Goal: Feedback & Contribution: Submit feedback/report problem

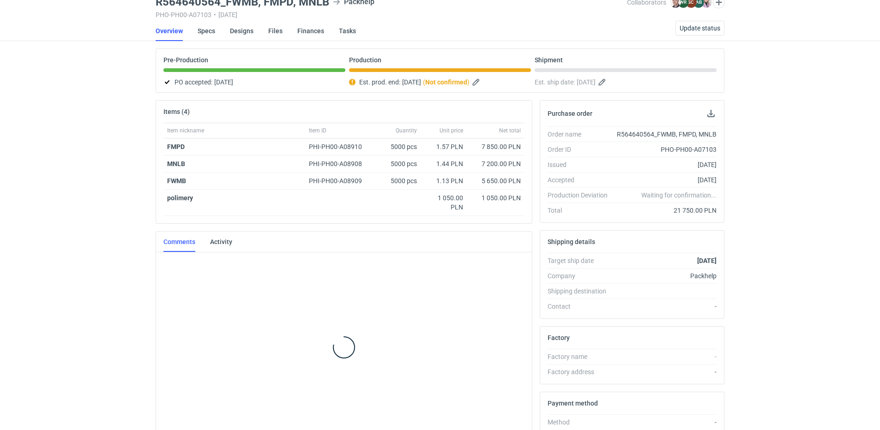
scroll to position [55, 0]
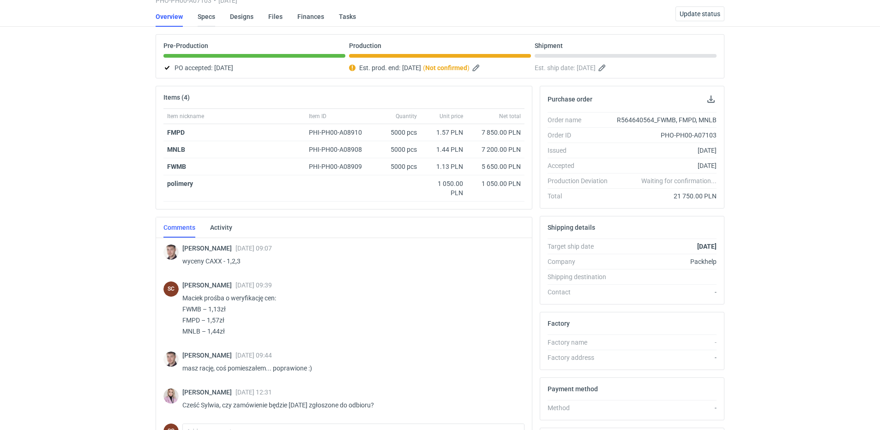
click at [198, 17] on link "Specs" at bounding box center [207, 16] width 18 height 20
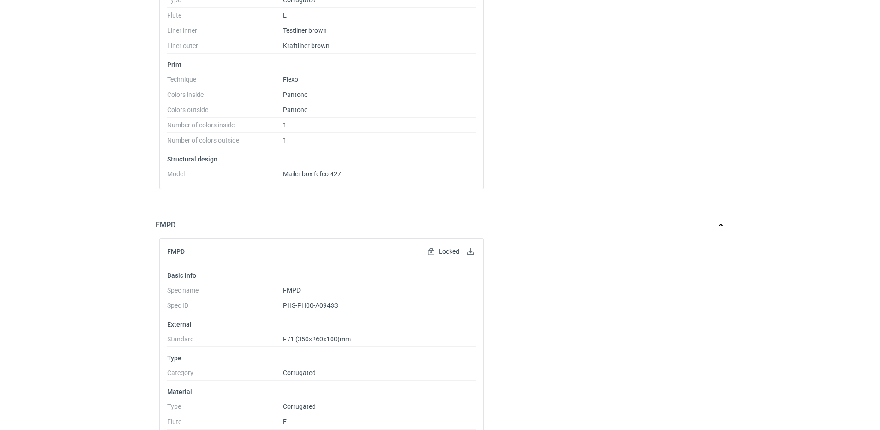
scroll to position [46, 0]
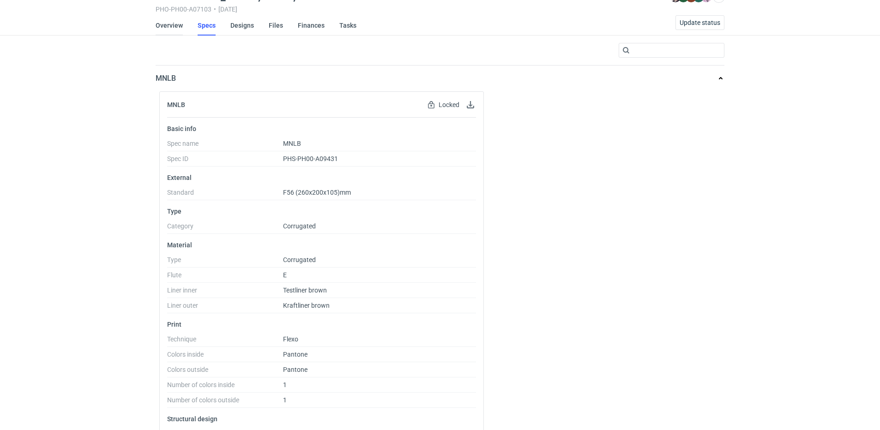
click at [167, 30] on link "Overview" at bounding box center [169, 25] width 27 height 20
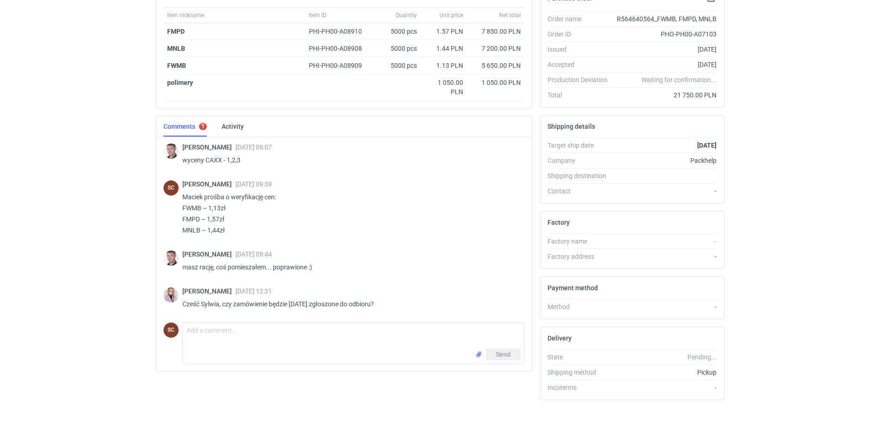
scroll to position [163, 0]
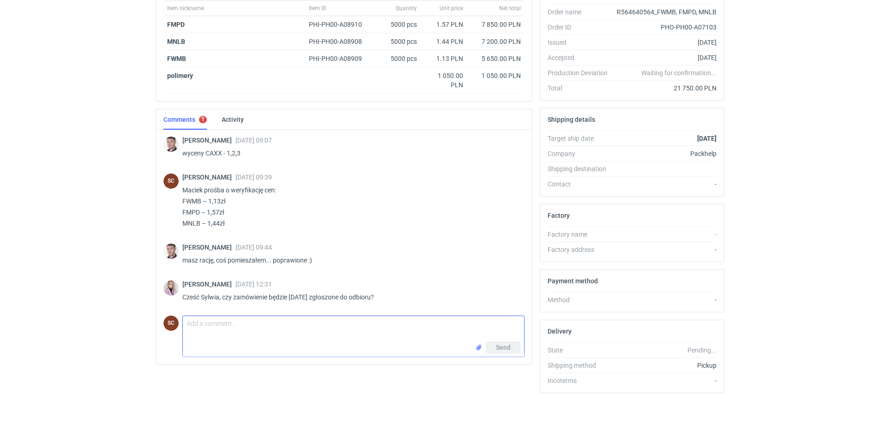
click at [254, 338] on textarea "Comment message" at bounding box center [353, 329] width 341 height 26
type textarea "Tak, jesteśmy na końcowym etapie"
click at [516, 350] on button "Send" at bounding box center [503, 347] width 34 height 11
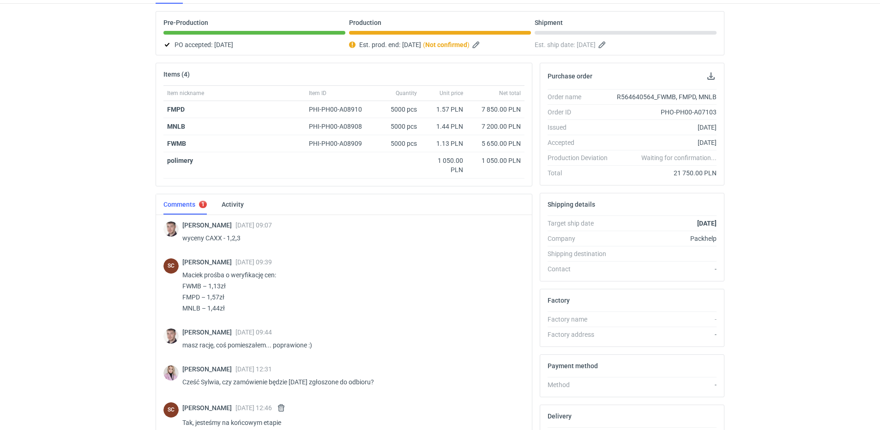
scroll to position [0, 0]
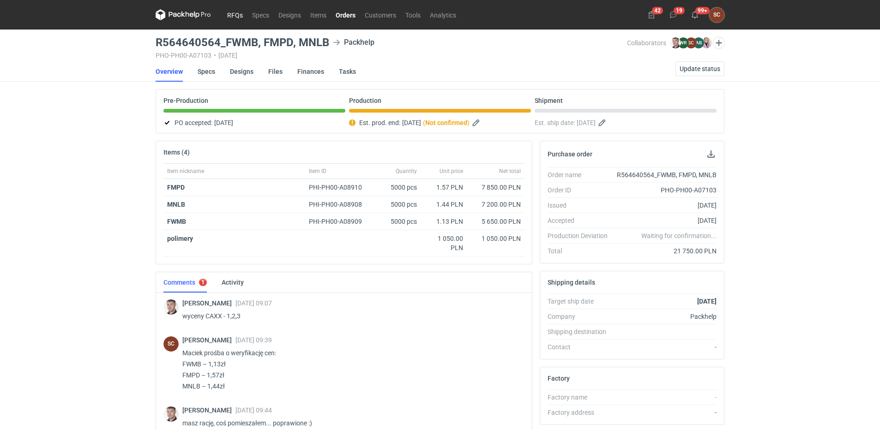
click at [232, 16] on link "RFQs" at bounding box center [234, 14] width 25 height 11
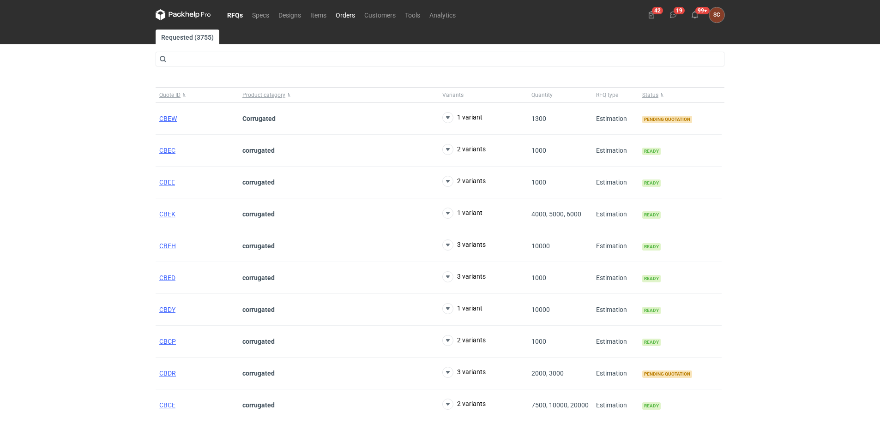
click at [347, 16] on link "Orders" at bounding box center [345, 14] width 29 height 11
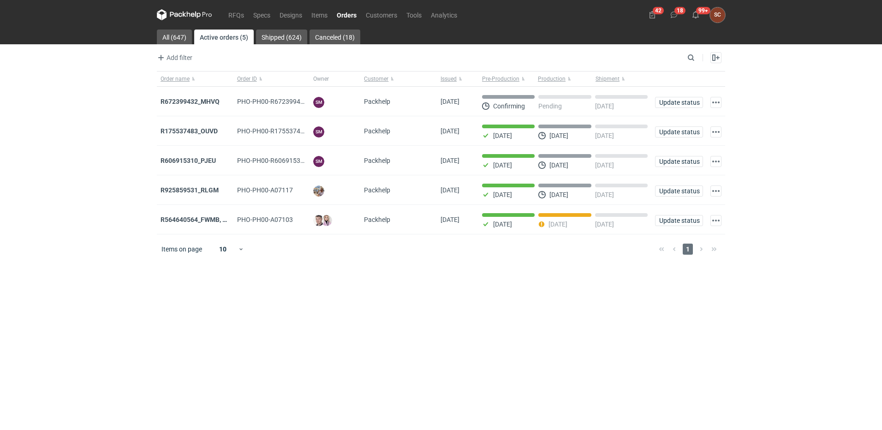
click at [345, 17] on link "Orders" at bounding box center [346, 14] width 29 height 11
click at [363, 344] on main "All (647) Active orders (5) Shipped (624) Canceled (18) Add filter Owner first …" at bounding box center [441, 230] width 576 height 401
click at [204, 100] on strong "R672399432_MHVQ" at bounding box center [190, 101] width 59 height 7
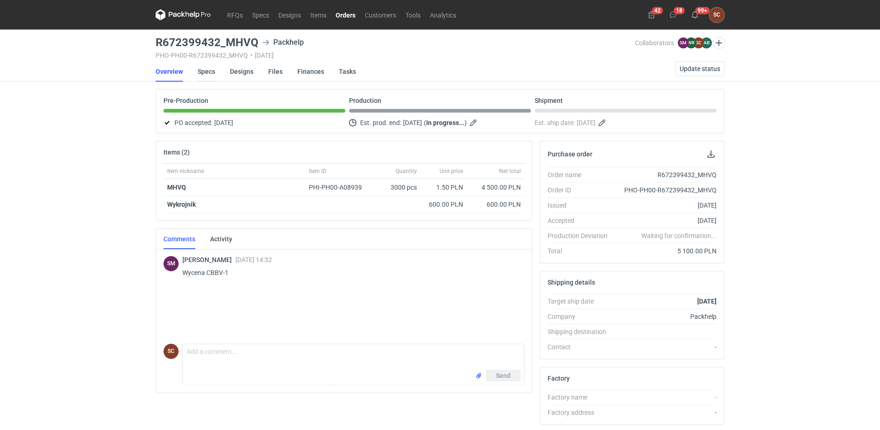
click at [209, 71] on link "Specs" at bounding box center [207, 71] width 18 height 20
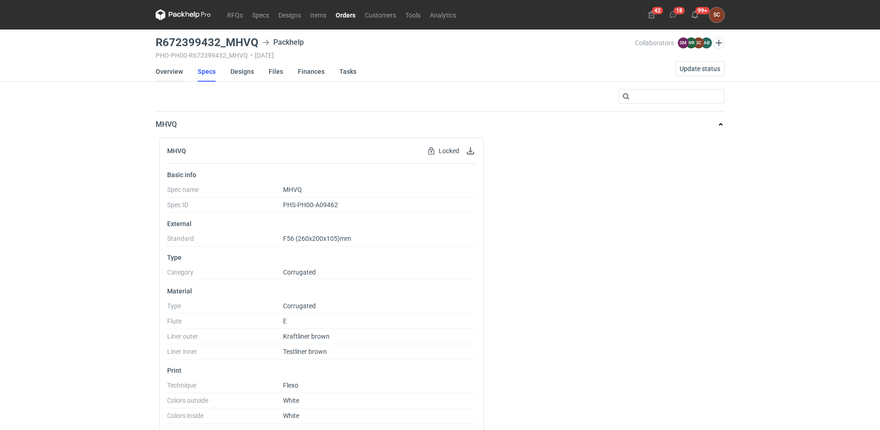
click at [170, 66] on link "Overview" at bounding box center [169, 71] width 27 height 20
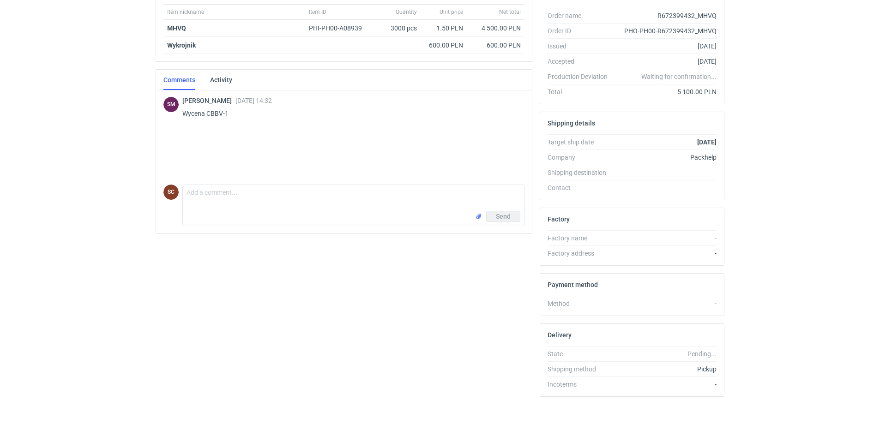
scroll to position [163, 0]
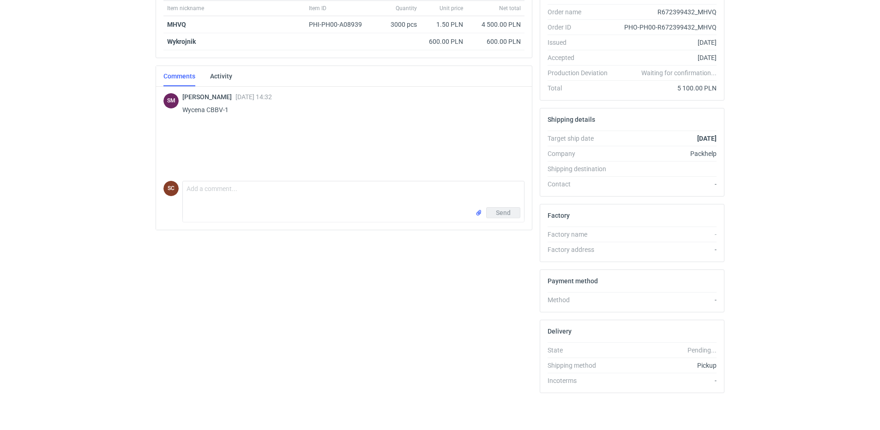
drag, startPoint x: 524, startPoint y: 142, endPoint x: 514, endPoint y: 173, distance: 32.1
click at [524, 142] on div "SM Sebastian Markut 27 Aug 2025 14:32 Wycena CBBV-1 SC Comment message Send" at bounding box center [344, 158] width 376 height 143
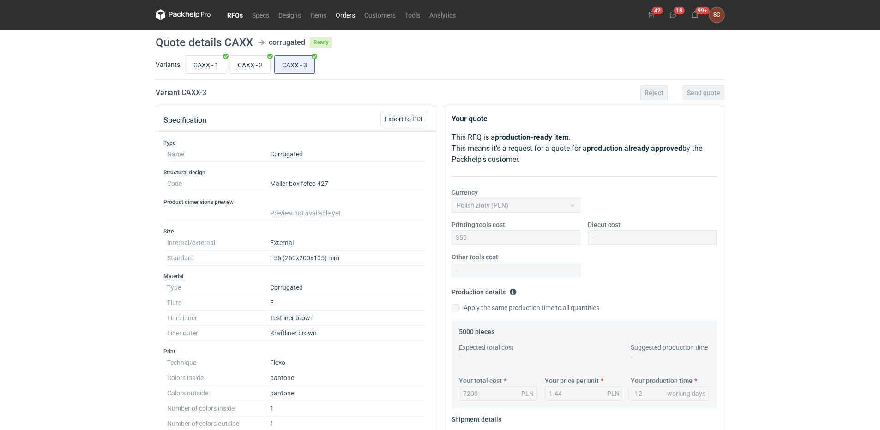
click at [339, 14] on link "Orders" at bounding box center [345, 14] width 29 height 11
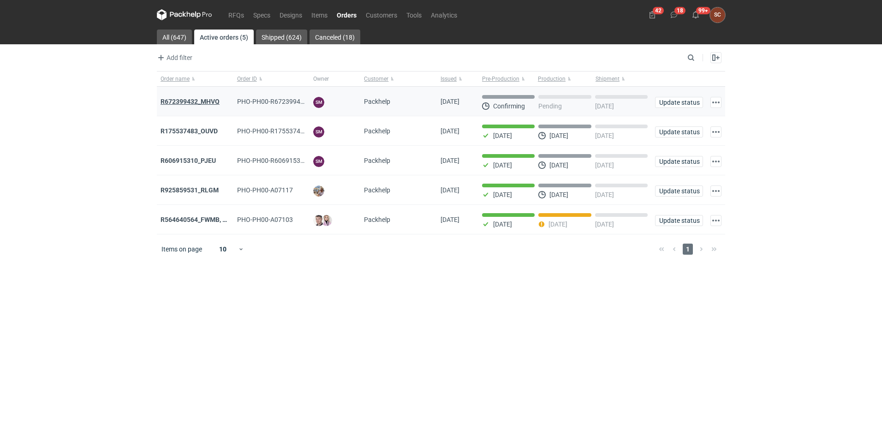
click at [195, 104] on strong "R672399432_MHVQ" at bounding box center [190, 101] width 59 height 7
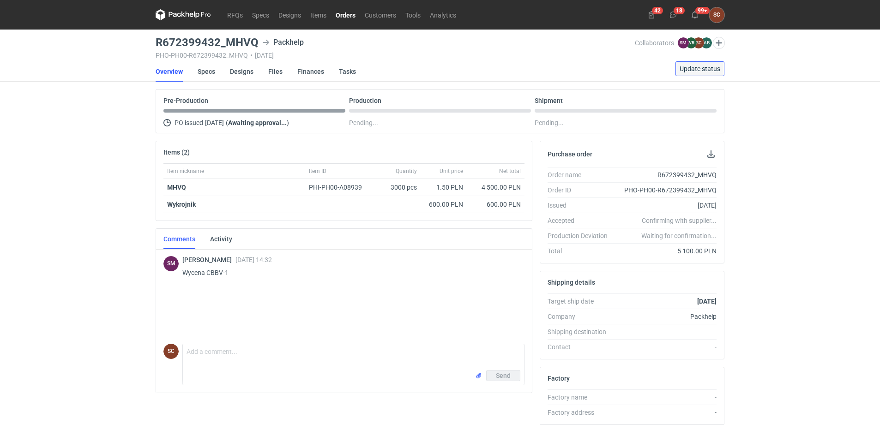
click at [713, 64] on button "Update status" at bounding box center [699, 68] width 49 height 15
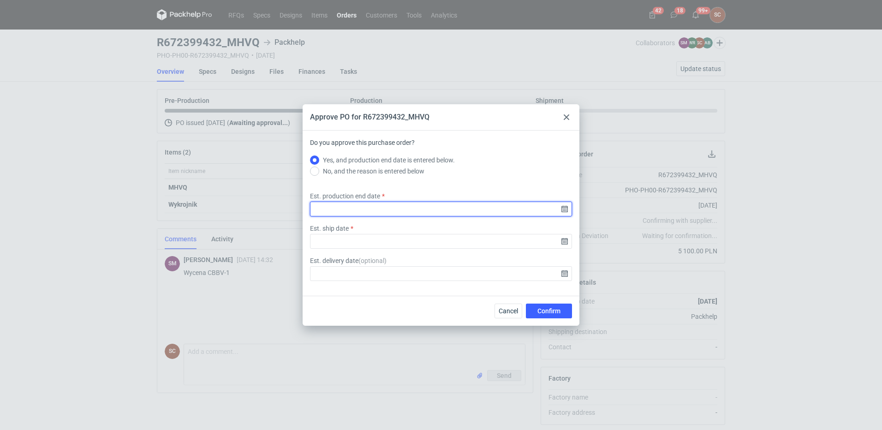
click at [564, 209] on input "Est. production end date" at bounding box center [441, 209] width 262 height 15
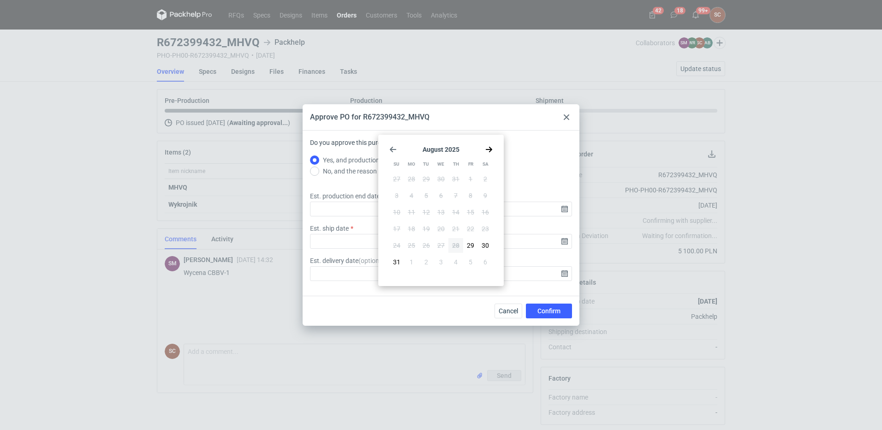
click at [491, 152] on icon "Go forward 1 month" at bounding box center [488, 149] width 7 height 7
click at [469, 193] on span "12" at bounding box center [470, 195] width 7 height 9
type input "2025-09-12"
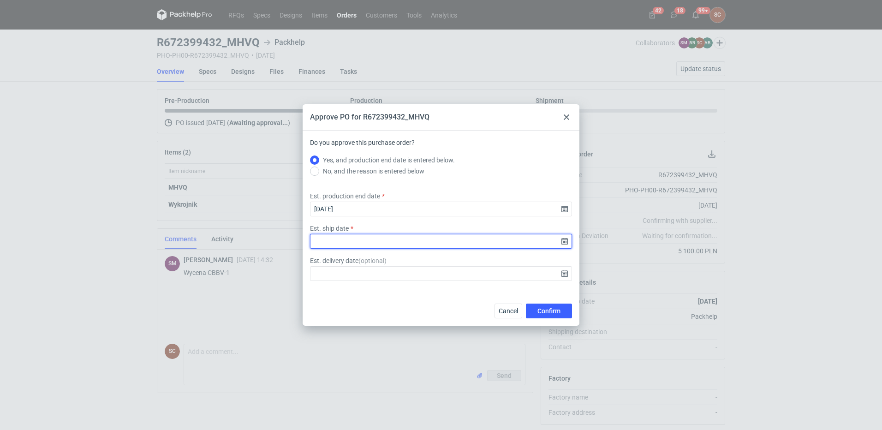
click at [566, 245] on input "Est. ship date" at bounding box center [441, 241] width 262 height 15
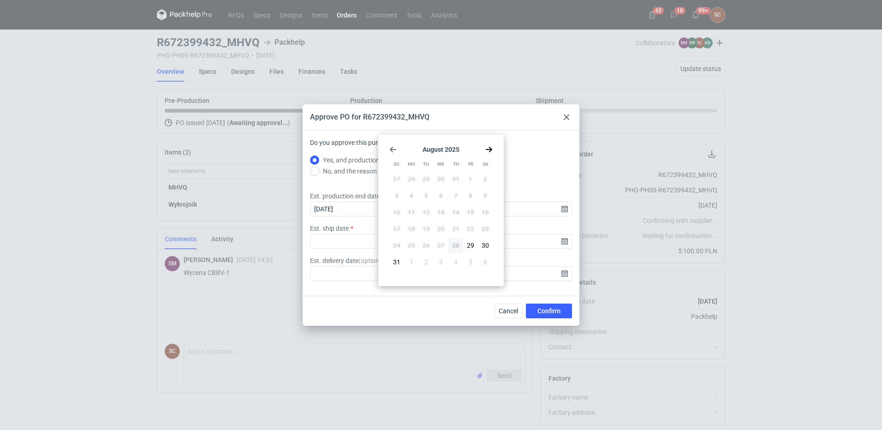
click at [491, 150] on use "Go forward 1 month" at bounding box center [489, 150] width 6 height 6
click at [465, 195] on button "12" at bounding box center [470, 195] width 15 height 15
type input "2025-09-12"
click at [563, 309] on button "Confirm" at bounding box center [549, 311] width 46 height 15
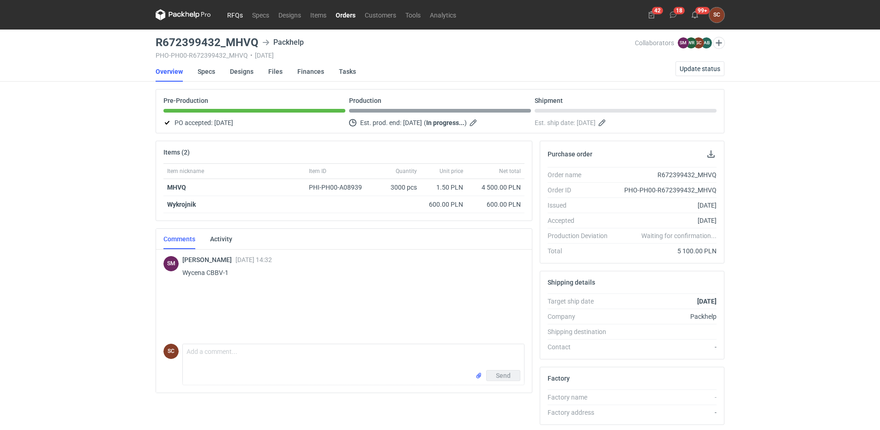
click at [235, 16] on link "RFQs" at bounding box center [234, 14] width 25 height 11
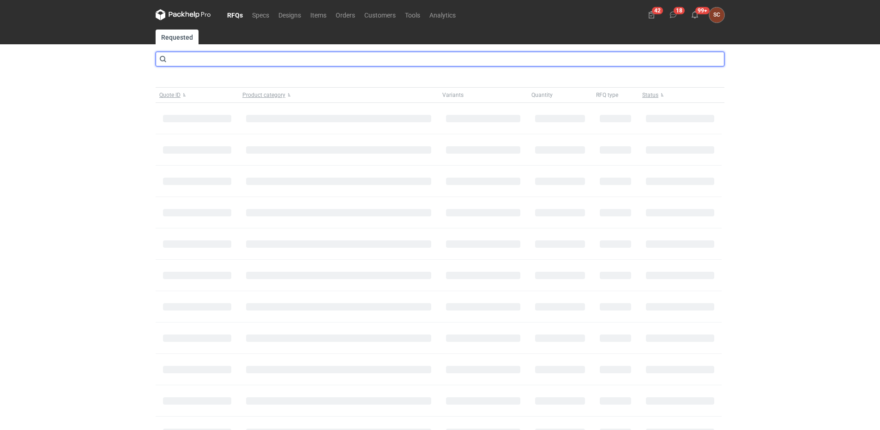
click at [219, 57] on input "text" at bounding box center [440, 59] width 569 height 15
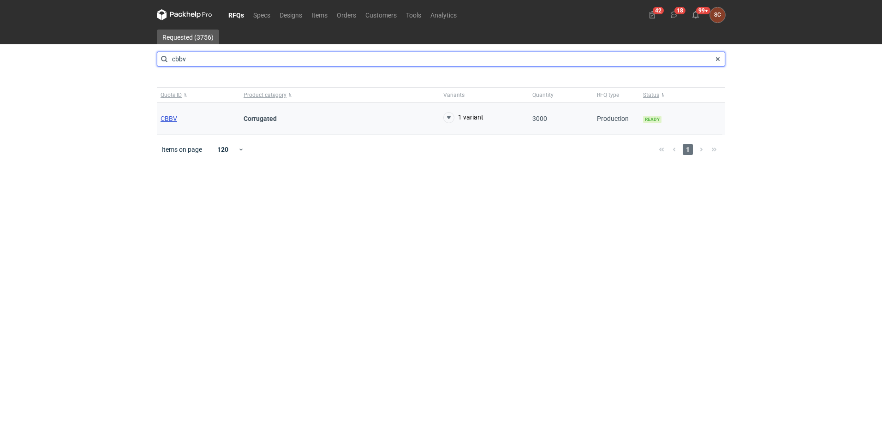
type input "cbbv"
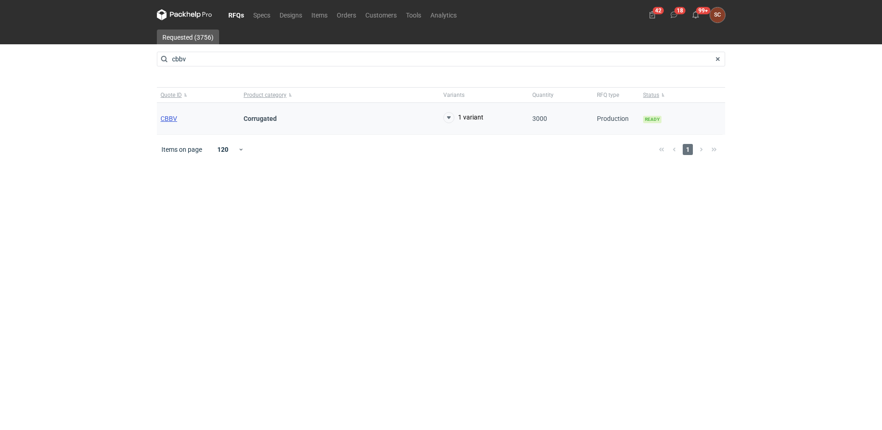
click at [168, 118] on span "CBBV" at bounding box center [169, 118] width 17 height 7
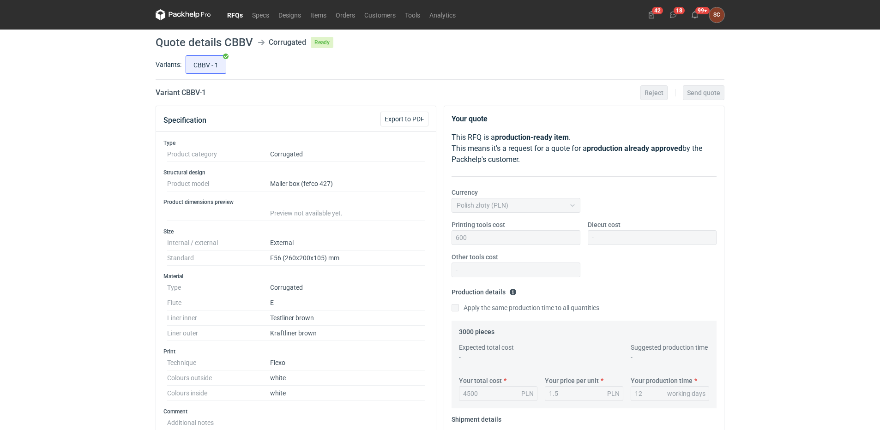
click at [233, 11] on link "RFQs" at bounding box center [234, 14] width 25 height 11
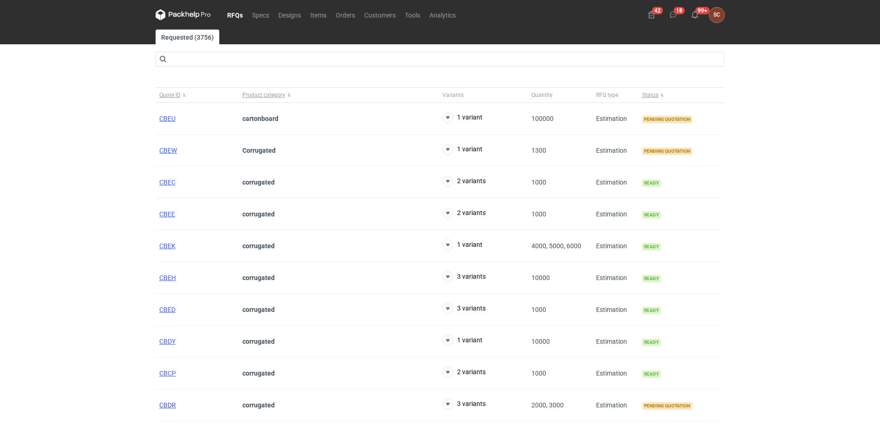
click at [172, 403] on span "CBDR" at bounding box center [167, 404] width 17 height 7
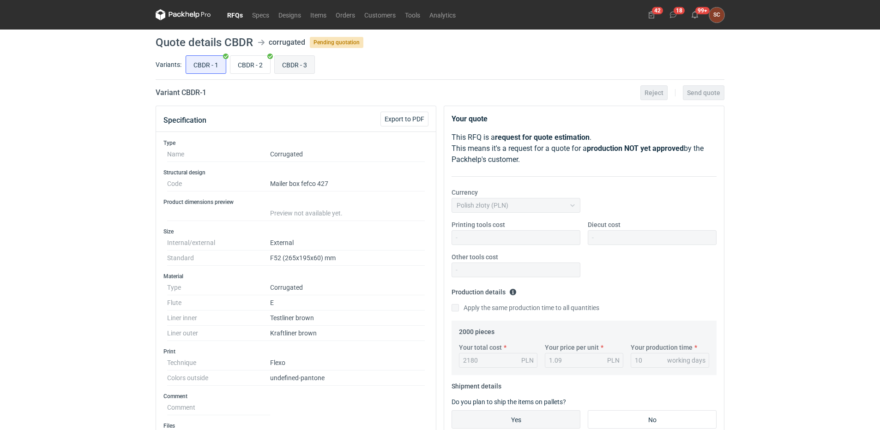
click at [292, 68] on input "CBDR - 3" at bounding box center [295, 65] width 40 height 18
radio input "true"
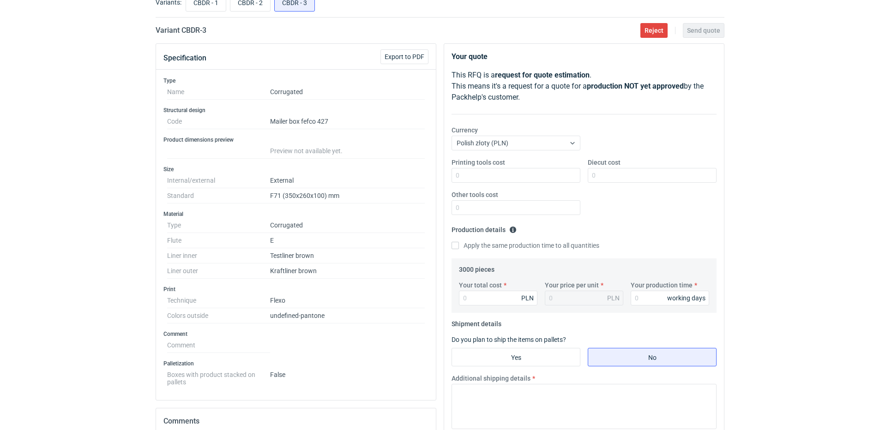
scroll to position [46, 0]
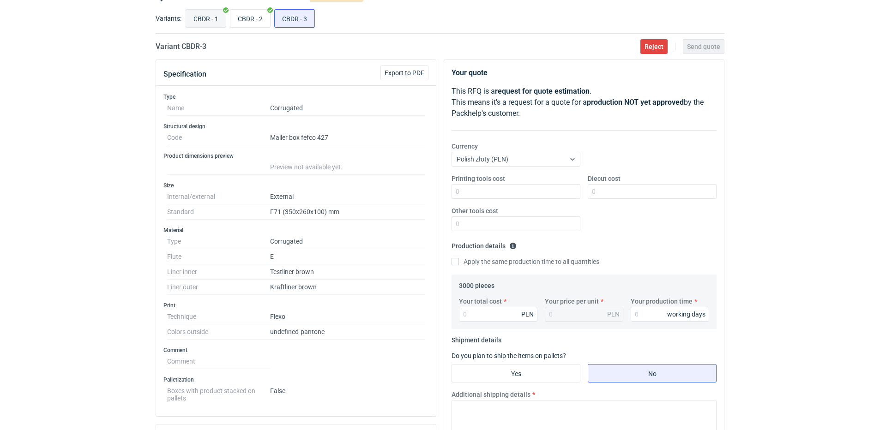
click at [207, 13] on input "CBDR - 1" at bounding box center [206, 19] width 40 height 18
radio input "true"
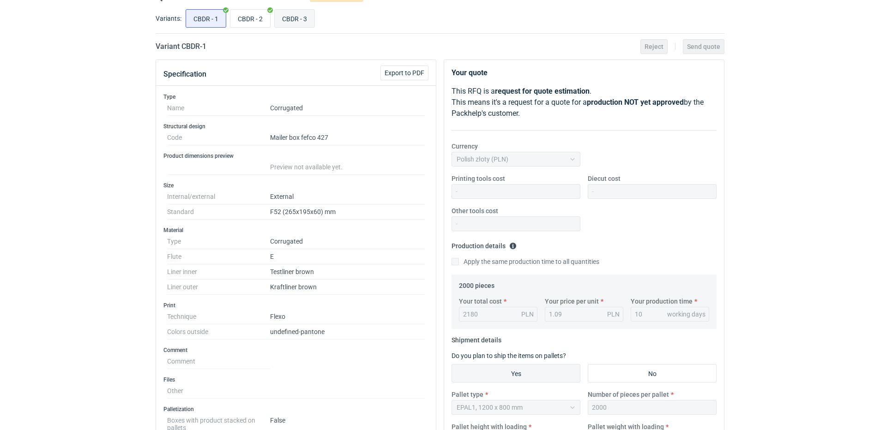
click at [293, 12] on input "CBDR - 3" at bounding box center [295, 19] width 40 height 18
radio input "true"
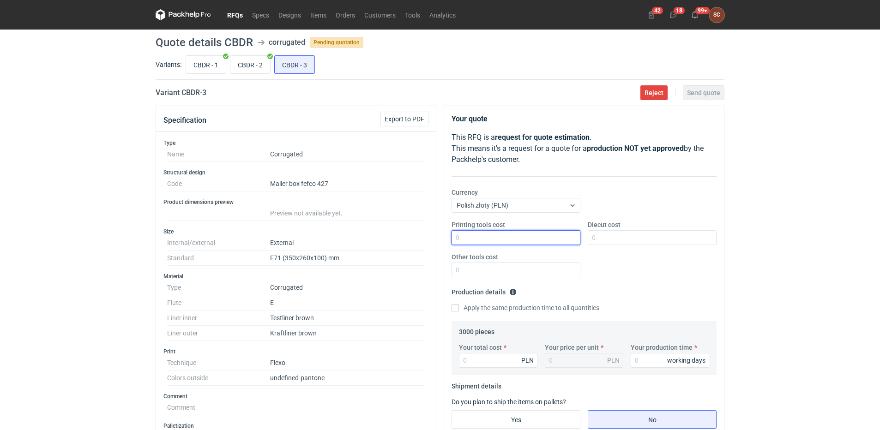
click at [495, 234] on input "Printing tools cost" at bounding box center [515, 237] width 129 height 15
type input "400"
click at [609, 265] on div "Printing tools cost 400 Diecut cost Other tools cost" at bounding box center [584, 252] width 272 height 65
click at [459, 306] on label "Apply the same production time to all quantities" at bounding box center [525, 307] width 148 height 9
click at [459, 306] on input "Apply the same production time to all quantities" at bounding box center [454, 307] width 7 height 7
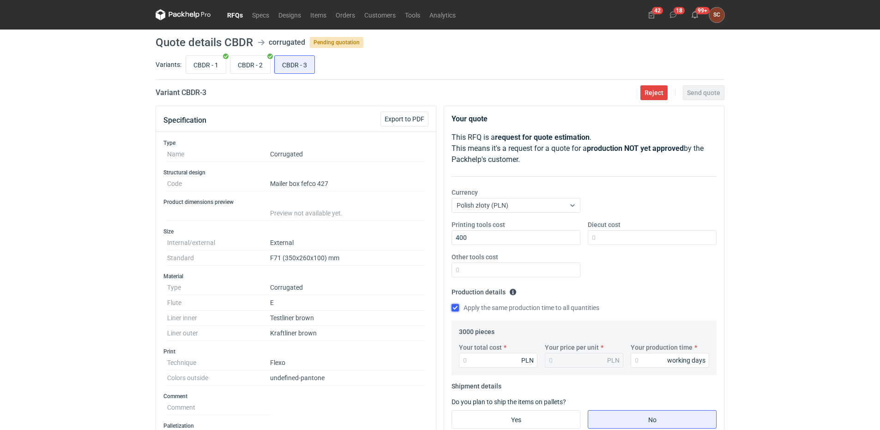
checkbox input "true"
click at [640, 279] on div "Printing tools cost 400 Diecut cost Other tools cost" at bounding box center [584, 252] width 272 height 65
click at [645, 276] on div "Printing tools cost 400 Diecut cost Other tools cost" at bounding box center [584, 252] width 272 height 65
click at [240, 61] on input "CBDR - 2" at bounding box center [250, 65] width 40 height 18
radio input "true"
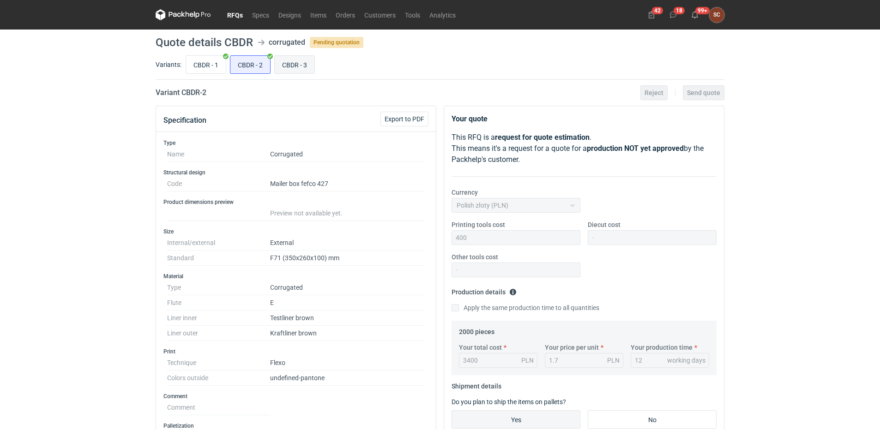
click at [282, 65] on input "CBDR - 3" at bounding box center [295, 65] width 40 height 18
radio input "true"
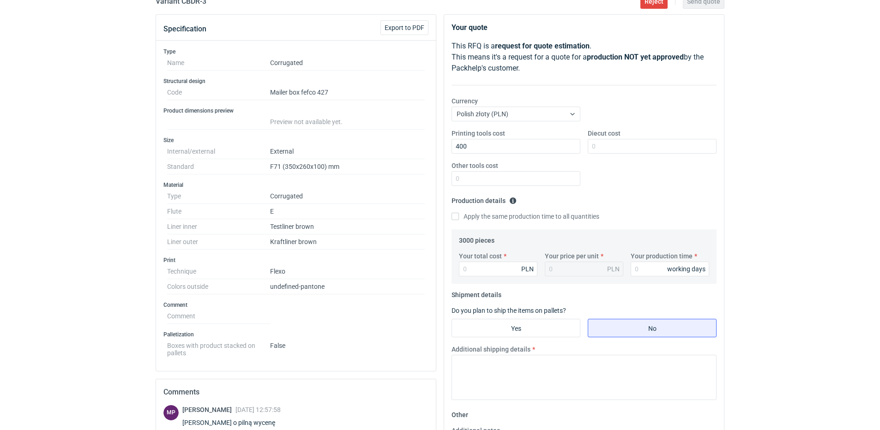
scroll to position [92, 0]
click at [449, 215] on div "Your quote This RFQ is a request for quote estimation . This means it's a reque…" at bounding box center [584, 282] width 280 height 537
drag, startPoint x: 454, startPoint y: 216, endPoint x: 474, endPoint y: 228, distance: 23.6
click at [454, 215] on input "Apply the same production time to all quantities" at bounding box center [454, 215] width 7 height 7
checkbox input "true"
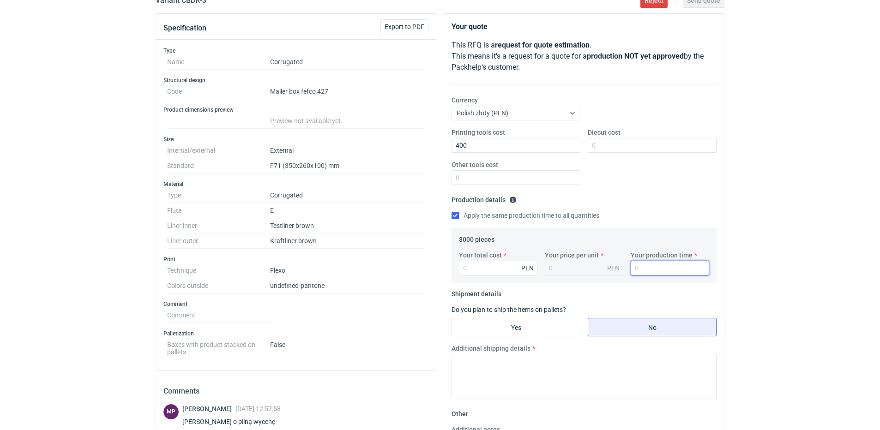
click at [640, 274] on input "Your production time" at bounding box center [669, 268] width 78 height 15
type input "12"
click at [495, 264] on input "Your total cost" at bounding box center [498, 268] width 78 height 15
click at [468, 270] on input "Your total cost" at bounding box center [498, 268] width 78 height 15
type input "4800"
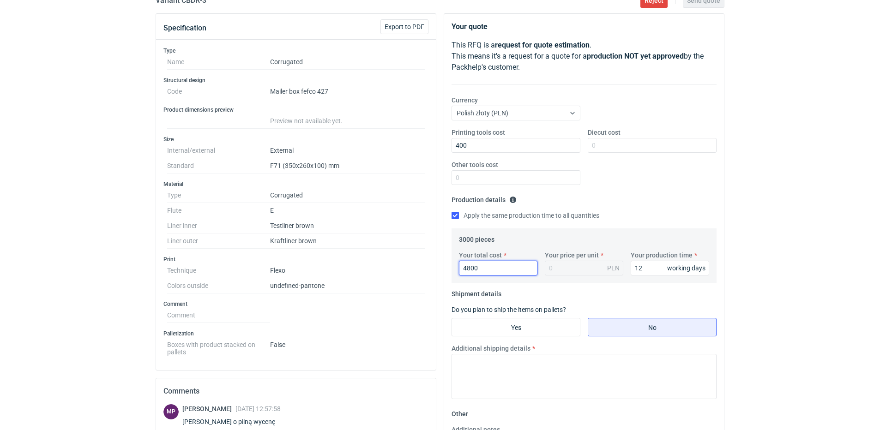
type input "1.6"
type input "4800"
click at [616, 185] on div "Printing tools cost 400 Diecut cost Other tools cost" at bounding box center [584, 160] width 272 height 65
click at [521, 332] on input "Yes" at bounding box center [516, 327] width 128 height 18
radio input "true"
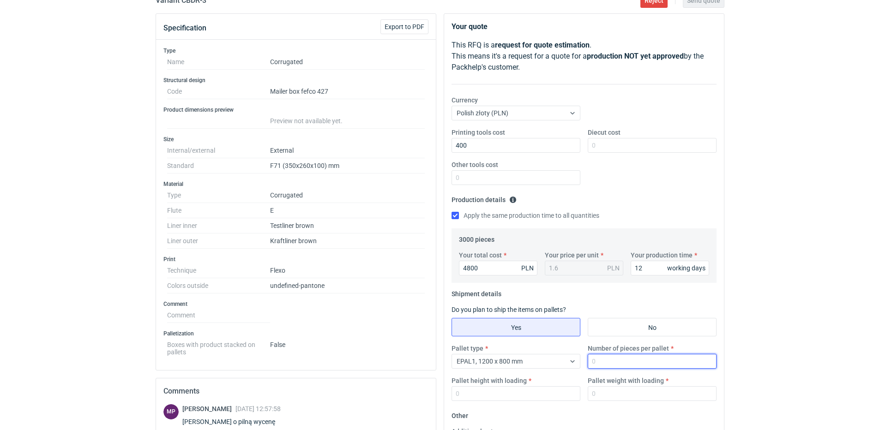
click at [610, 365] on input "Number of pieces per pallet" at bounding box center [651, 361] width 129 height 15
type input "1000"
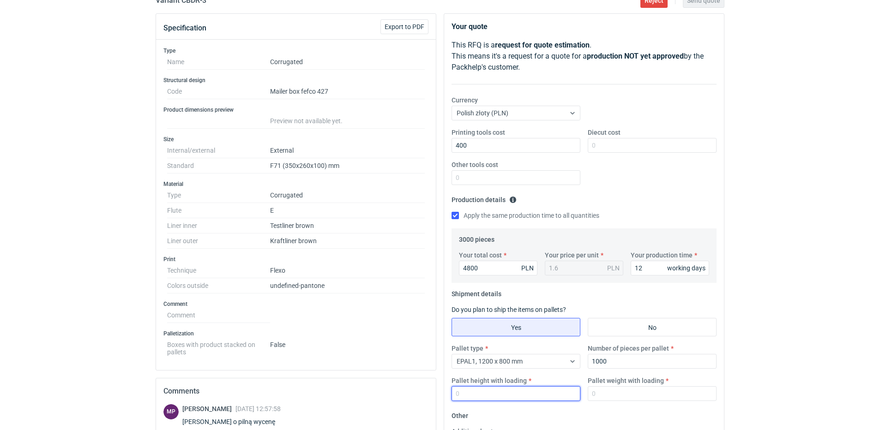
click at [530, 389] on input "Pallet height with loading" at bounding box center [515, 393] width 129 height 15
type input "1800"
click at [613, 392] on input "Pallet weight with loading" at bounding box center [651, 393] width 129 height 15
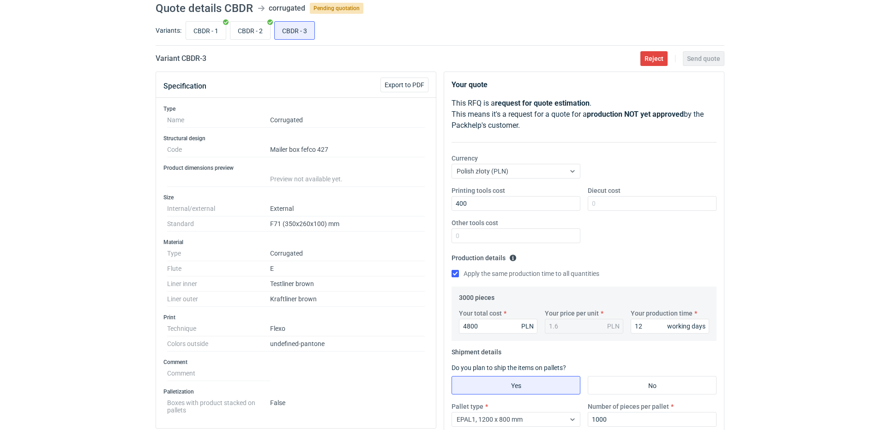
scroll to position [0, 0]
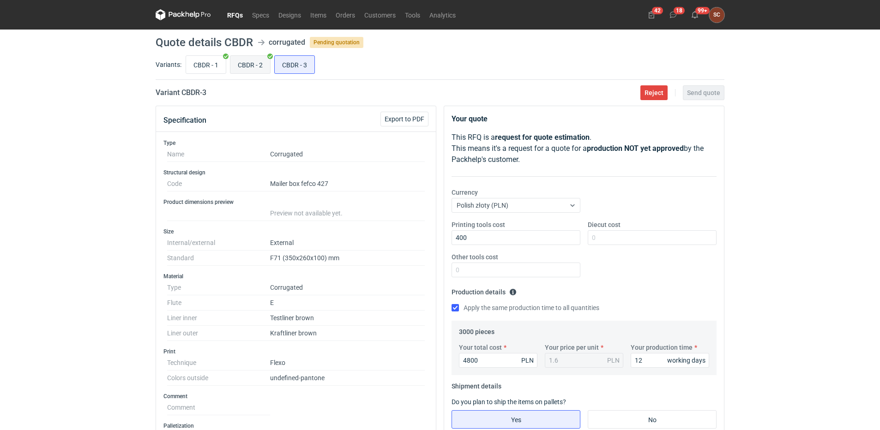
click at [248, 55] on label "CBDR - 2" at bounding box center [250, 64] width 41 height 18
click at [248, 56] on input "CBDR - 2" at bounding box center [250, 65] width 40 height 18
radio input "true"
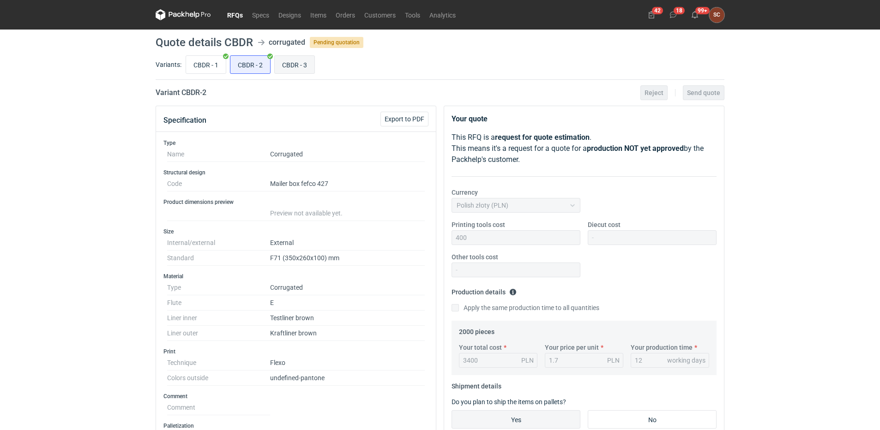
click at [298, 55] on label "CBDR - 3" at bounding box center [294, 64] width 41 height 18
click at [298, 56] on input "CBDR - 3" at bounding box center [295, 65] width 40 height 18
radio input "true"
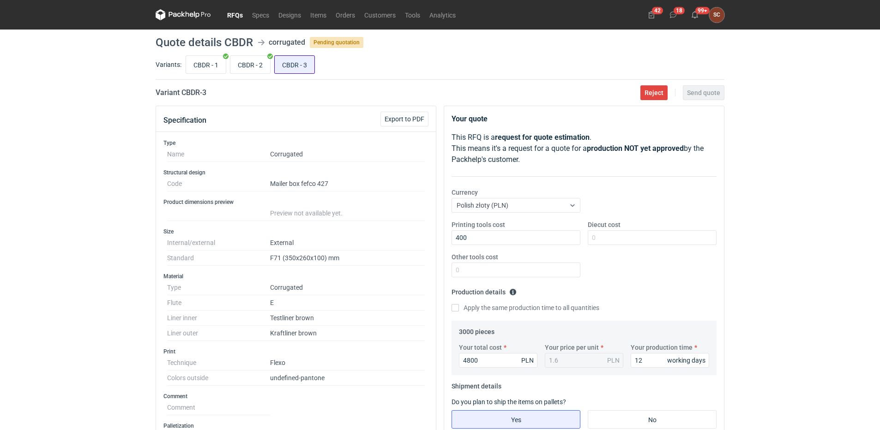
drag, startPoint x: 296, startPoint y: 61, endPoint x: 566, endPoint y: 221, distance: 313.6
click at [297, 62] on input "CBDR - 3" at bounding box center [295, 65] width 40 height 18
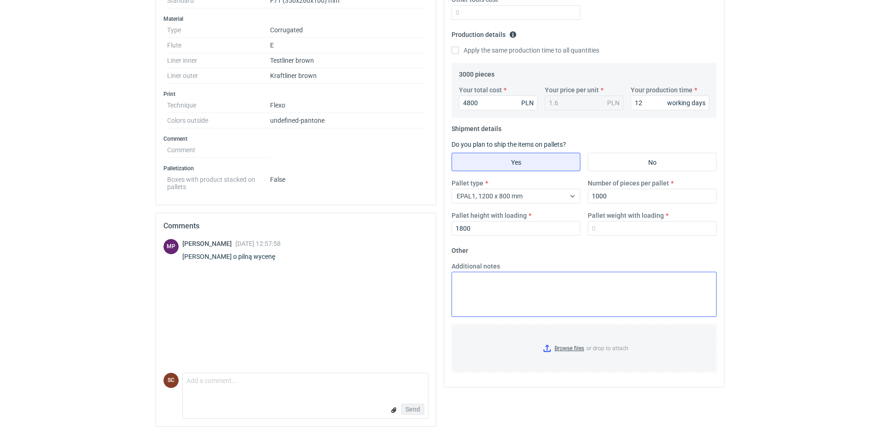
scroll to position [262, 0]
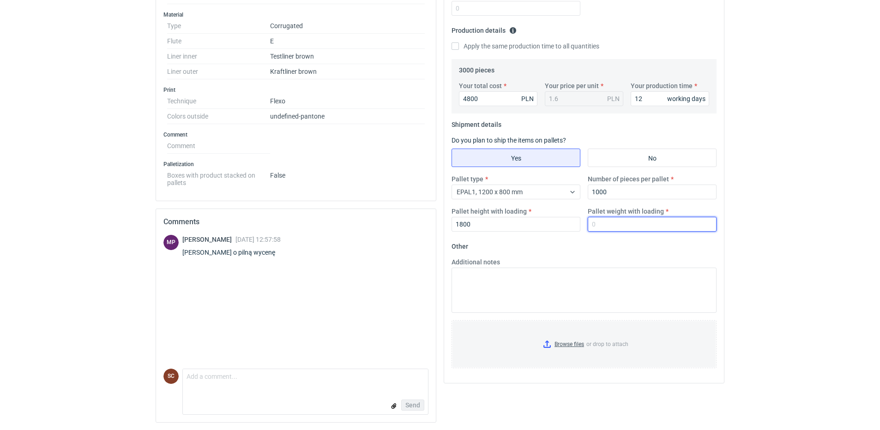
click at [602, 228] on input "Pallet weight with loading" at bounding box center [651, 224] width 129 height 15
type input "250"
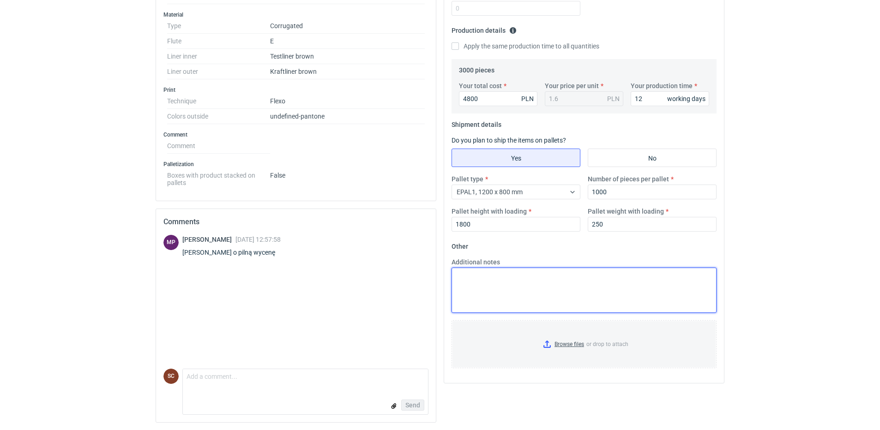
click at [539, 292] on textarea "Additional notes" at bounding box center [583, 290] width 265 height 45
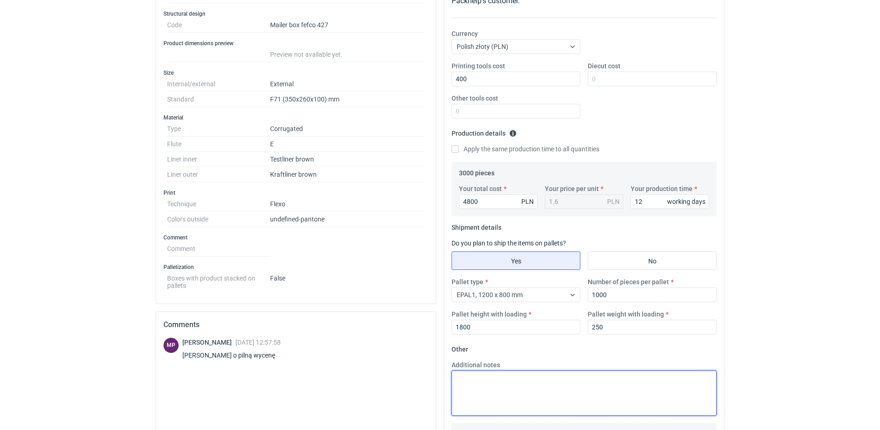
scroll to position [0, 0]
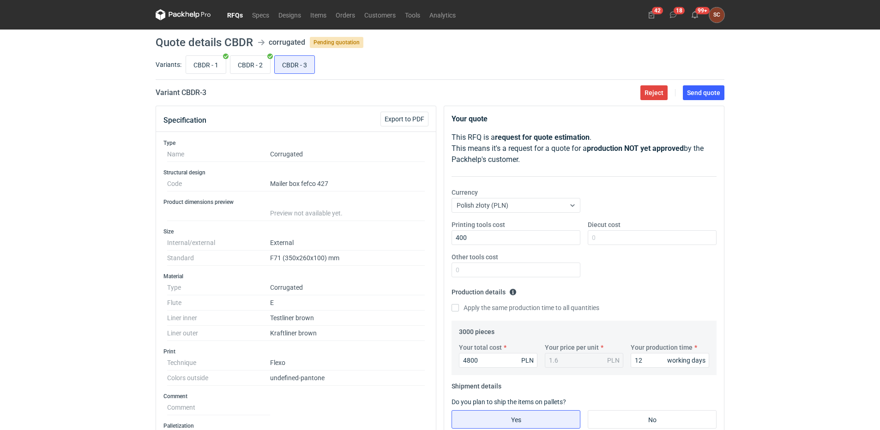
click at [650, 258] on div "Printing tools cost 400 Diecut cost Other tools cost" at bounding box center [584, 252] width 272 height 65
click at [689, 90] on span "Send quote" at bounding box center [703, 93] width 33 height 6
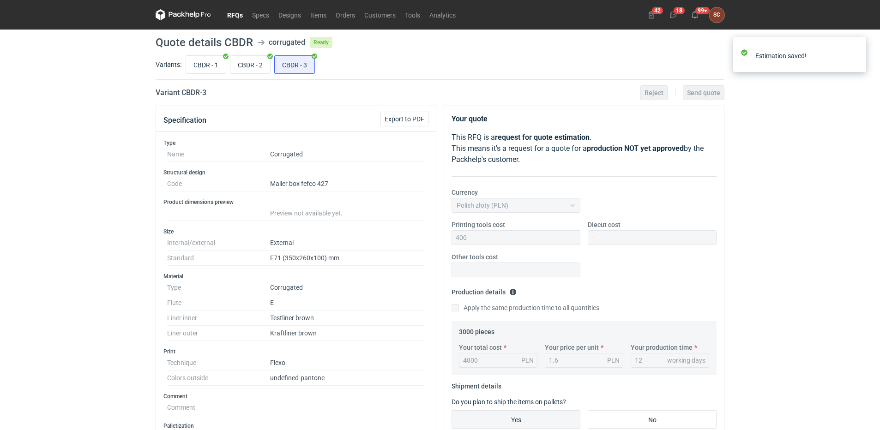
click at [239, 16] on link "RFQs" at bounding box center [234, 14] width 25 height 11
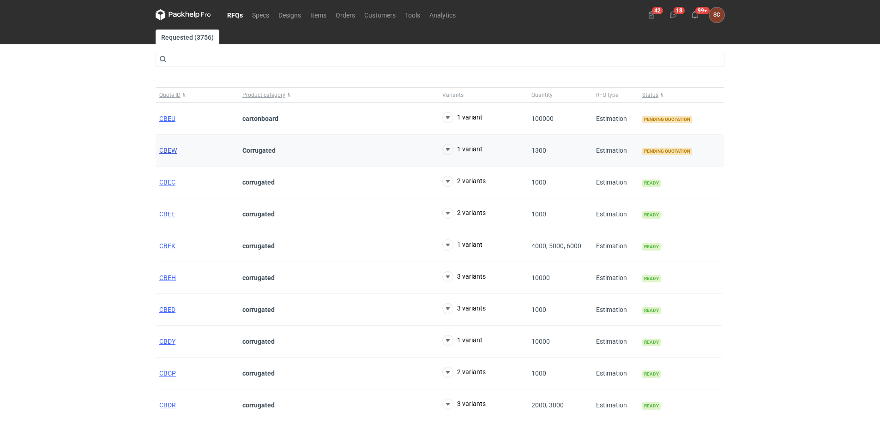
click at [172, 148] on span "CBEW" at bounding box center [168, 150] width 18 height 7
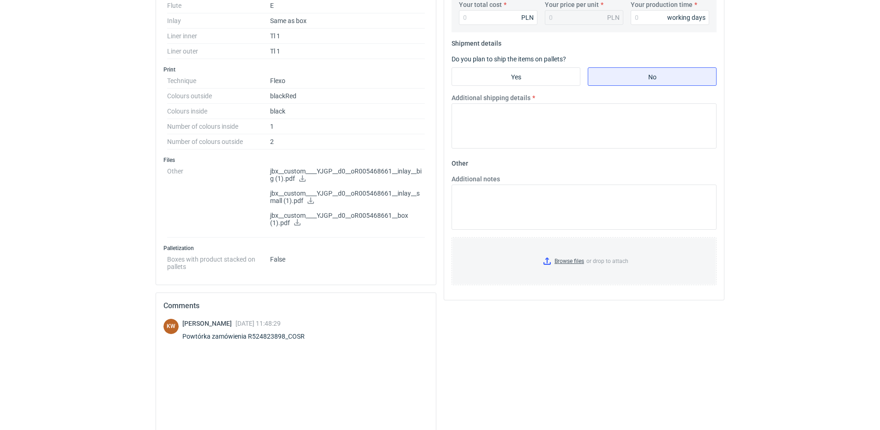
scroll to position [111, 0]
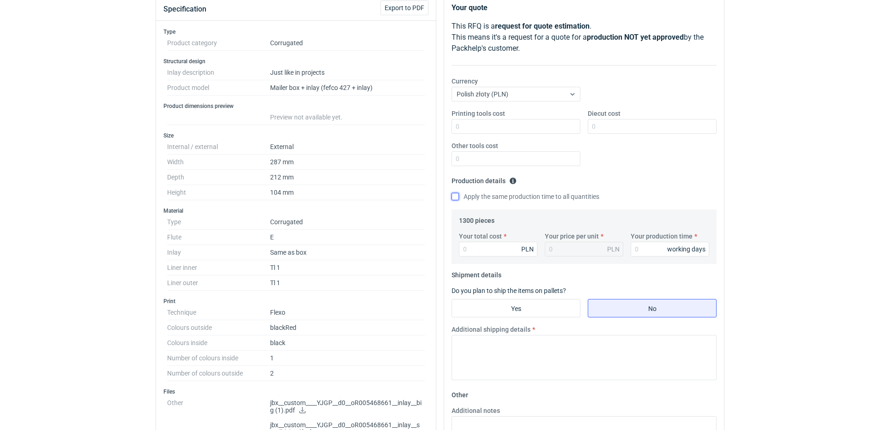
drag, startPoint x: 455, startPoint y: 194, endPoint x: 484, endPoint y: 211, distance: 33.9
click at [454, 194] on input "Apply the same production time to all quantities" at bounding box center [454, 196] width 7 height 7
checkbox input "true"
drag, startPoint x: 469, startPoint y: 242, endPoint x: 477, endPoint y: 250, distance: 11.1
click at [469, 242] on input "Your total cost" at bounding box center [498, 249] width 78 height 15
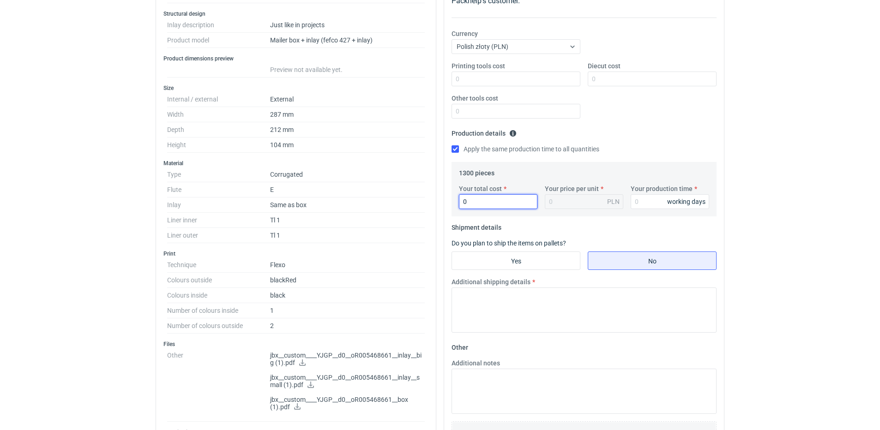
scroll to position [203, 0]
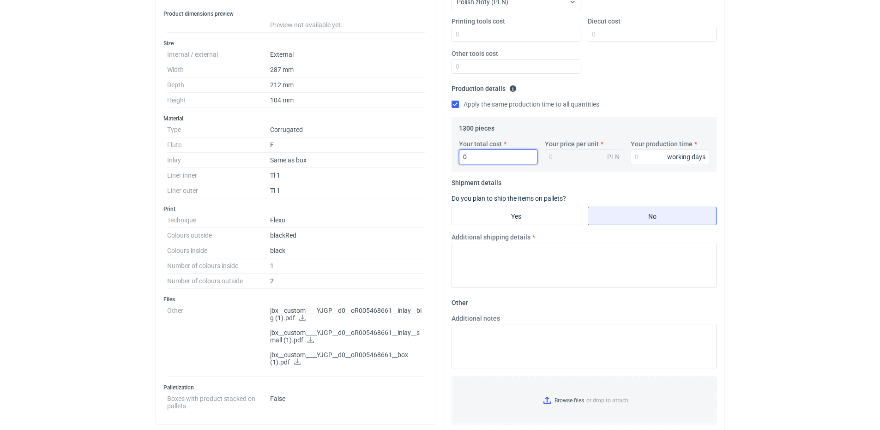
click at [507, 160] on input "0" at bounding box center [498, 157] width 78 height 15
click at [473, 152] on input "0" at bounding box center [498, 157] width 78 height 15
type input "07"
type input "0.01"
type input "0784"
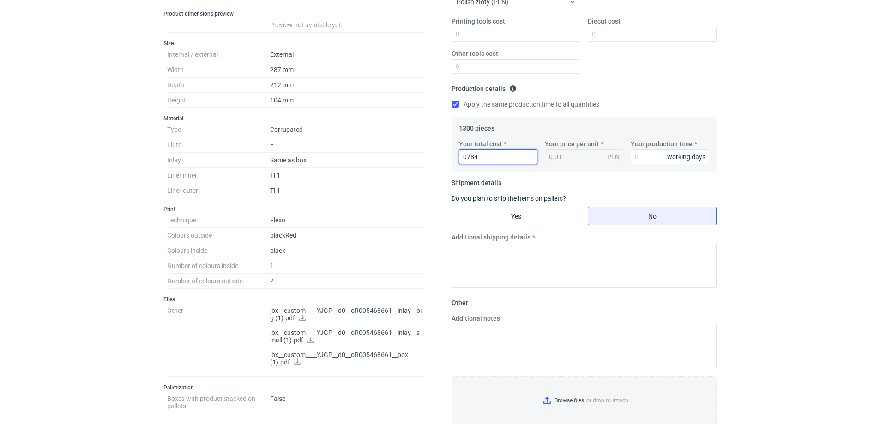
type input "0.6"
type input "0"
type input "47"
type input "0.04"
type input "4784"
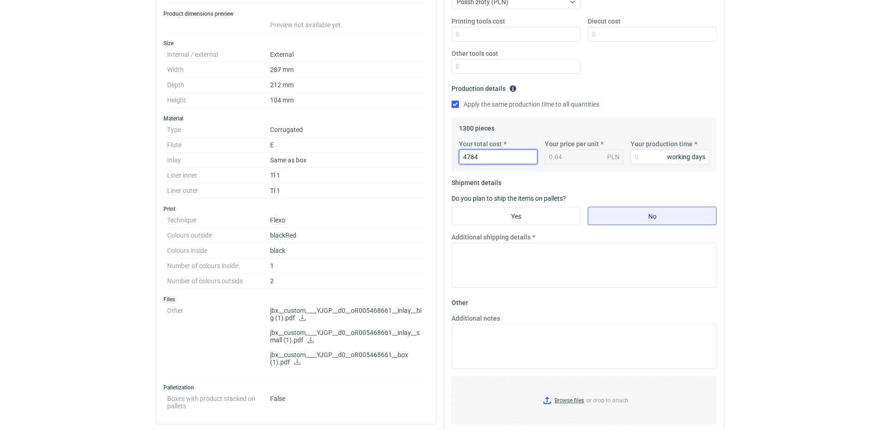
type input "3.68"
type input "4784"
click at [640, 160] on input "Your production time" at bounding box center [669, 157] width 78 height 15
type input "15"
click at [539, 214] on input "Yes" at bounding box center [516, 216] width 128 height 18
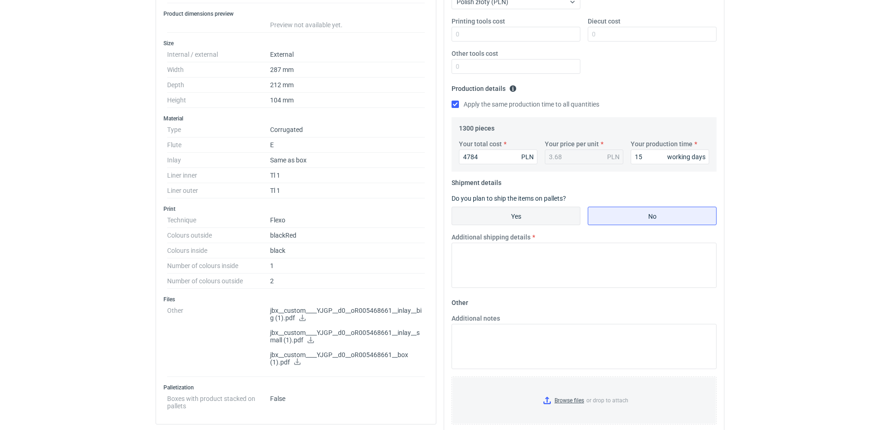
radio input "true"
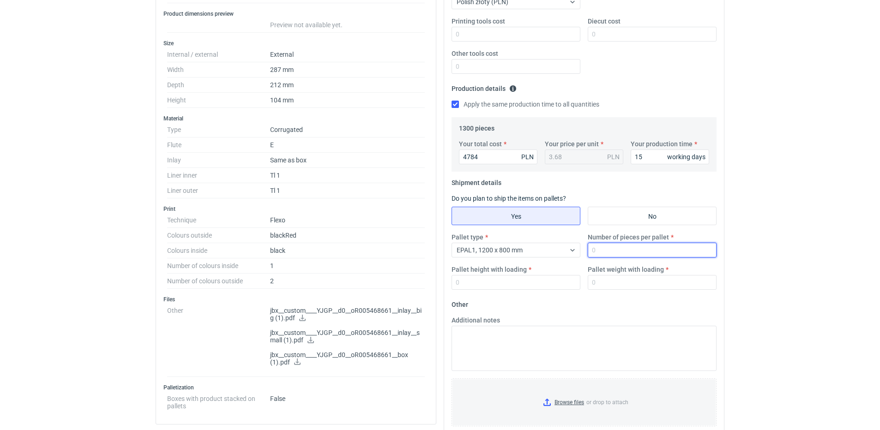
click at [635, 251] on input "Number of pieces per pallet" at bounding box center [651, 250] width 129 height 15
type input "1000"
click at [496, 285] on input "Pallet height with loading" at bounding box center [515, 282] width 129 height 15
type input "1800"
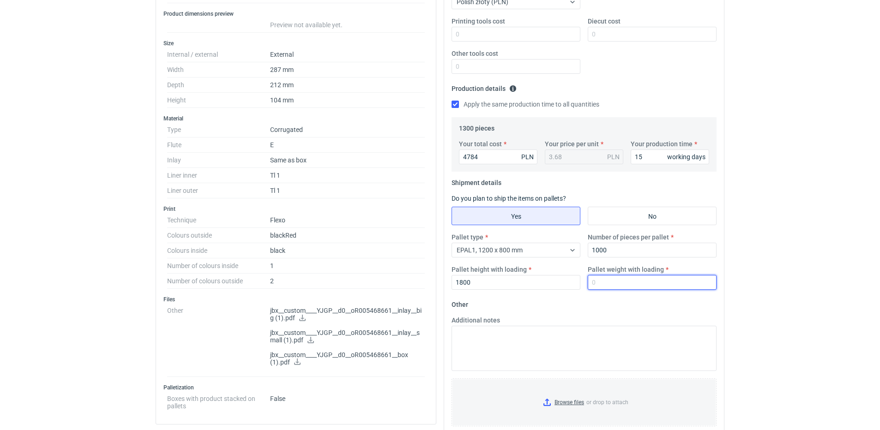
click at [605, 280] on input "Pallet weight with loading" at bounding box center [651, 282] width 129 height 15
type input "250"
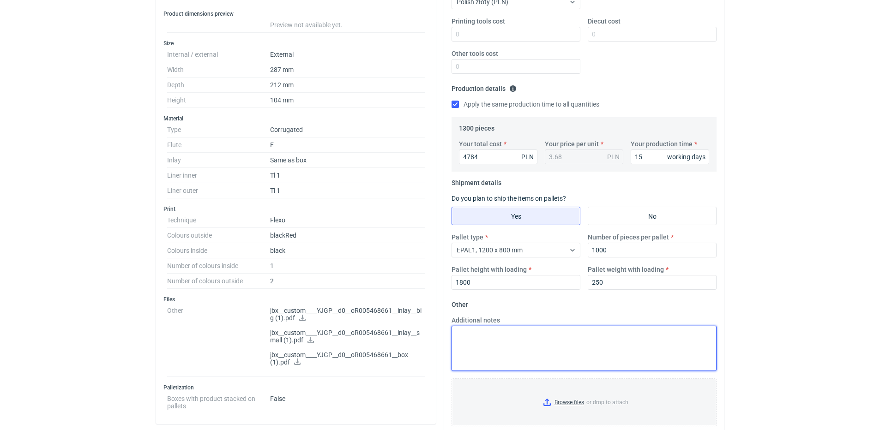
click at [479, 346] on textarea "Additional notes" at bounding box center [583, 348] width 265 height 45
click at [562, 339] on textarea "Wkładki osobno 1200x800" at bounding box center [583, 348] width 265 height 45
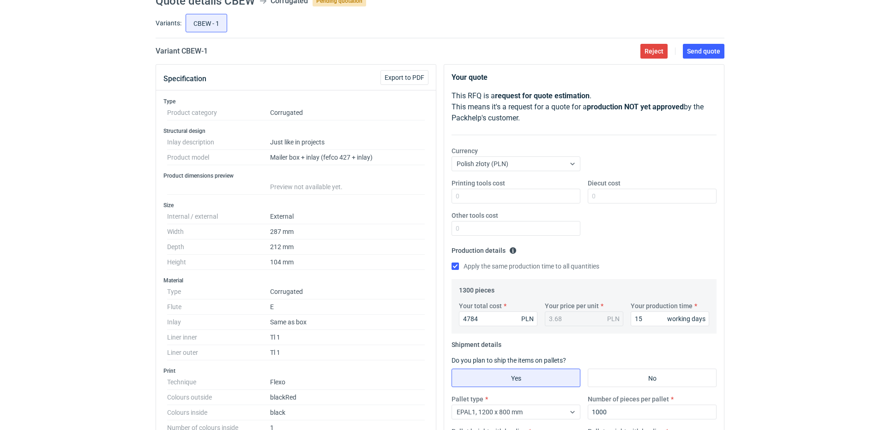
scroll to position [0, 0]
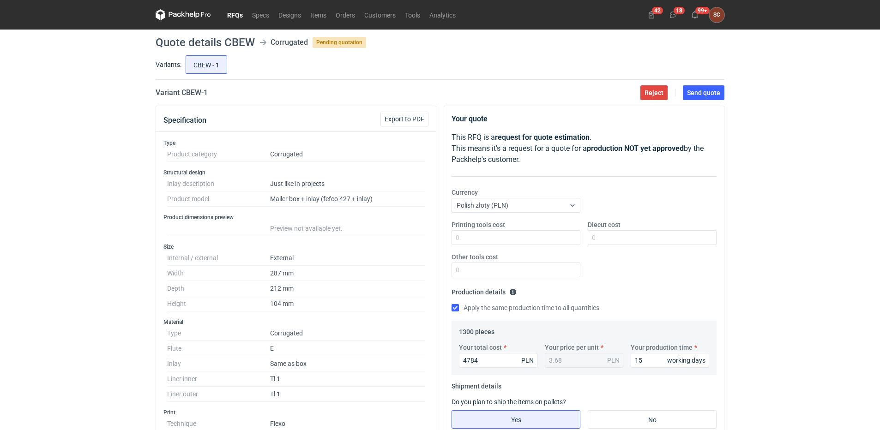
type textarea "Wkładki osobno 1200x800 Zmiana surowca na E 420B1 KL/KL"
click at [631, 276] on div "Printing tools cost Diecut cost Other tools cost" at bounding box center [584, 252] width 272 height 65
click at [706, 91] on span "Send quote" at bounding box center [703, 93] width 33 height 6
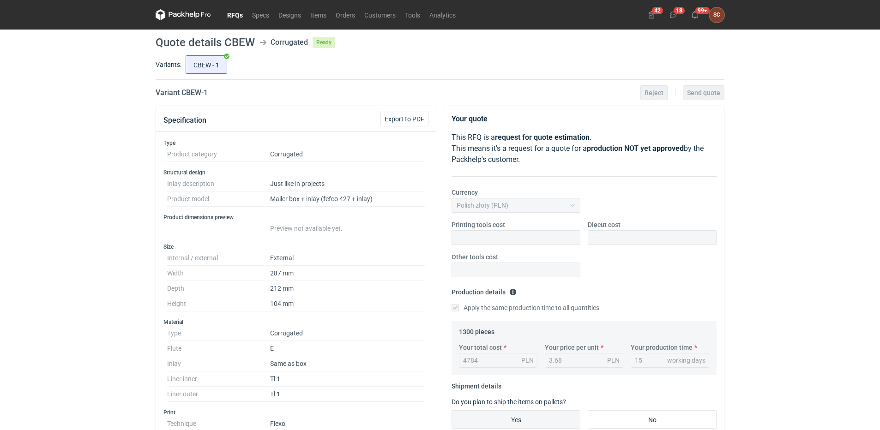
click at [236, 18] on link "RFQs" at bounding box center [234, 14] width 25 height 11
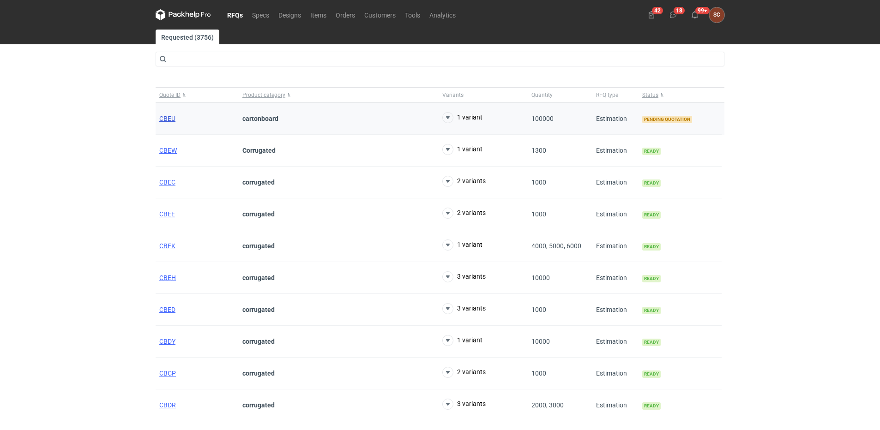
click at [163, 118] on span "CBEU" at bounding box center [167, 118] width 16 height 7
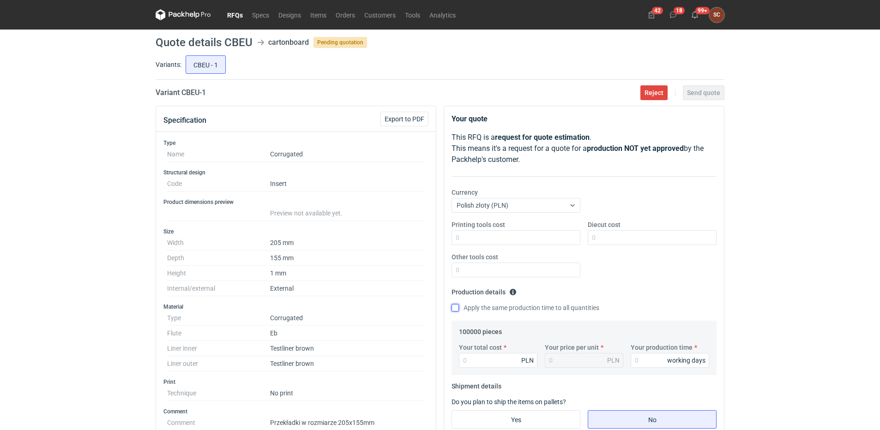
drag, startPoint x: 453, startPoint y: 305, endPoint x: 462, endPoint y: 315, distance: 13.4
click at [453, 305] on input "Apply the same production time to all quantities" at bounding box center [454, 307] width 7 height 7
checkbox input "true"
click at [494, 365] on input "Your total cost" at bounding box center [498, 360] width 78 height 15
type input "32000"
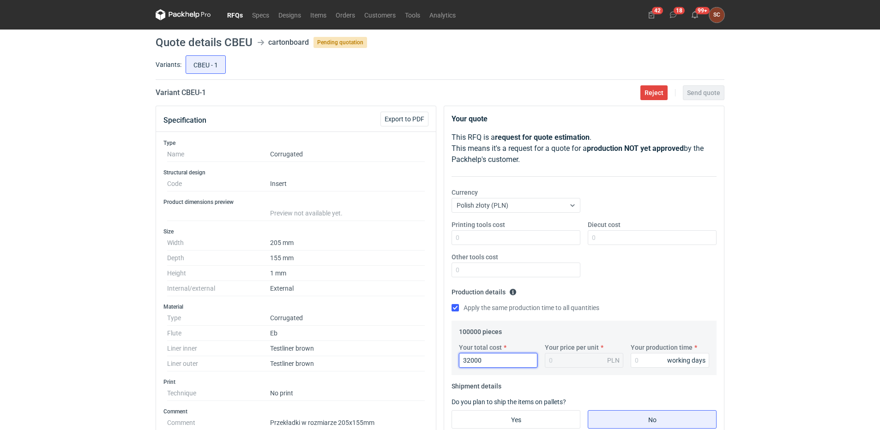
type input "0.32"
type input "32000"
click at [643, 357] on input "Your production time" at bounding box center [669, 360] width 78 height 15
type input "15"
click at [612, 276] on div "Printing tools cost Diecut cost Other tools cost" at bounding box center [584, 252] width 272 height 65
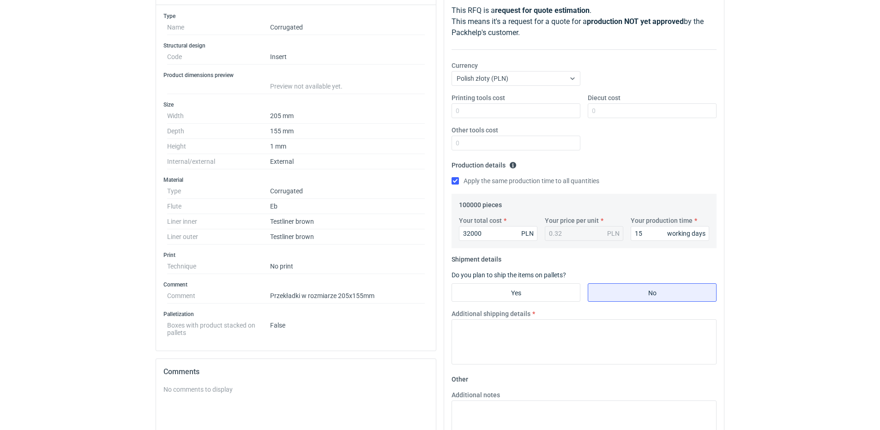
scroll to position [138, 0]
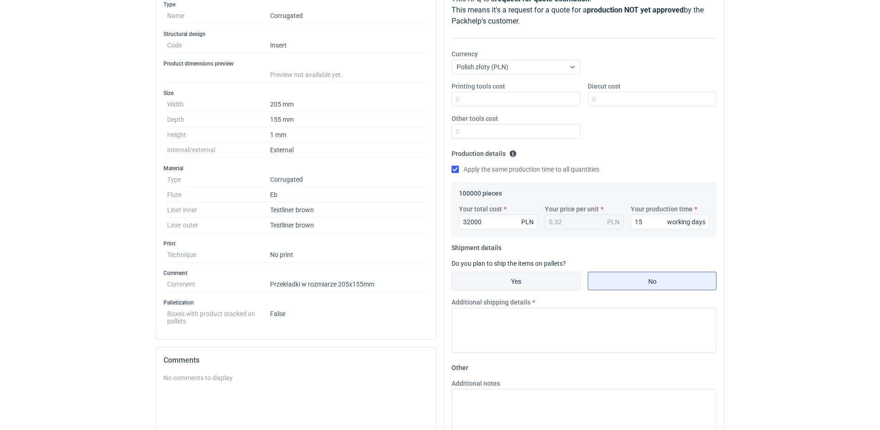
click at [538, 278] on input "Yes" at bounding box center [516, 281] width 128 height 18
radio input "true"
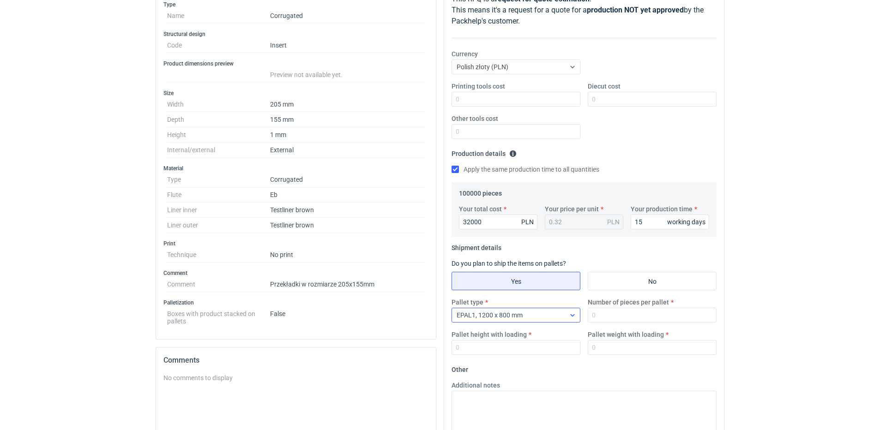
click at [529, 314] on div "EPAL1, 1200 x 800 mm" at bounding box center [508, 315] width 113 height 13
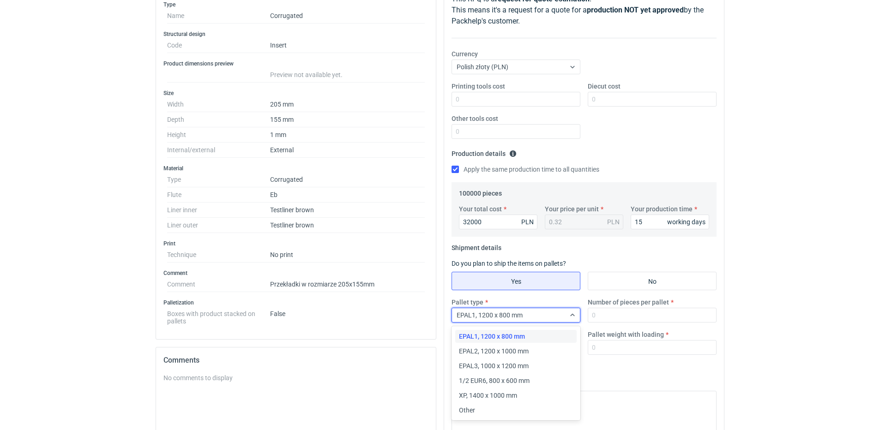
click at [523, 333] on span "EPAL1, 1200 x 800 mm" at bounding box center [492, 336] width 66 height 9
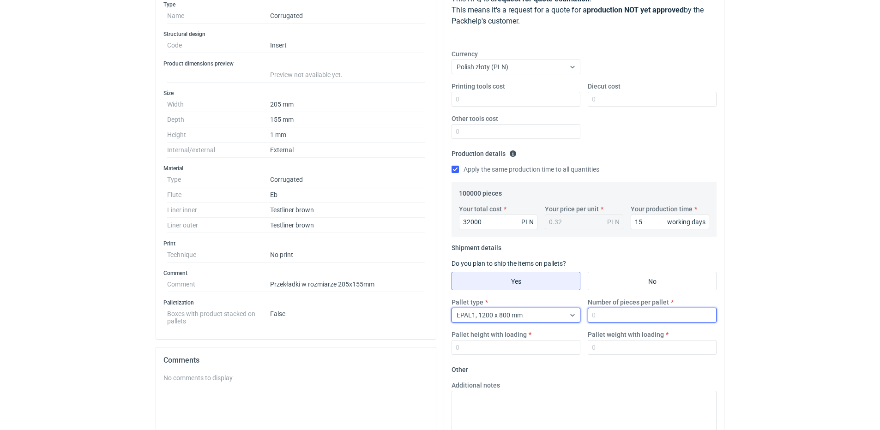
click at [610, 312] on input "Number of pieces per pallet" at bounding box center [651, 315] width 129 height 15
click at [608, 313] on input "Number of pieces per pallet" at bounding box center [651, 315] width 129 height 15
type input "5000"
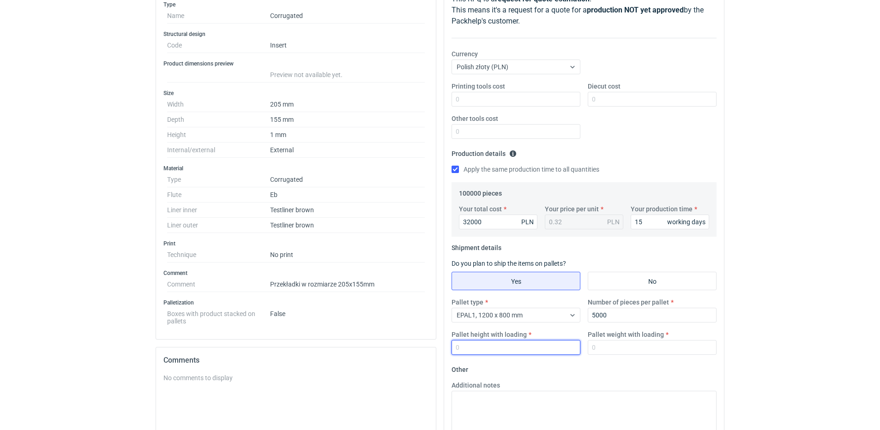
click at [490, 352] on input "Pallet height with loading" at bounding box center [515, 347] width 129 height 15
type input "1800"
click at [617, 348] on input "Pallet weight with loading" at bounding box center [651, 347] width 129 height 15
click at [669, 347] on input "Pallet weight with loading" at bounding box center [651, 347] width 129 height 15
type input "150"
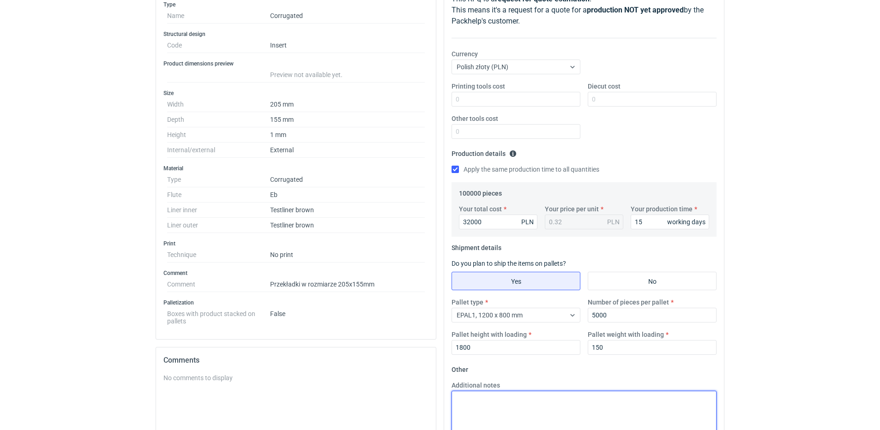
click at [570, 399] on textarea "Additional notes" at bounding box center [583, 413] width 265 height 45
click at [660, 168] on div "Apply the same production time to all quantities" at bounding box center [583, 170] width 265 height 10
click at [527, 415] on textarea "Additional notes" at bounding box center [583, 413] width 265 height 45
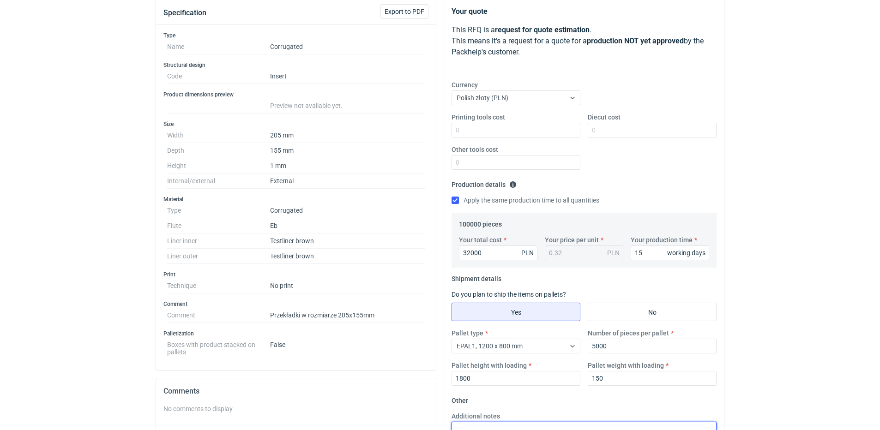
scroll to position [92, 0]
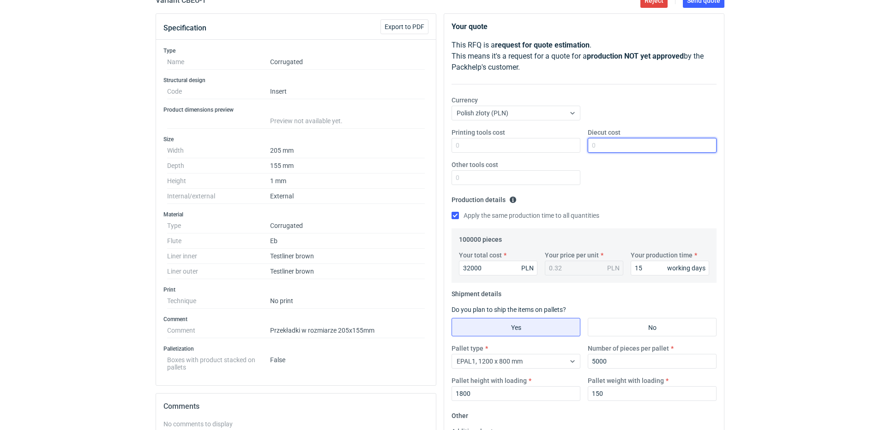
click at [626, 145] on input "Diecut cost" at bounding box center [651, 145] width 129 height 15
type input "500"
click at [637, 190] on div "Printing tools cost Diecut cost 500 Other tools cost" at bounding box center [584, 160] width 272 height 65
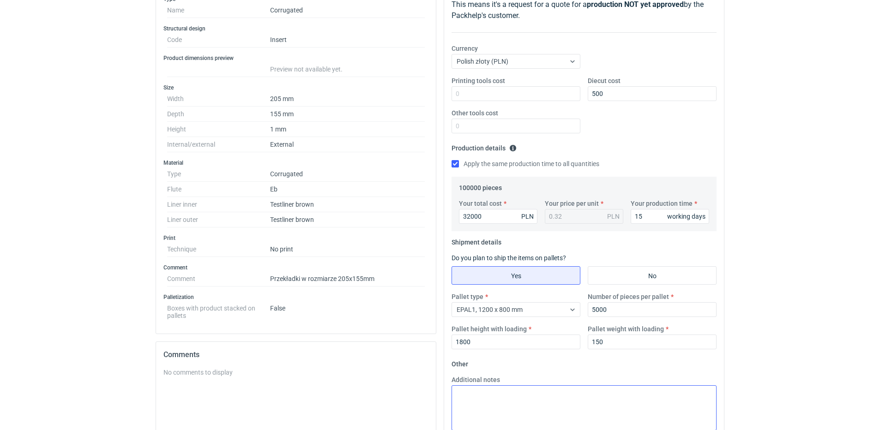
scroll to position [277, 0]
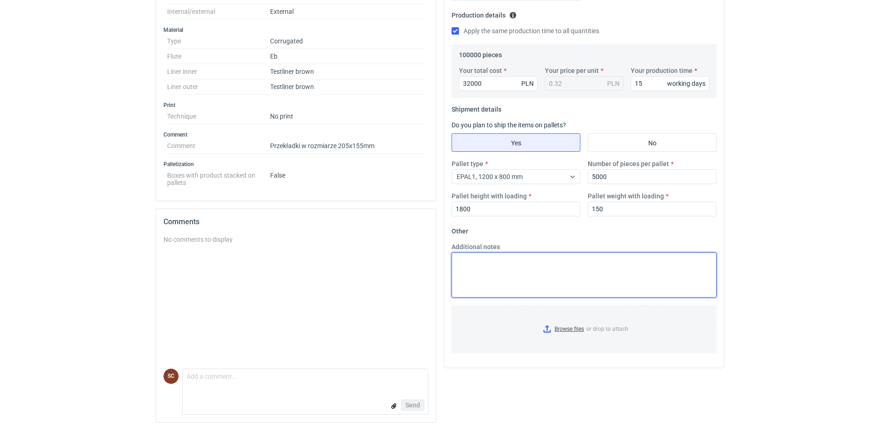
click at [520, 273] on textarea "Additional notes" at bounding box center [583, 274] width 265 height 45
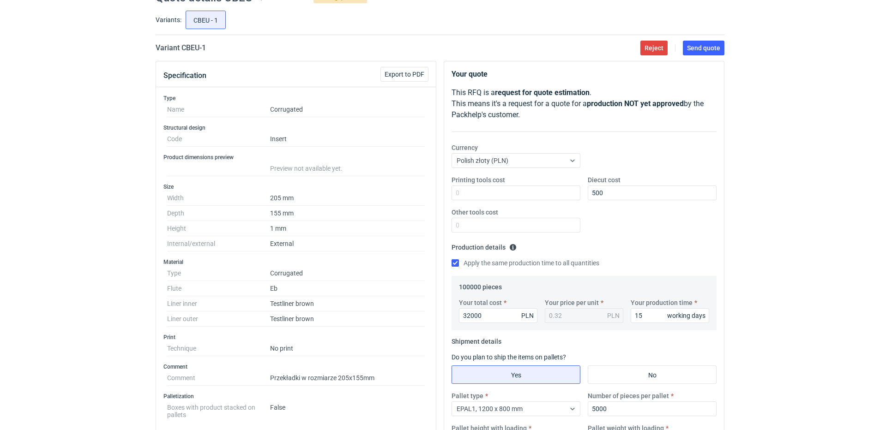
scroll to position [0, 0]
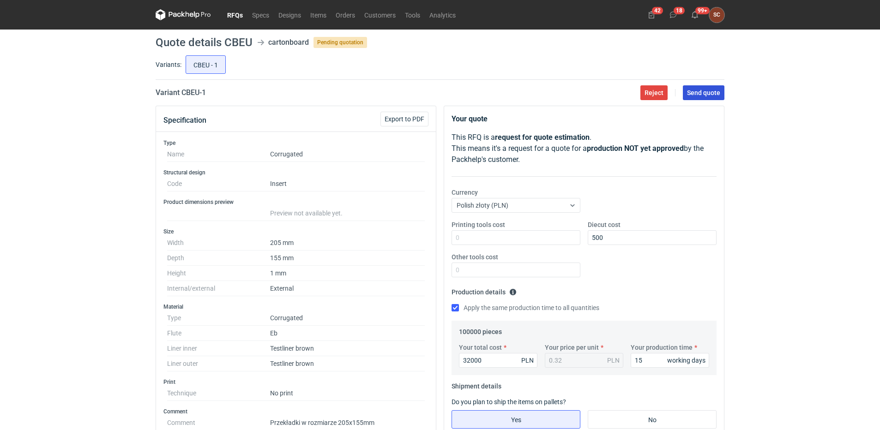
click at [718, 91] on span "Send quote" at bounding box center [703, 93] width 33 height 6
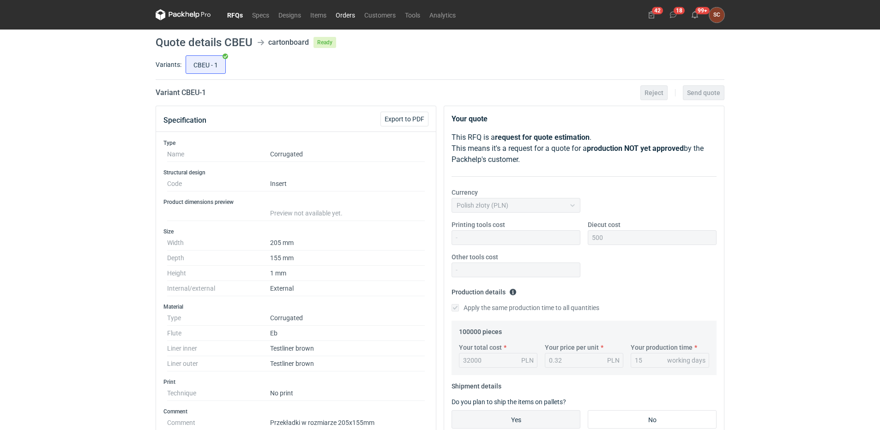
click at [342, 13] on link "Orders" at bounding box center [345, 14] width 29 height 11
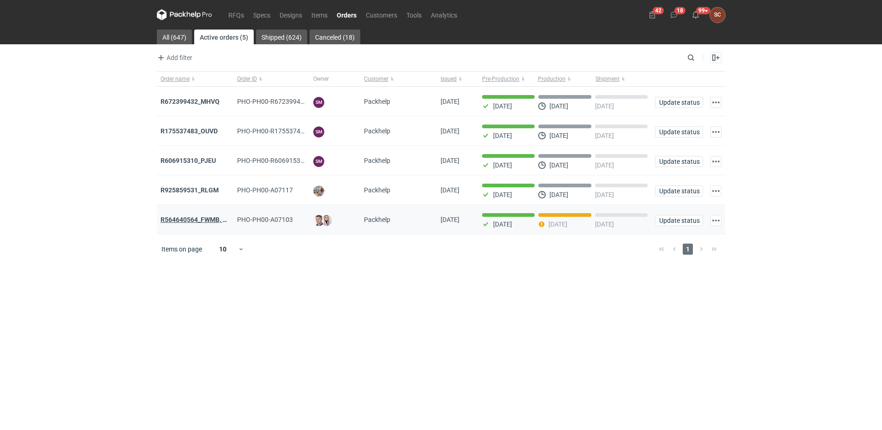
click at [188, 220] on strong "R564640564_FWMB, FMPD, MNLB" at bounding box center [211, 219] width 100 height 7
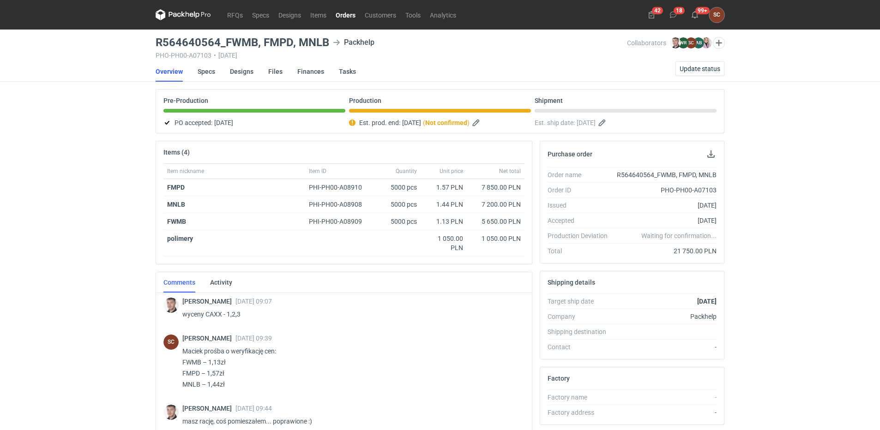
click at [353, 9] on link "Orders" at bounding box center [345, 14] width 29 height 11
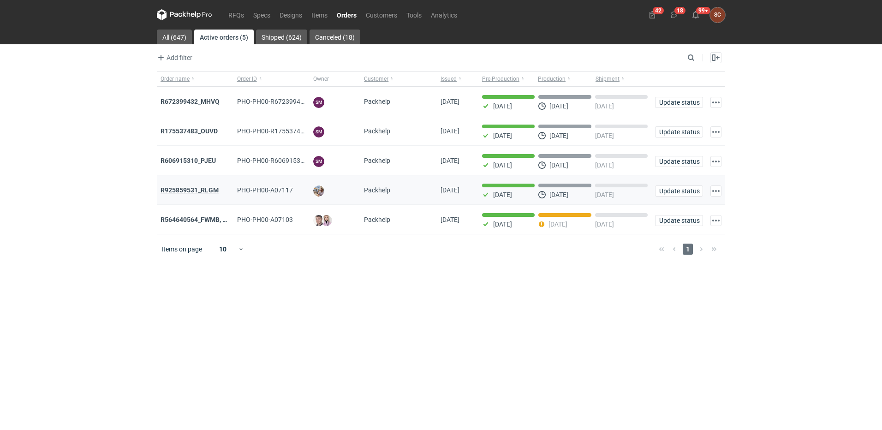
click at [205, 187] on strong "R925859531_RLGM" at bounding box center [190, 189] width 58 height 7
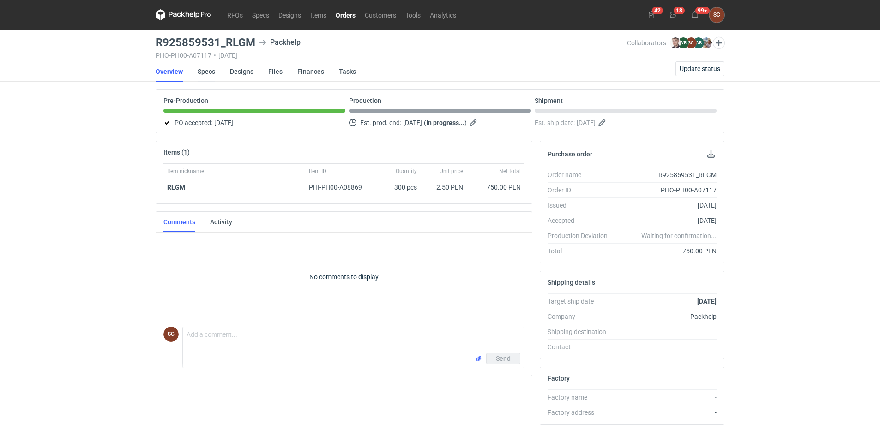
click at [206, 72] on link "Specs" at bounding box center [207, 71] width 18 height 20
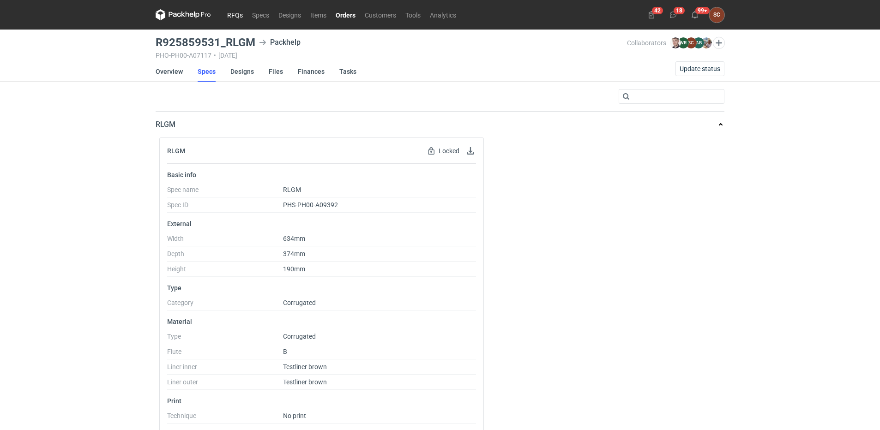
click at [227, 13] on link "RFQs" at bounding box center [234, 14] width 25 height 11
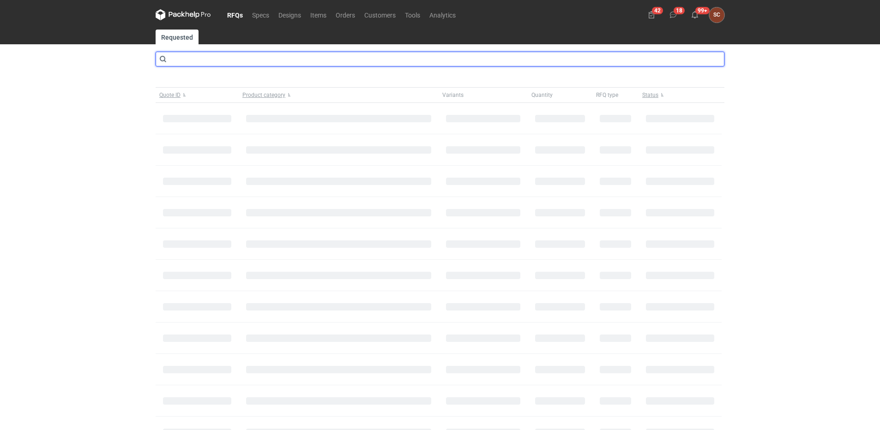
click at [204, 56] on input "text" at bounding box center [440, 59] width 569 height 15
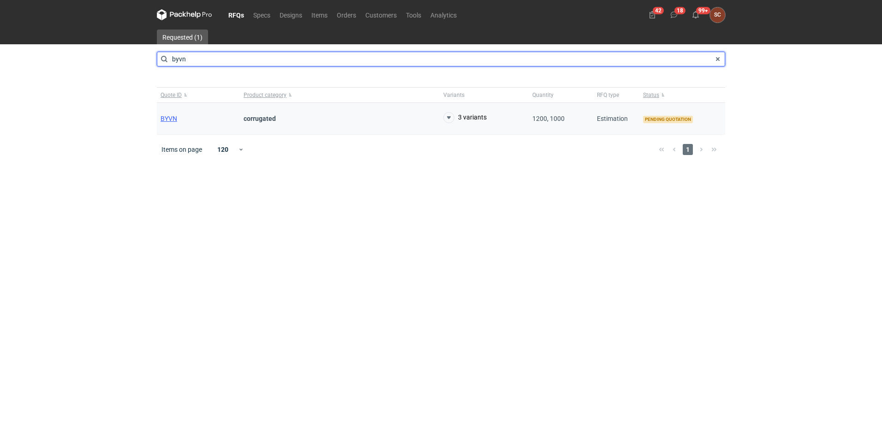
type input "byvn"
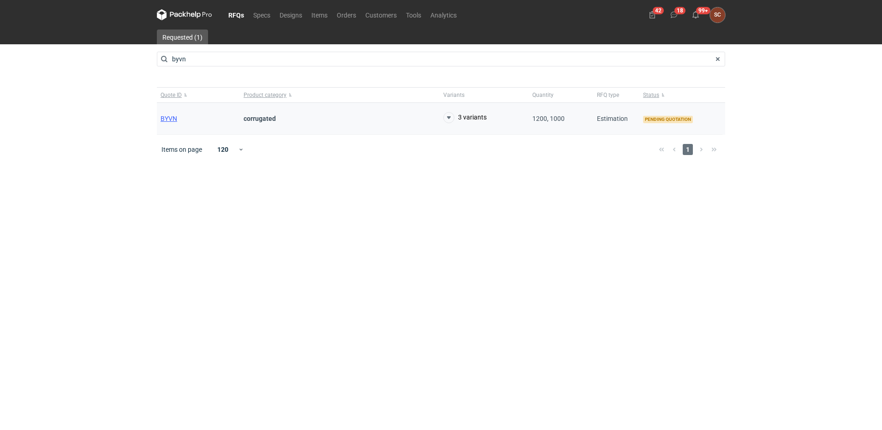
click at [169, 114] on div "BYVN" at bounding box center [198, 119] width 83 height 32
click at [165, 121] on span "BYVN" at bounding box center [169, 118] width 17 height 7
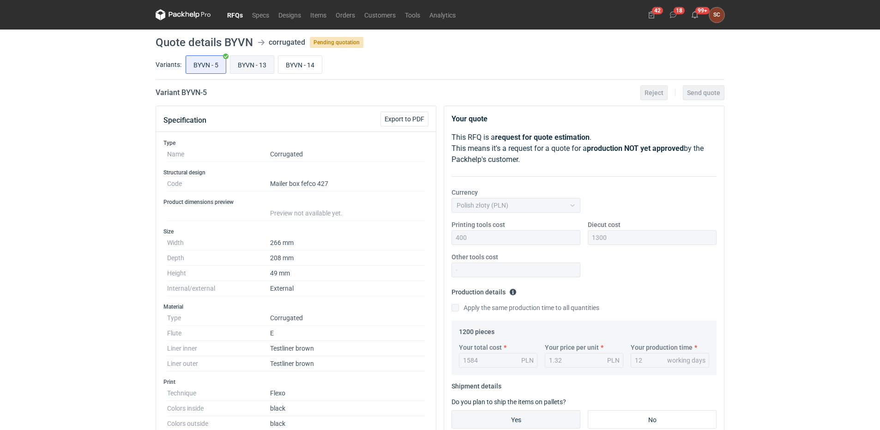
click at [262, 66] on input "BYVN - 13" at bounding box center [251, 65] width 43 height 18
radio input "true"
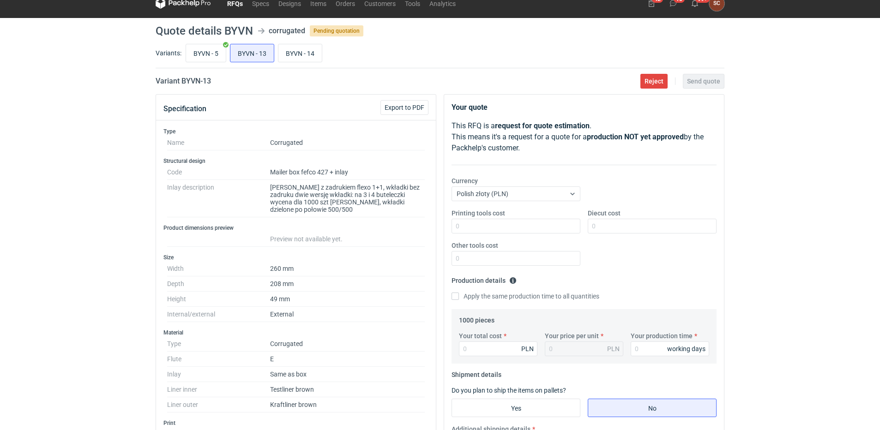
scroll to position [4, 0]
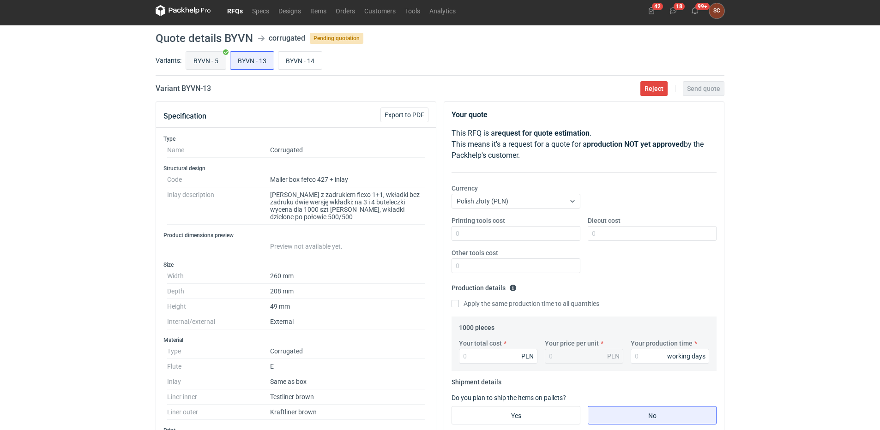
click at [203, 60] on input "BYVN - 5" at bounding box center [206, 61] width 40 height 18
radio input "true"
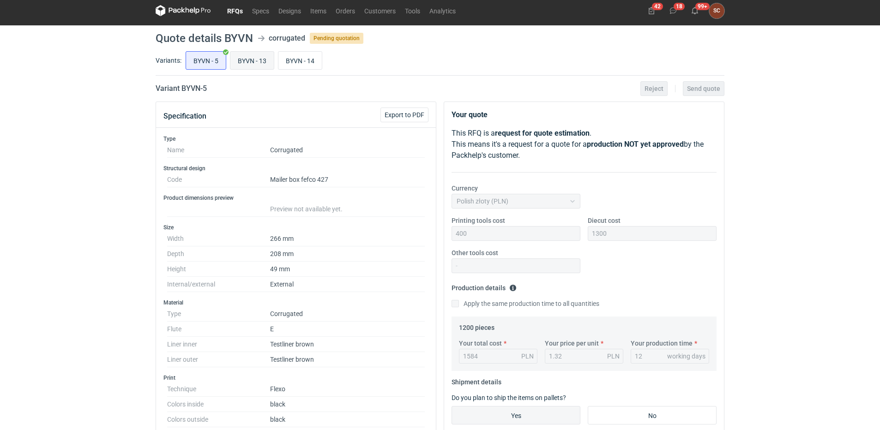
click at [249, 61] on input "BYVN - 13" at bounding box center [251, 61] width 43 height 18
radio input "true"
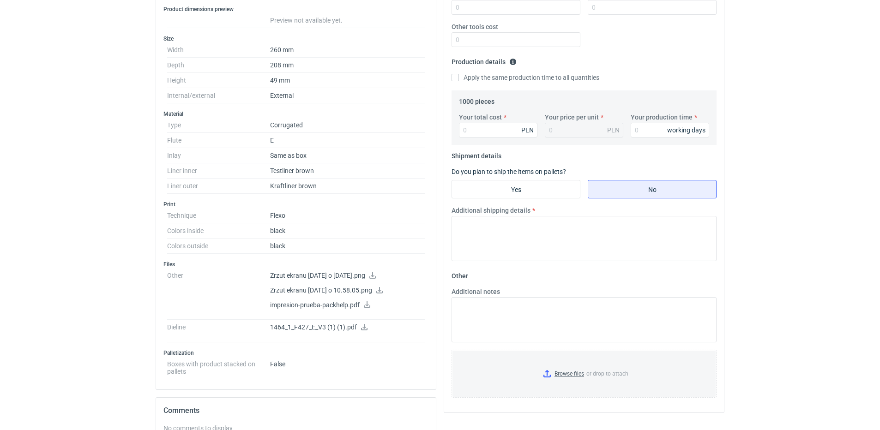
scroll to position [235, 0]
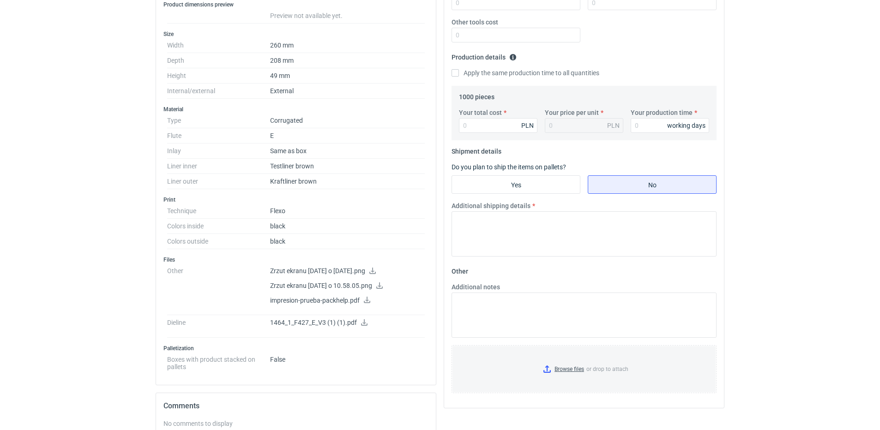
click at [363, 324] on icon at bounding box center [363, 322] width 7 height 6
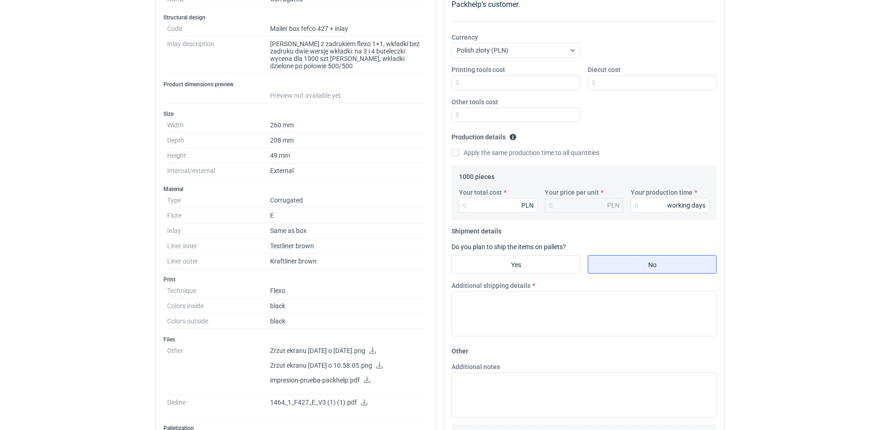
scroll to position [4, 0]
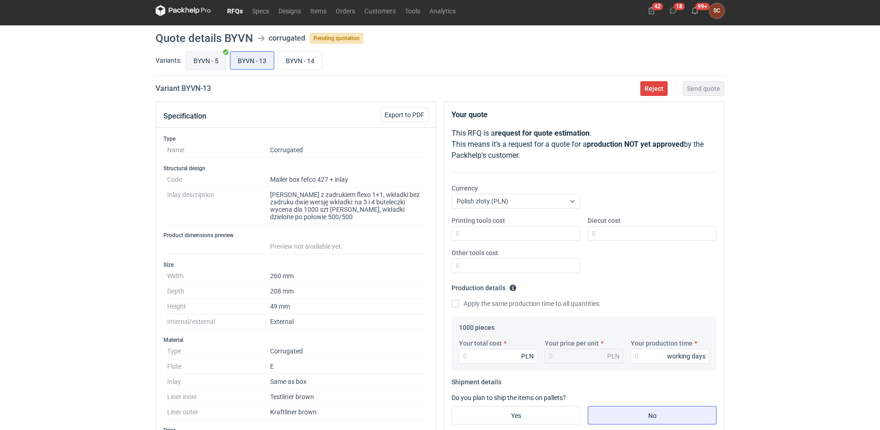
click at [212, 57] on input "BYVN - 5" at bounding box center [206, 61] width 40 height 18
radio input "true"
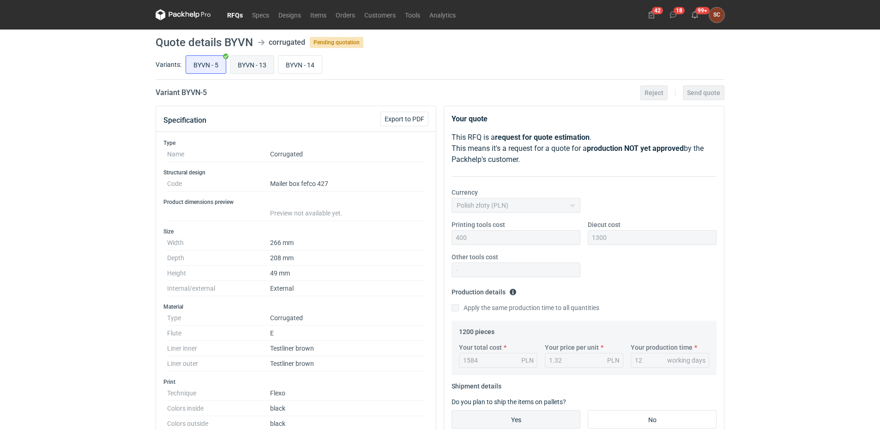
click at [266, 64] on input "BYVN - 13" at bounding box center [251, 65] width 43 height 18
radio input "true"
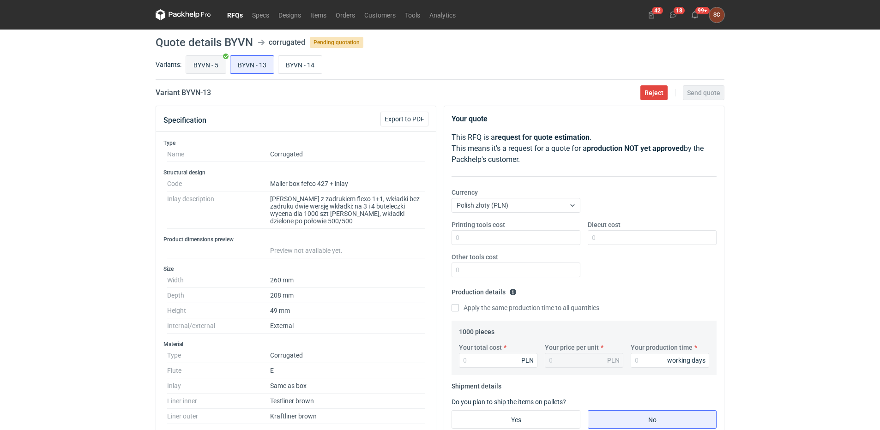
click at [215, 62] on input "BYVN - 5" at bounding box center [206, 65] width 40 height 18
radio input "true"
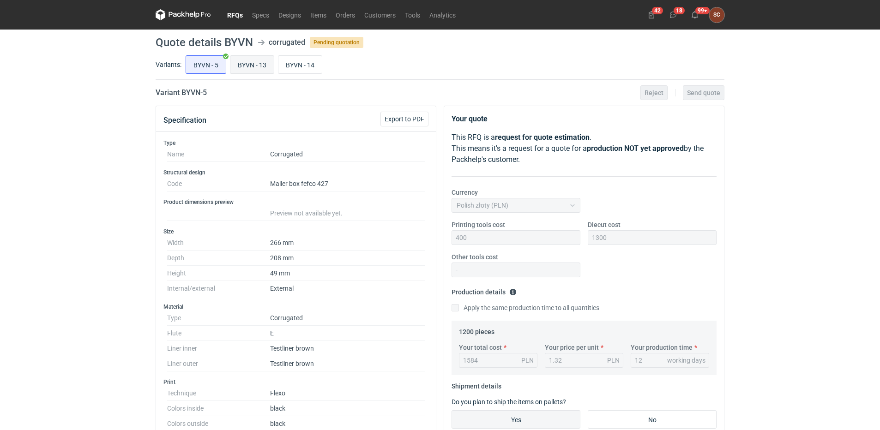
click at [239, 63] on input "BYVN - 13" at bounding box center [251, 65] width 43 height 18
radio input "true"
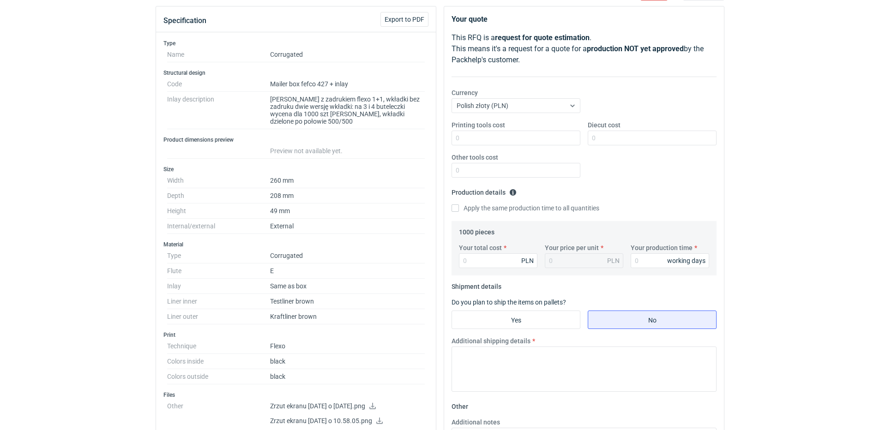
scroll to position [96, 0]
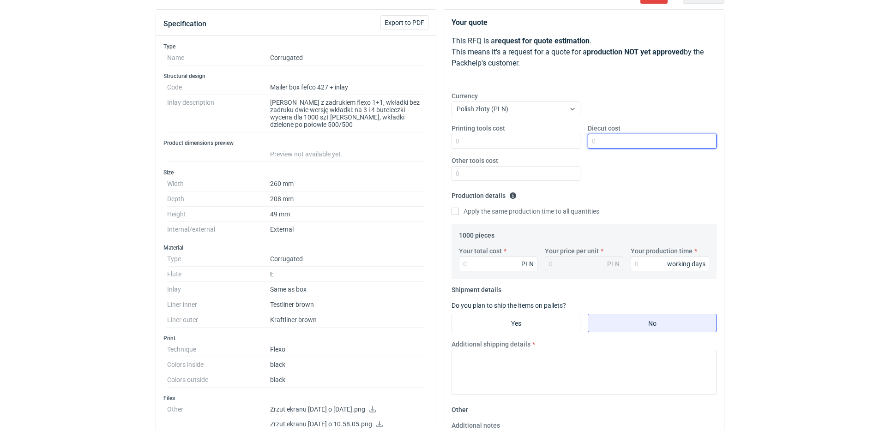
click at [605, 138] on input "Diecut cost" at bounding box center [651, 141] width 129 height 15
type input "3000"
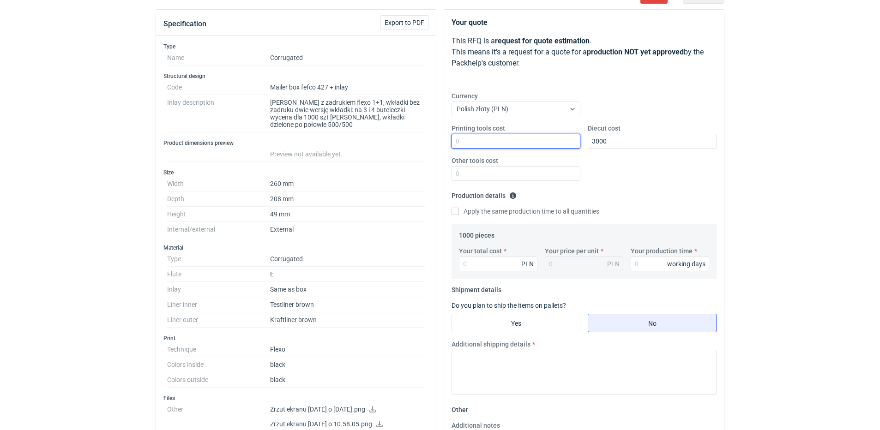
click at [520, 139] on input "Printing tools cost" at bounding box center [515, 141] width 129 height 15
type input "4"
type input "400"
click at [625, 198] on fieldset "Production details Please provide the expected time of production in working da…" at bounding box center [583, 206] width 265 height 36
click at [455, 213] on input "Apply the same production time to all quantities" at bounding box center [454, 211] width 7 height 7
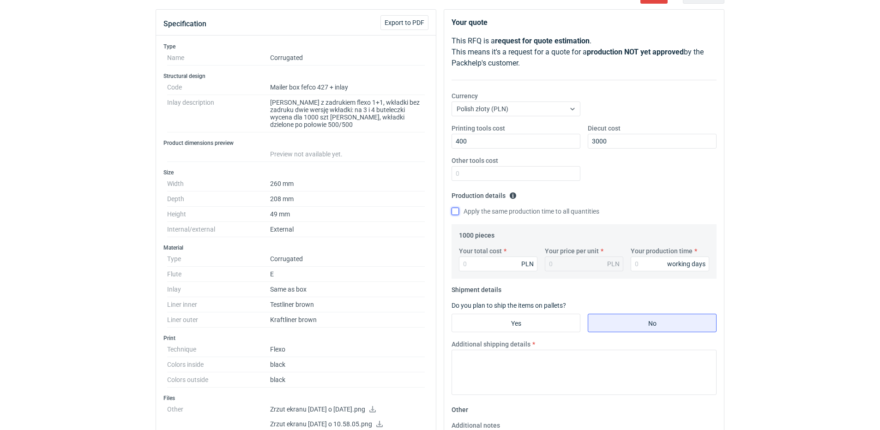
checkbox input "true"
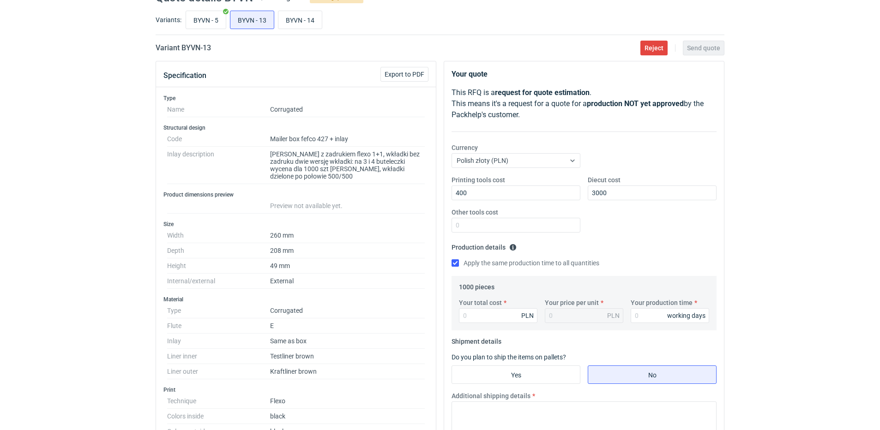
scroll to position [0, 0]
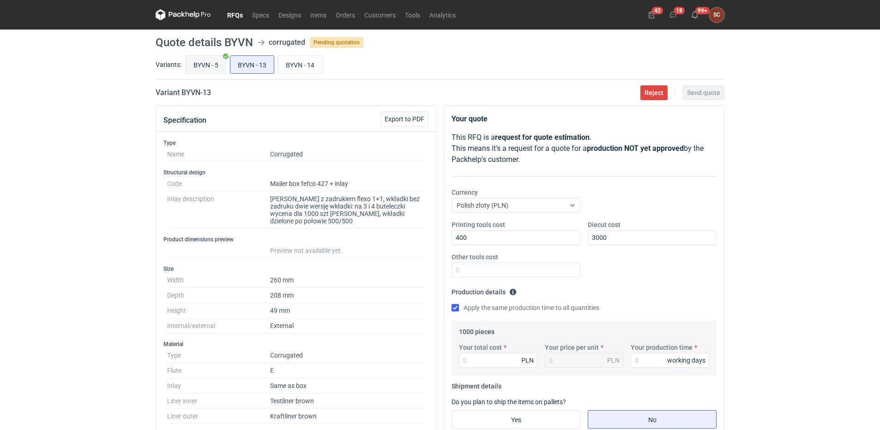
click at [209, 59] on input "BYVN - 5" at bounding box center [206, 65] width 40 height 18
radio input "true"
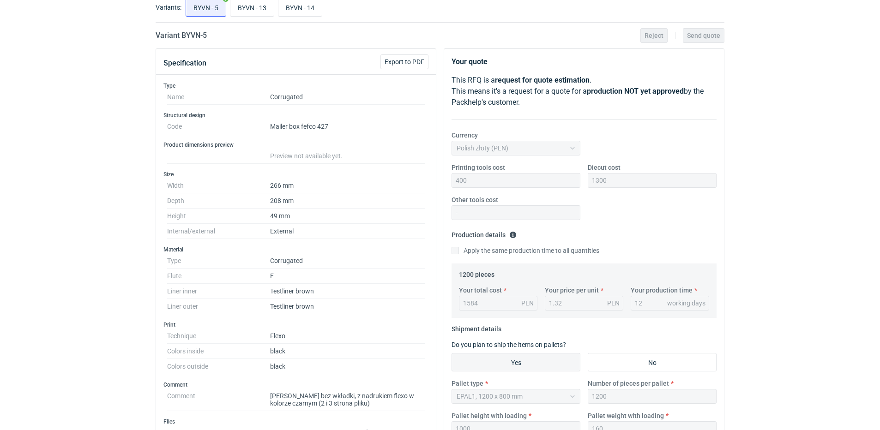
scroll to position [46, 0]
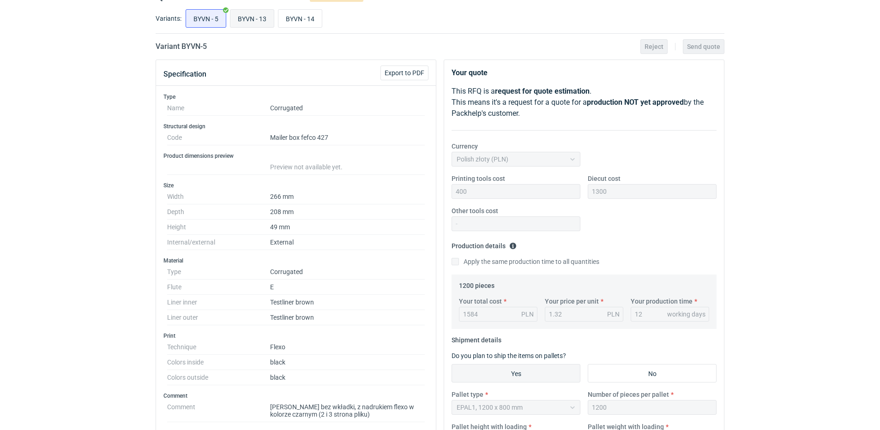
click at [248, 19] on input "BYVN - 13" at bounding box center [251, 19] width 43 height 18
radio input "true"
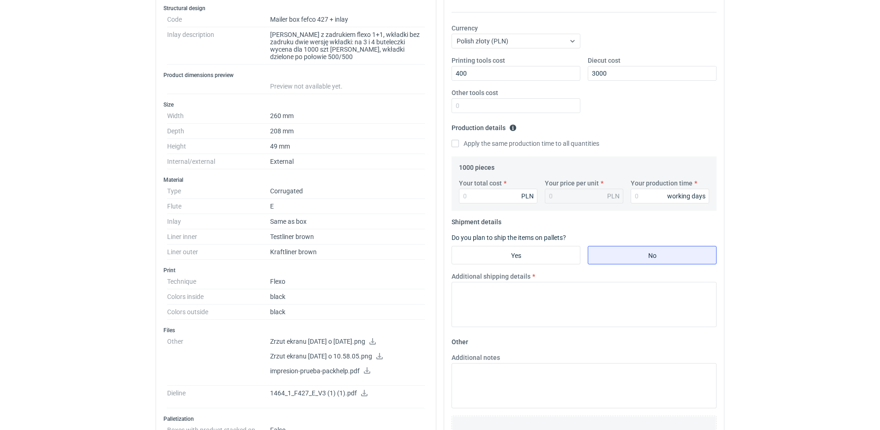
scroll to position [185, 0]
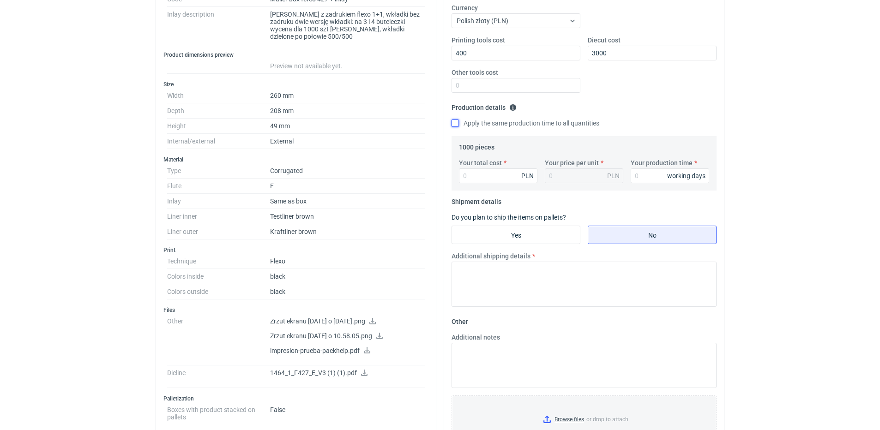
click at [454, 120] on input "Apply the same production time to all quantities" at bounding box center [454, 123] width 7 height 7
checkbox input "true"
click at [491, 176] on input "Your total cost" at bounding box center [498, 175] width 78 height 15
type input "2200"
type input "2.2"
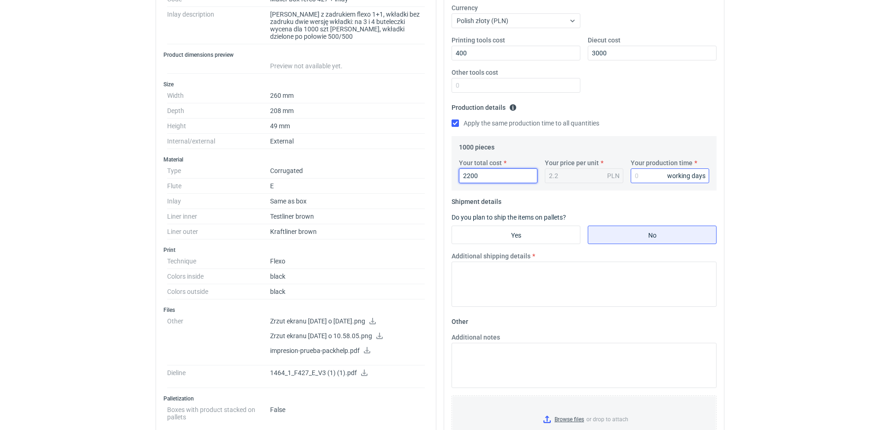
type input "2200"
click at [635, 177] on input "Your production time" at bounding box center [669, 175] width 78 height 15
type input "12"
click at [508, 233] on input "Yes" at bounding box center [516, 235] width 128 height 18
radio input "true"
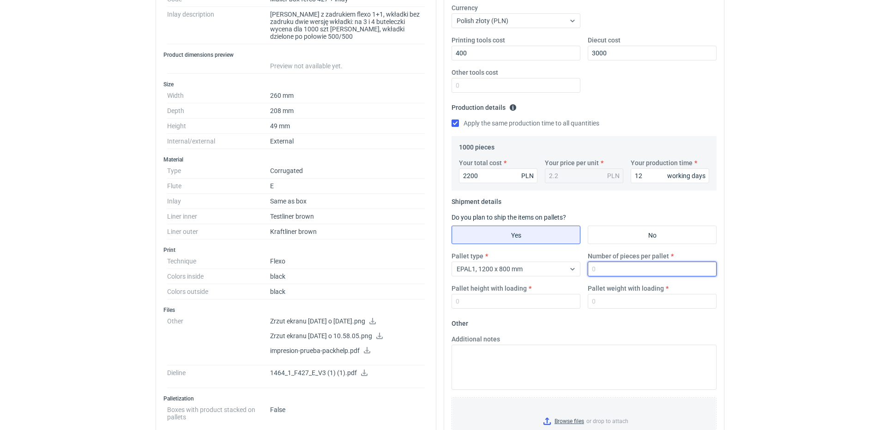
click at [606, 267] on input "Number of pieces per pallet" at bounding box center [651, 269] width 129 height 15
type input "1000"
click at [540, 298] on input "Pallet height with loading" at bounding box center [515, 301] width 129 height 15
type input "1800"
click at [664, 300] on input "Pallet weight with loading" at bounding box center [651, 301] width 129 height 15
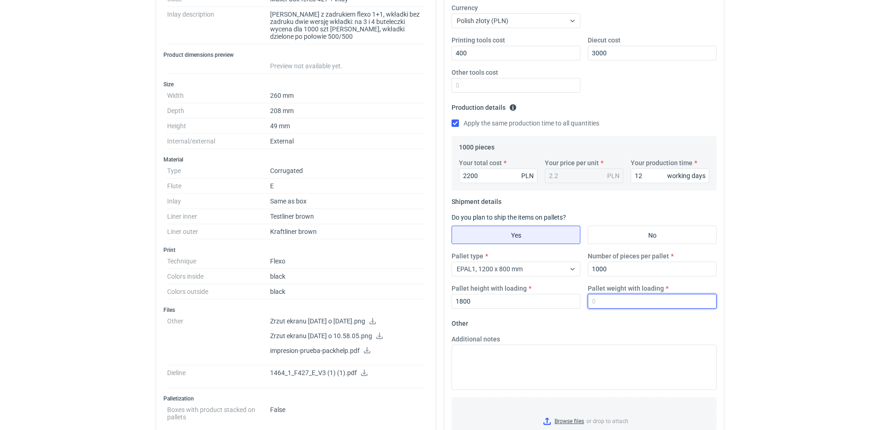
click at [663, 302] on input "Pallet weight with loading" at bounding box center [651, 301] width 129 height 15
type input "200"
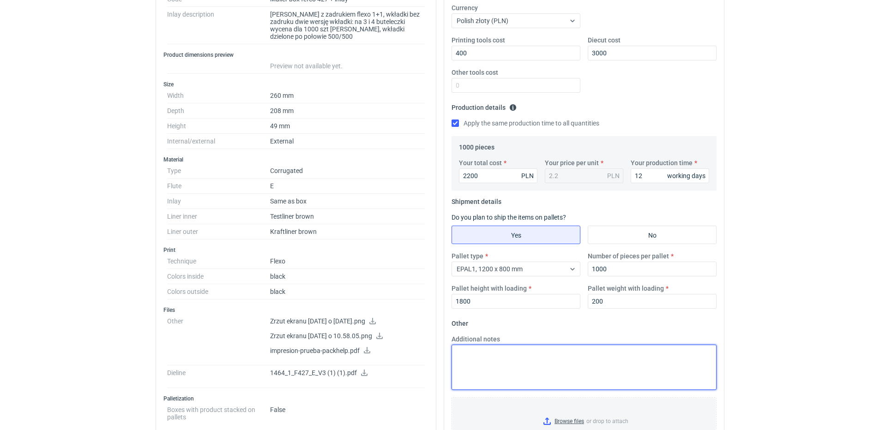
click at [561, 370] on textarea "Additional notes" at bounding box center [583, 367] width 265 height 45
click at [564, 354] on textarea "Zapakowane razem" at bounding box center [583, 367] width 265 height 45
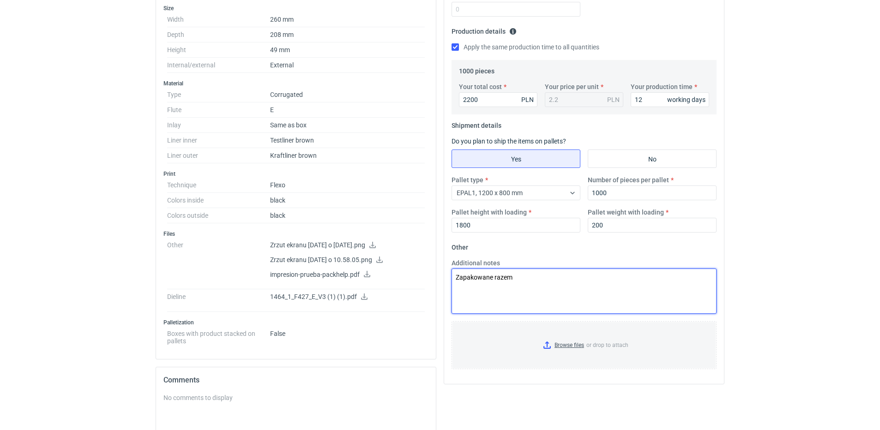
scroll to position [92, 0]
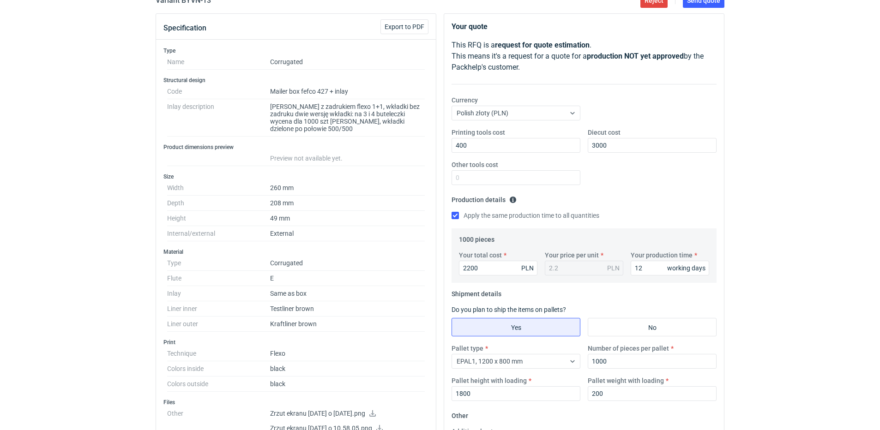
type textarea "Zapakowane razem"
click at [656, 195] on fieldset "Production details Please provide the expected time of production in working da…" at bounding box center [583, 210] width 265 height 36
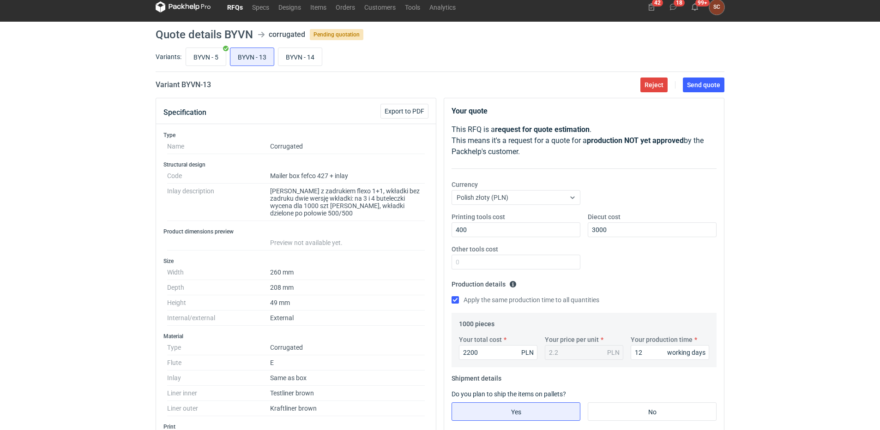
scroll to position [0, 0]
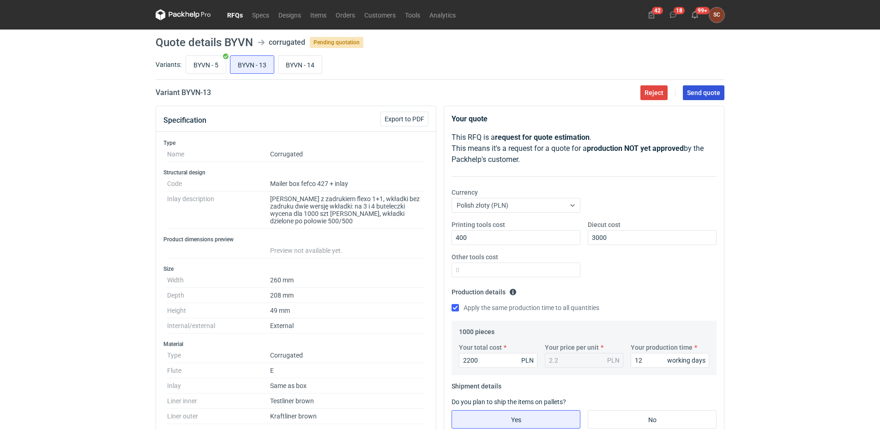
click at [718, 91] on span "Send quote" at bounding box center [703, 93] width 33 height 6
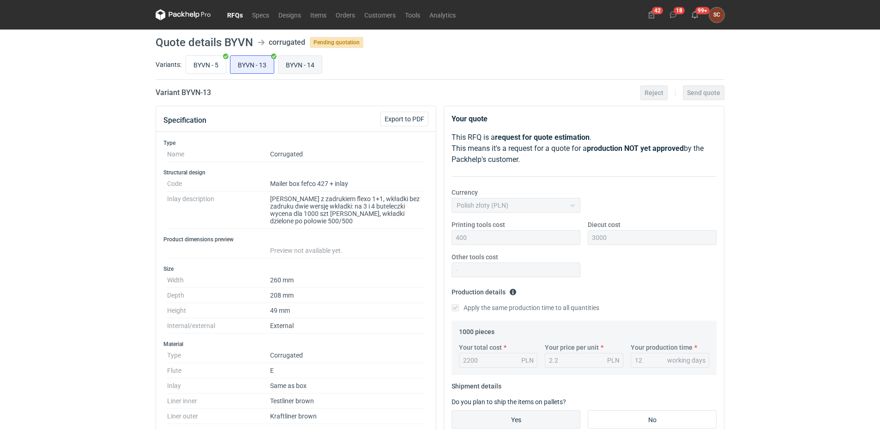
click at [303, 65] on input "BYVN - 14" at bounding box center [299, 65] width 43 height 18
radio input "true"
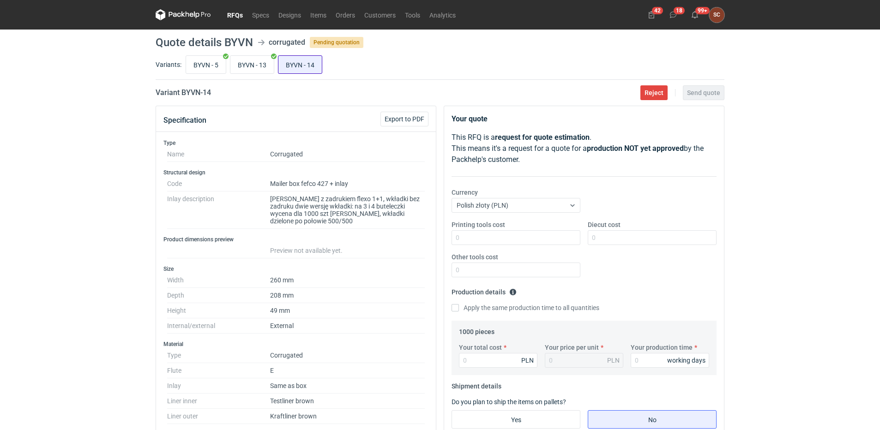
click at [301, 63] on input "BYVN - 14" at bounding box center [299, 65] width 43 height 18
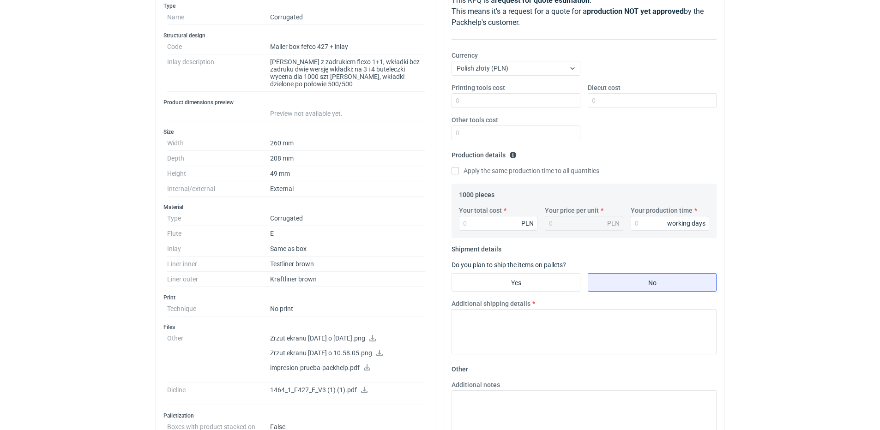
scroll to position [138, 0]
click at [363, 390] on icon at bounding box center [363, 388] width 7 height 6
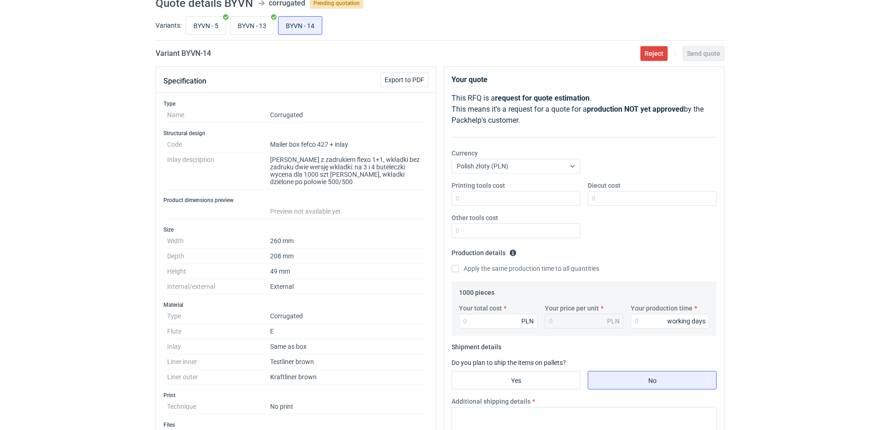
scroll to position [0, 0]
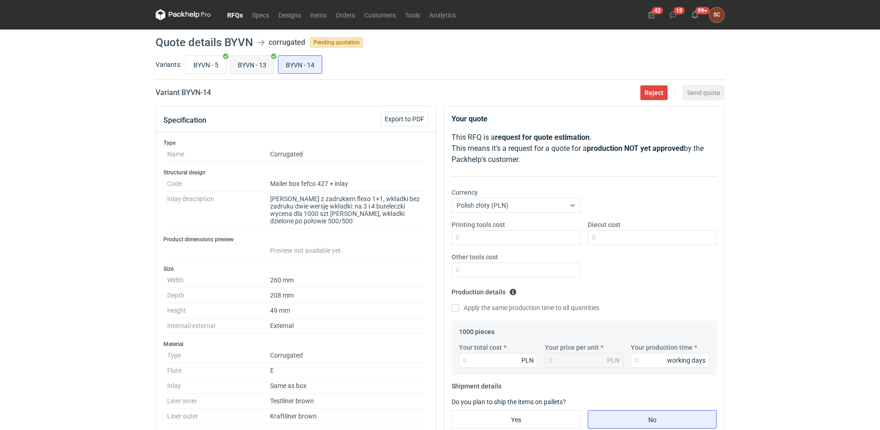
click at [253, 64] on input "BYVN - 13" at bounding box center [251, 65] width 43 height 18
radio input "true"
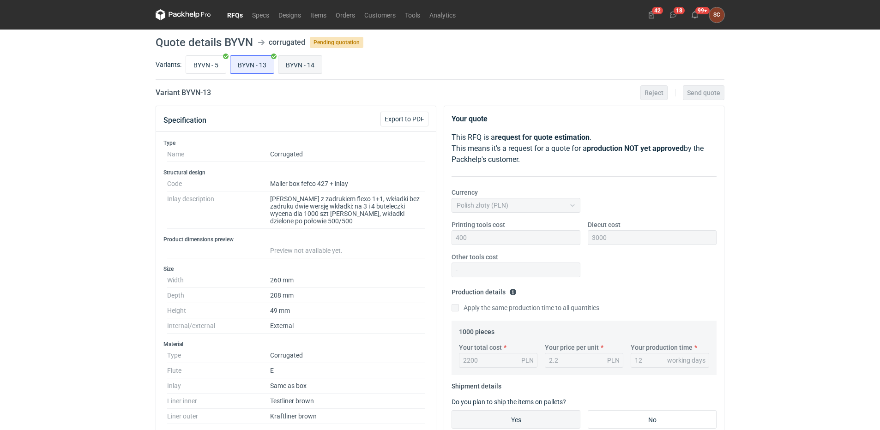
drag, startPoint x: 301, startPoint y: 67, endPoint x: 313, endPoint y: 71, distance: 12.9
click at [301, 67] on input "BYVN - 14" at bounding box center [299, 65] width 43 height 18
radio input "true"
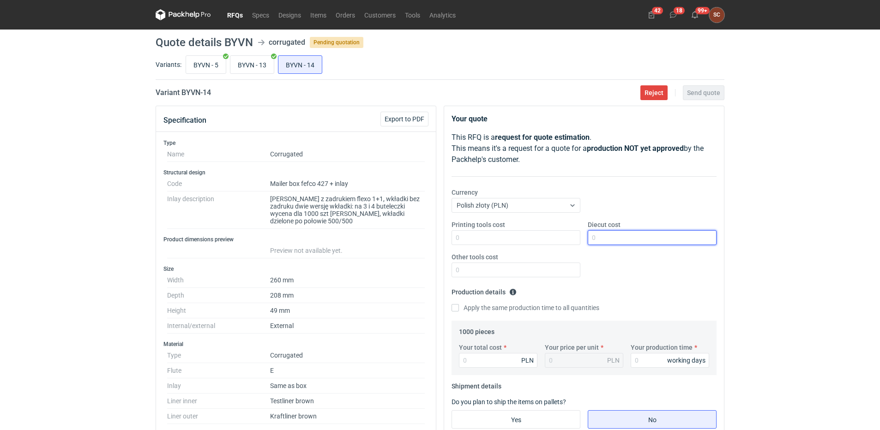
click at [597, 240] on input "Diecut cost" at bounding box center [651, 237] width 129 height 15
type input "3000"
click at [450, 308] on div "Your quote This RFQ is a request for quote estimation . This means it's a reque…" at bounding box center [584, 374] width 280 height 537
click at [454, 307] on input "Apply the same production time to all quantities" at bounding box center [454, 307] width 7 height 7
checkbox input "true"
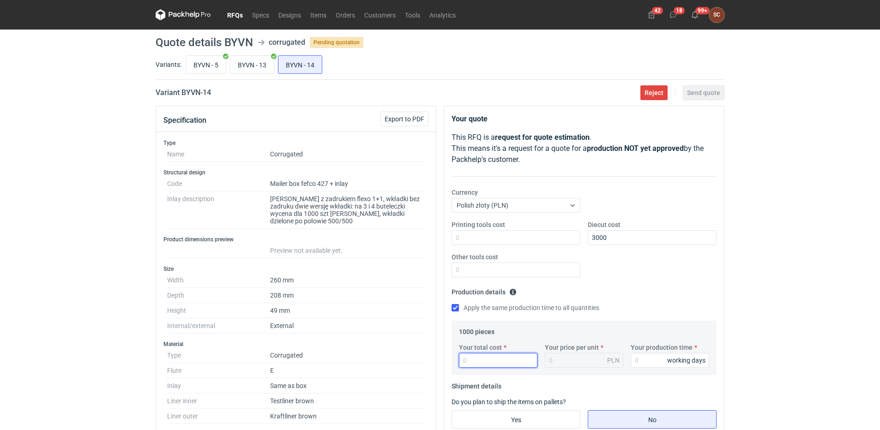
click at [482, 361] on input "Your total cost" at bounding box center [498, 360] width 78 height 15
type input "2000"
type input "2"
type input "2000"
click at [644, 361] on input "Your production time" at bounding box center [669, 360] width 78 height 15
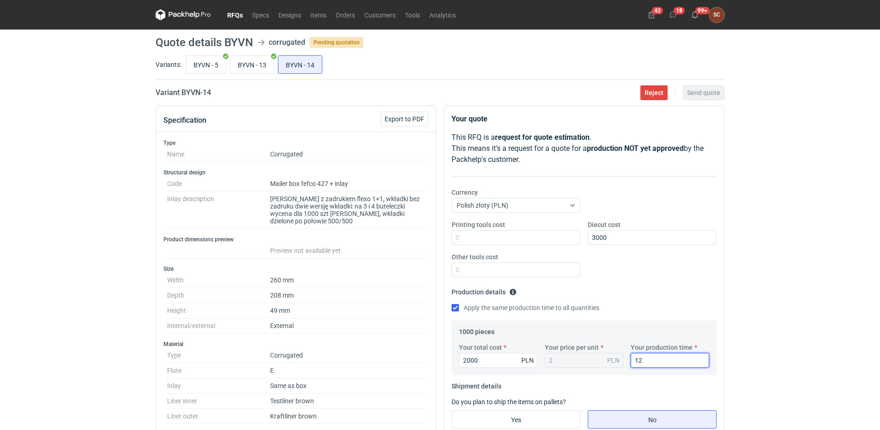
type input "12"
click at [631, 285] on fieldset "Production details Please provide the expected time of production in working da…" at bounding box center [583, 303] width 265 height 36
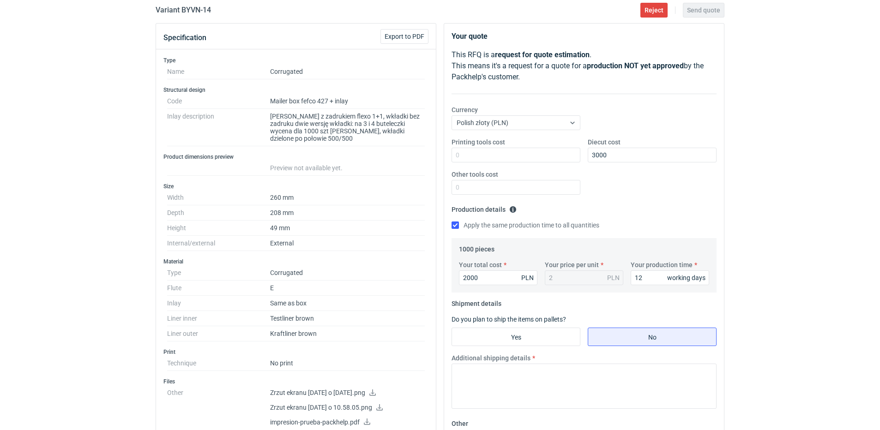
scroll to position [92, 0]
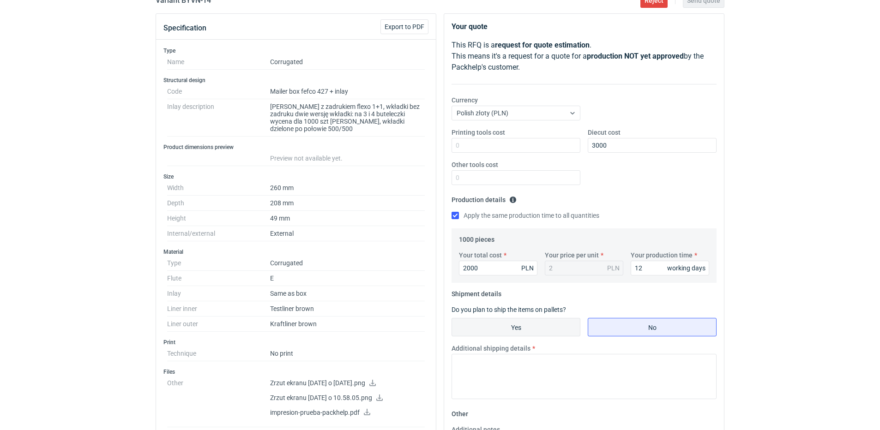
click at [546, 324] on input "Yes" at bounding box center [516, 327] width 128 height 18
radio input "true"
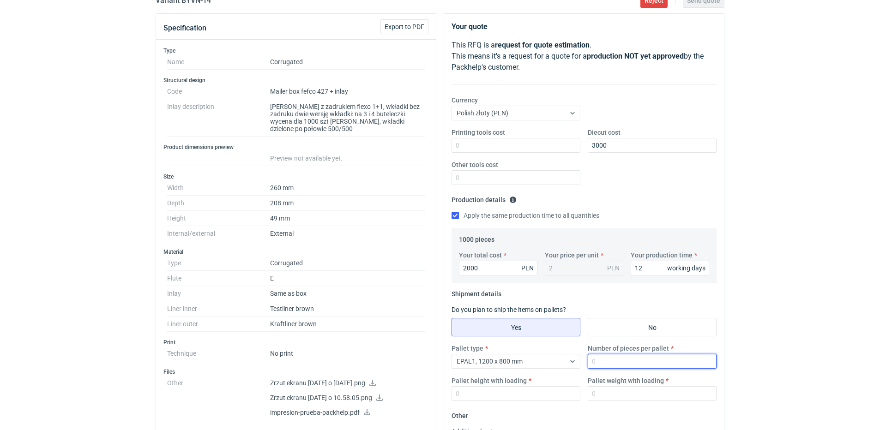
click at [636, 364] on input "Number of pieces per pallet" at bounding box center [651, 361] width 129 height 15
type input "1000"
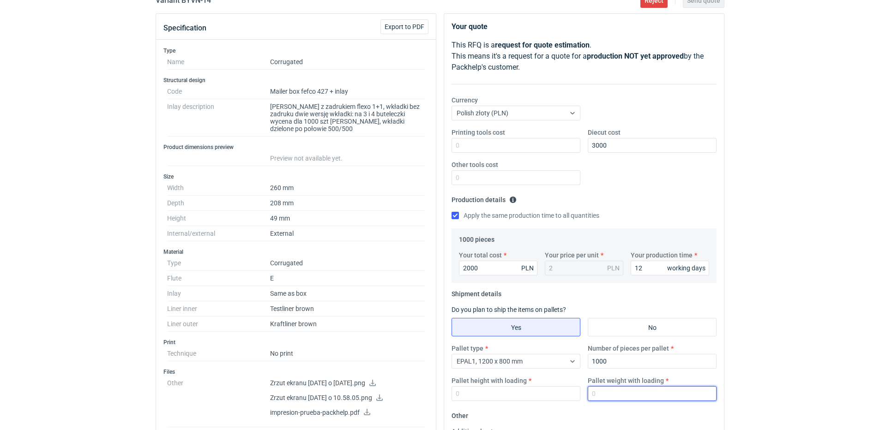
click at [634, 393] on input "Pallet weight with loading" at bounding box center [651, 393] width 129 height 15
type input "200"
click at [461, 393] on input "Pallet height with loading" at bounding box center [515, 393] width 129 height 15
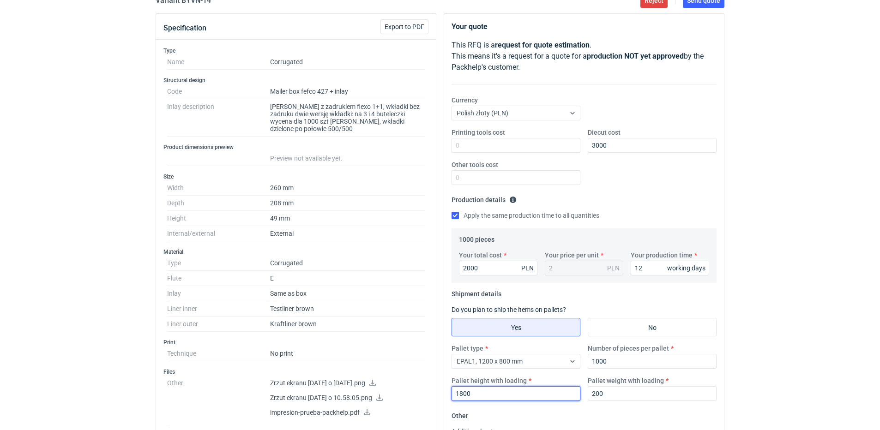
type input "1800"
click at [623, 188] on div "Printing tools cost Diecut cost 3000 Other tools cost" at bounding box center [584, 160] width 272 height 65
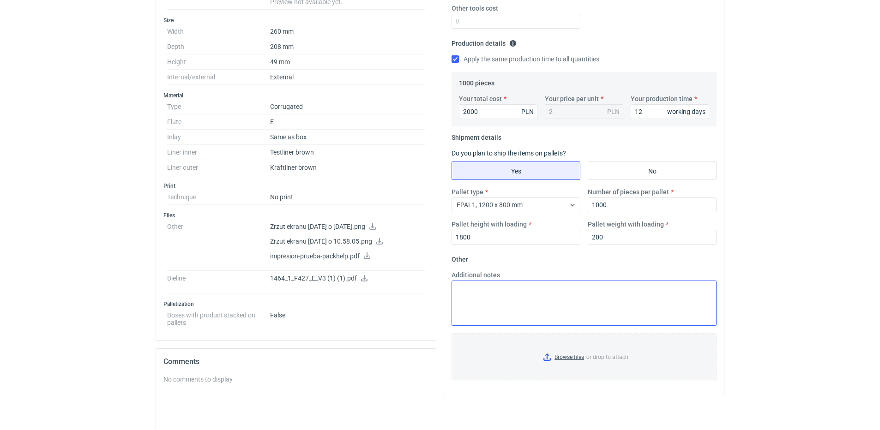
scroll to position [0, 0]
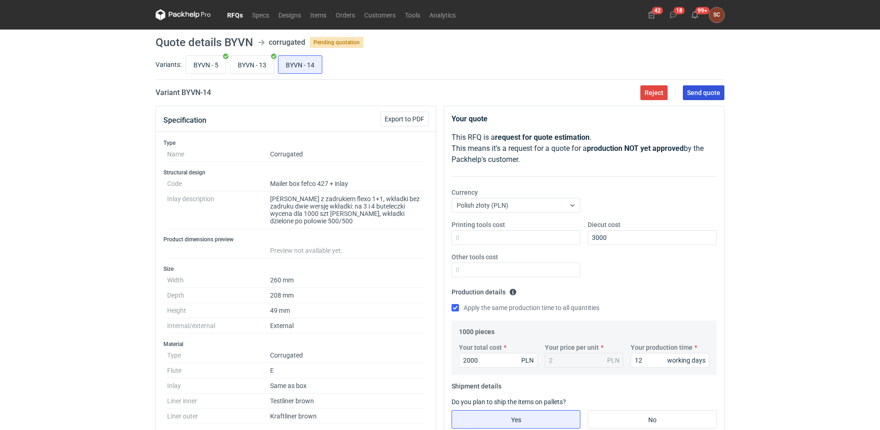
click at [700, 90] on span "Send quote" at bounding box center [703, 93] width 33 height 6
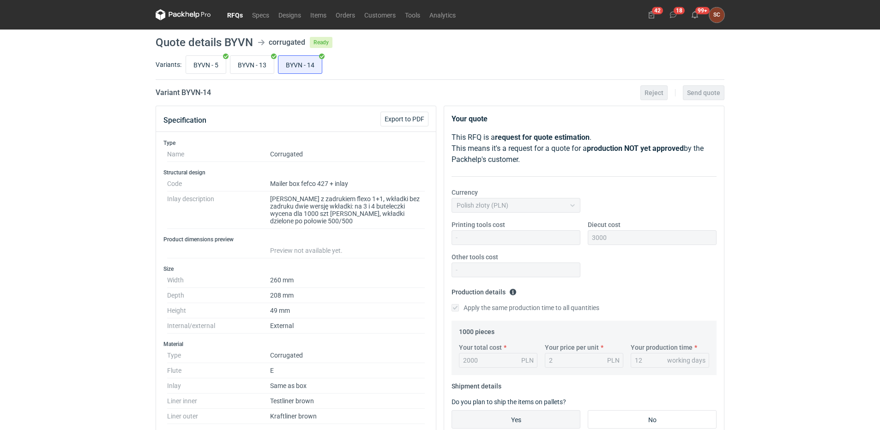
click at [237, 13] on link "RFQs" at bounding box center [234, 14] width 25 height 11
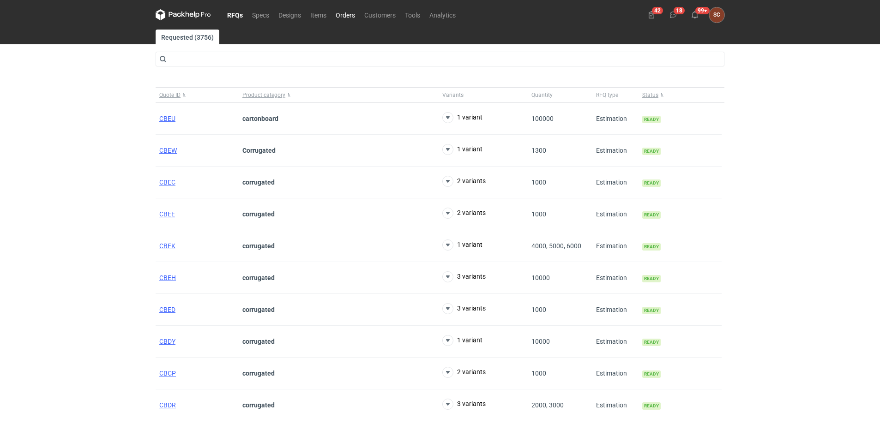
click at [349, 12] on link "Orders" at bounding box center [345, 14] width 29 height 11
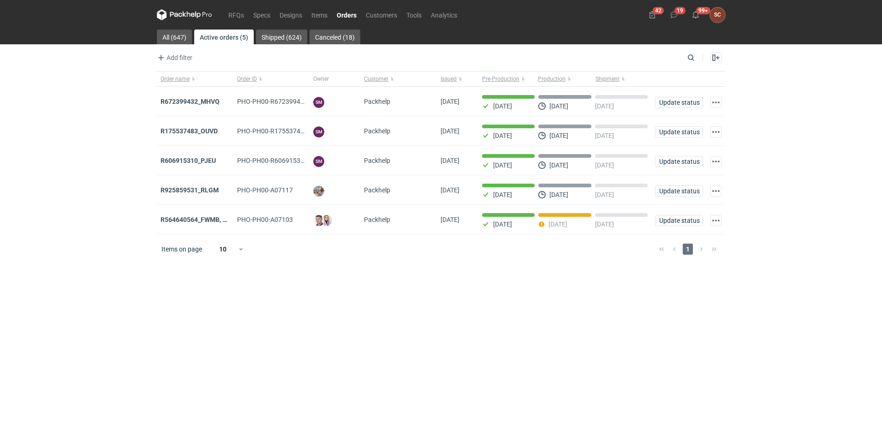
click at [118, 281] on div "RFQs Specs Designs Items Orders Customers Tools Analytics 42 19 99+ SC Sylwia C…" at bounding box center [441, 215] width 882 height 430
click at [480, 319] on main "All (647) Active orders (5) Shipped (624) Canceled (18) Add filter Owner first …" at bounding box center [441, 230] width 576 height 401
click at [234, 12] on link "RFQs" at bounding box center [236, 14] width 25 height 11
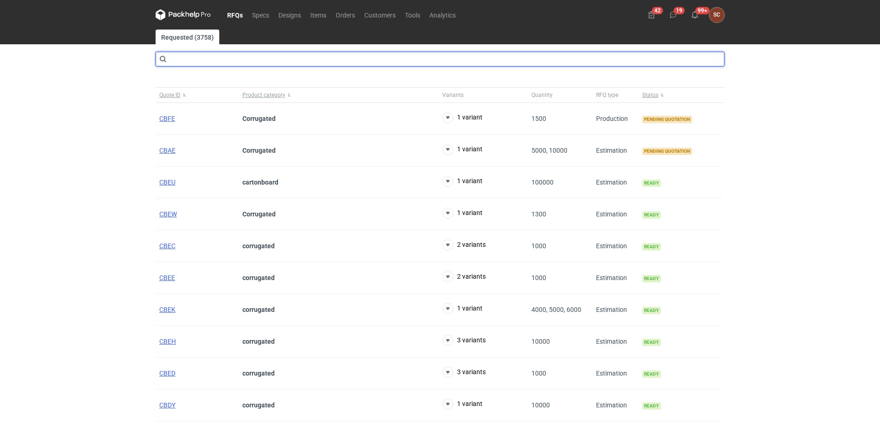
click at [206, 56] on input "text" at bounding box center [440, 59] width 569 height 15
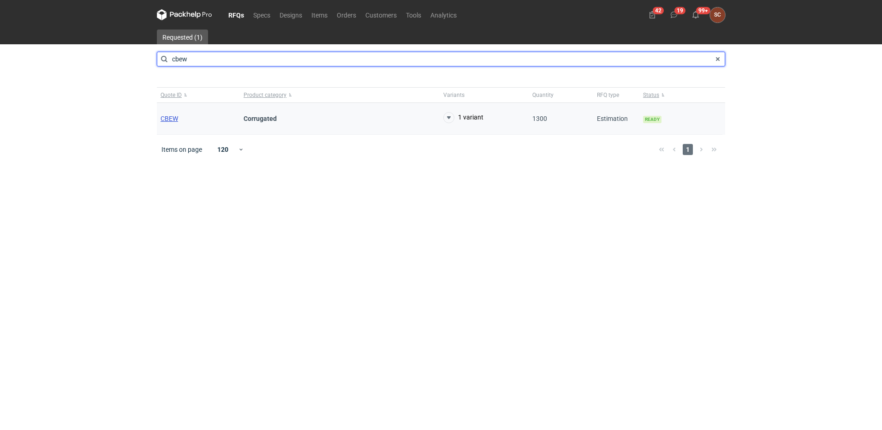
type input "cbew"
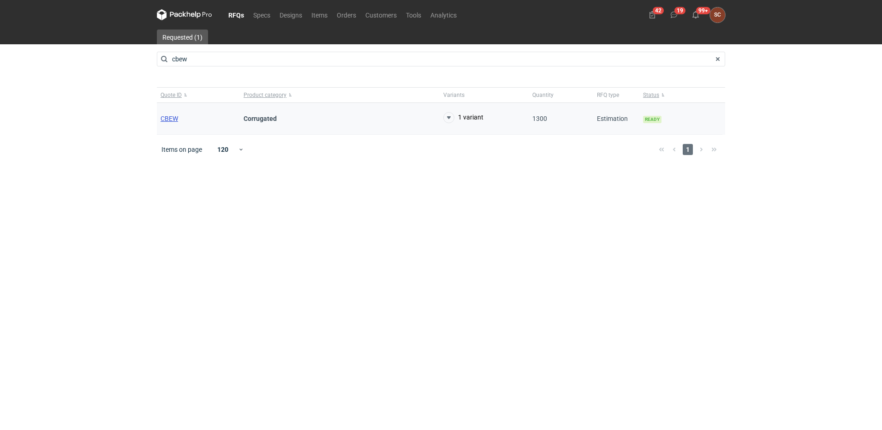
click at [173, 116] on span "CBEW" at bounding box center [170, 118] width 18 height 7
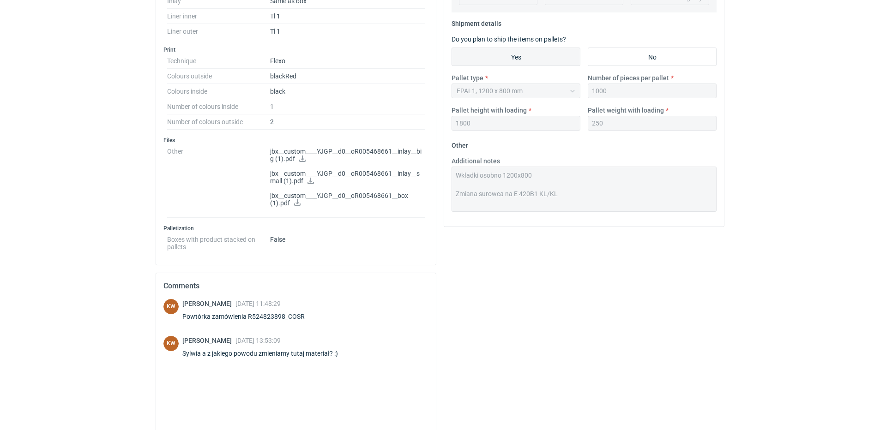
scroll to position [427, 0]
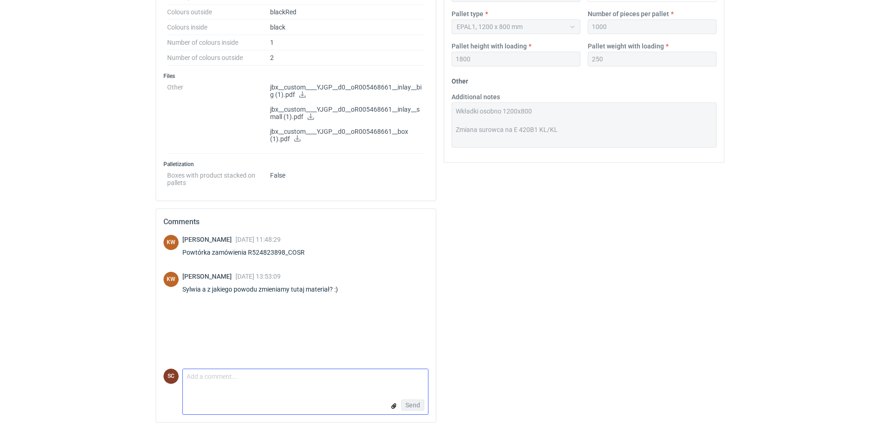
click at [219, 379] on textarea "Comment message" at bounding box center [305, 378] width 245 height 19
type textarea "Nie mamy już w ofercie poprzedniego surowca, dostawca usunął z oferty"
click at [321, 395] on form "Comment message Nie mamy już w ofercie poprzedniego surowca, dostawca usunął z …" at bounding box center [305, 392] width 246 height 46
click at [403, 400] on button "Send" at bounding box center [412, 405] width 23 height 11
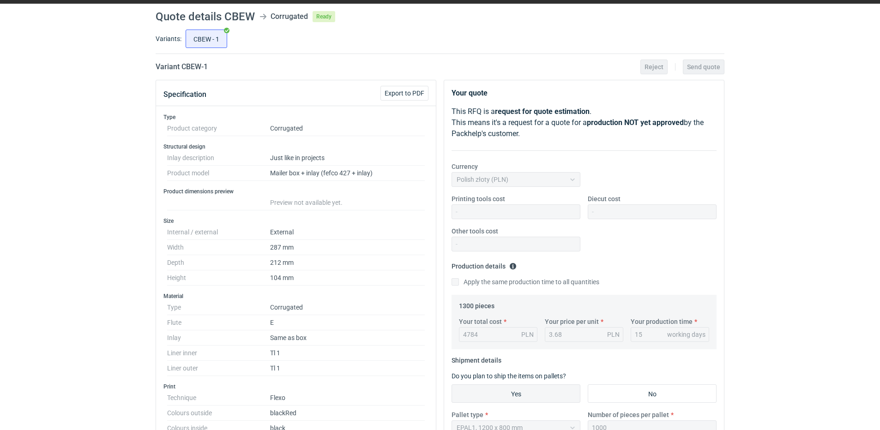
scroll to position [0, 0]
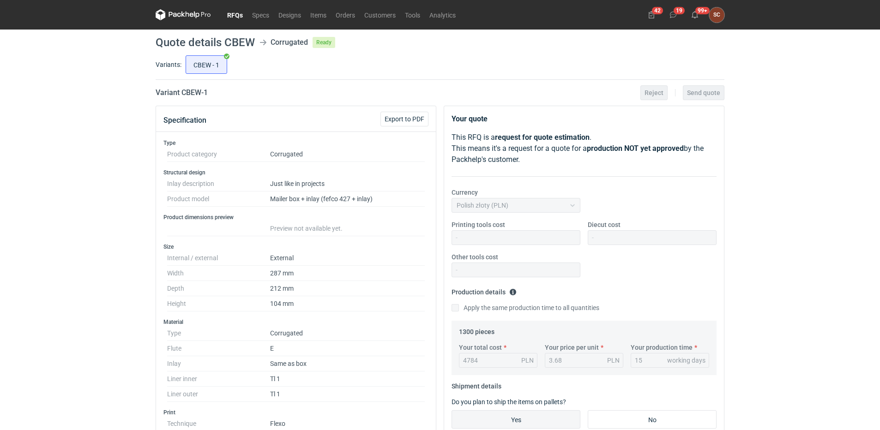
click at [231, 12] on link "RFQs" at bounding box center [234, 14] width 25 height 11
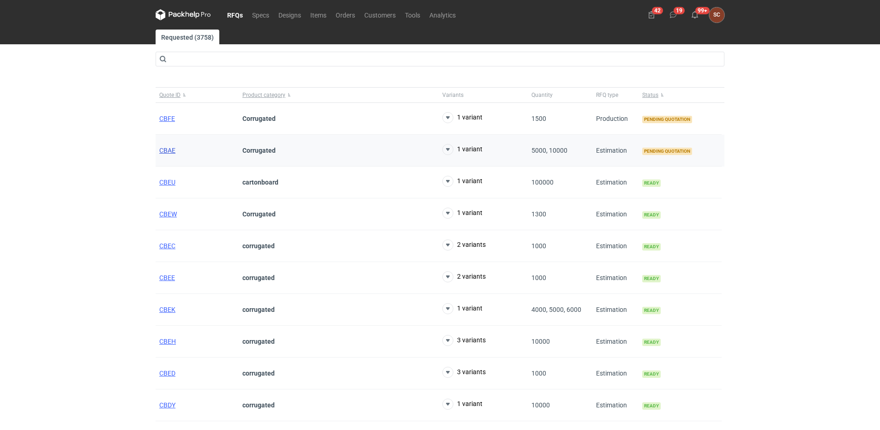
click at [169, 150] on span "CBAE" at bounding box center [167, 150] width 16 height 7
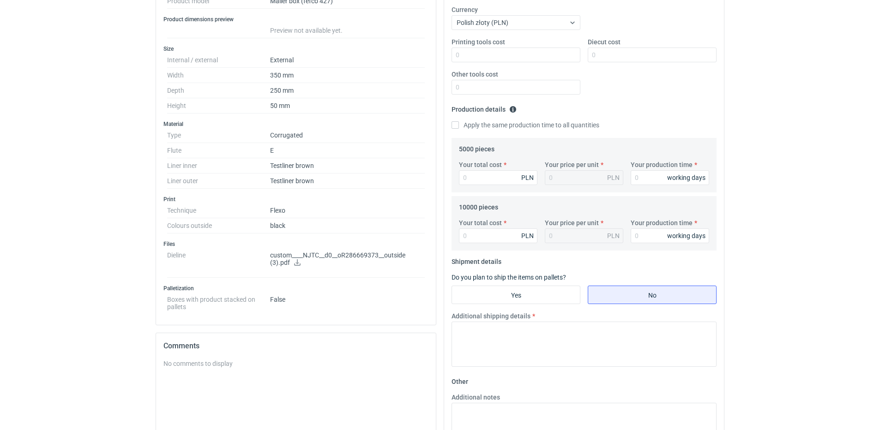
scroll to position [185, 0]
click at [296, 261] on icon at bounding box center [297, 260] width 6 height 6
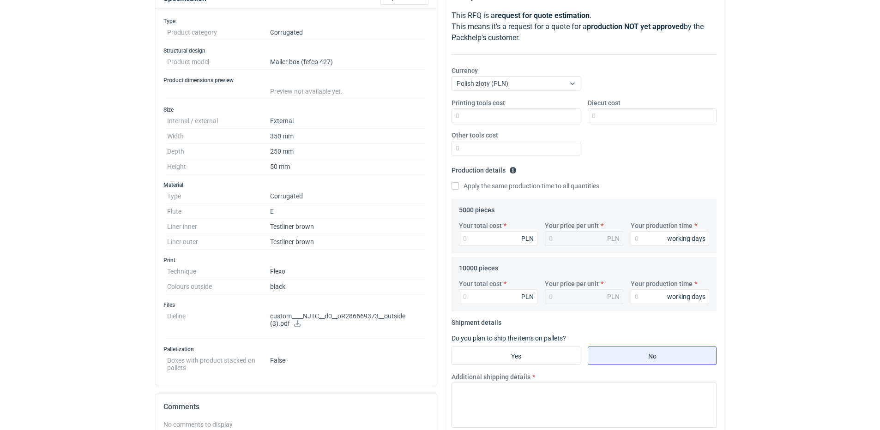
scroll to position [46, 0]
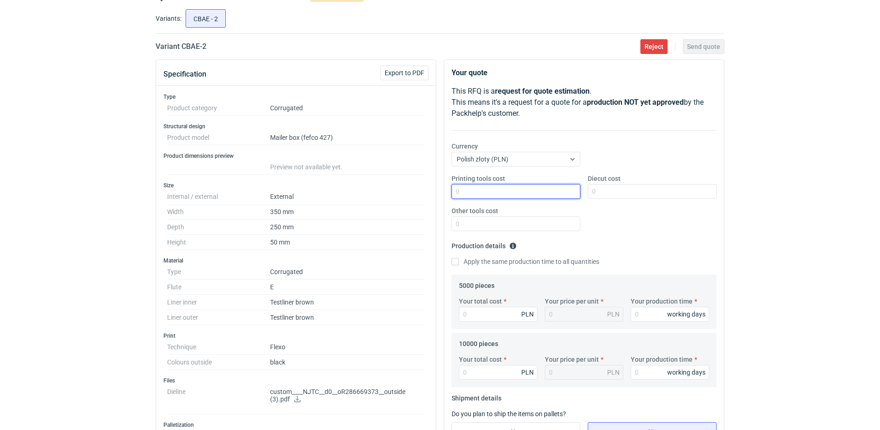
click at [490, 197] on input "Printing tools cost" at bounding box center [515, 191] width 129 height 15
type input "300"
click at [457, 260] on input "Apply the same production time to all quantities" at bounding box center [454, 261] width 7 height 7
checkbox input "true"
click at [652, 313] on input "Your production time" at bounding box center [669, 314] width 78 height 15
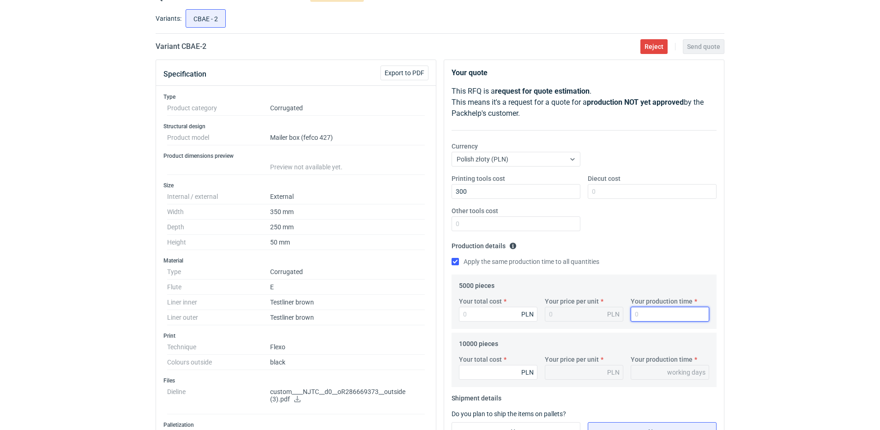
type input "1"
type input "12"
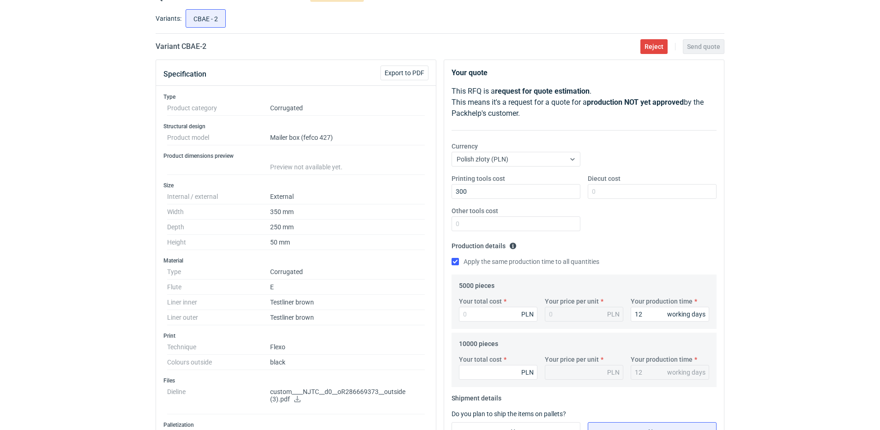
click at [655, 211] on div "Printing tools cost 300 Diecut cost Other tools cost" at bounding box center [584, 206] width 272 height 65
click at [504, 311] on input "Your total cost" at bounding box center [498, 314] width 78 height 15
type input "5500"
type input "1.1"
type input "5500"
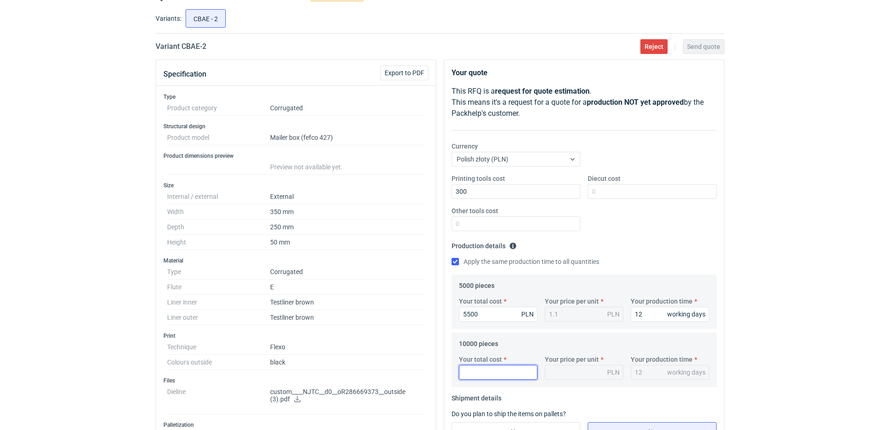
click at [489, 373] on input "Your total cost" at bounding box center [498, 372] width 78 height 15
drag, startPoint x: 498, startPoint y: 376, endPoint x: 493, endPoint y: 376, distance: 5.5
click at [498, 376] on input "Your total cost" at bounding box center [498, 372] width 78 height 15
type input "8500"
type input "0.85"
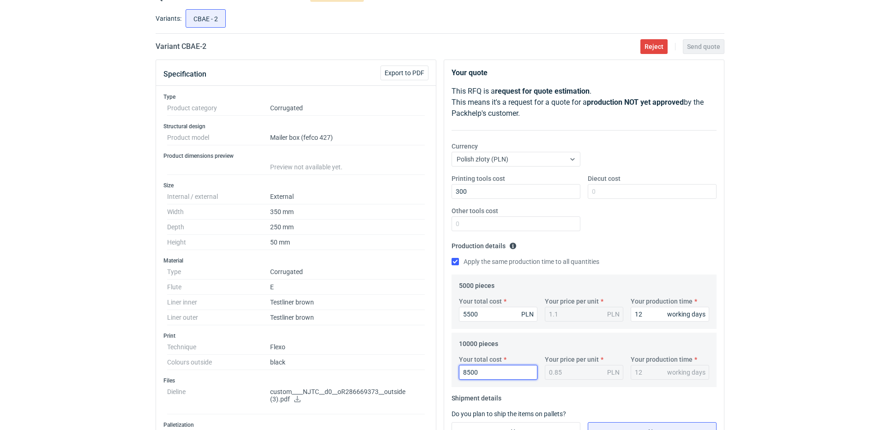
type input "8500"
click at [622, 227] on div "Printing tools cost 300 Diecut cost Other tools cost" at bounding box center [584, 206] width 272 height 65
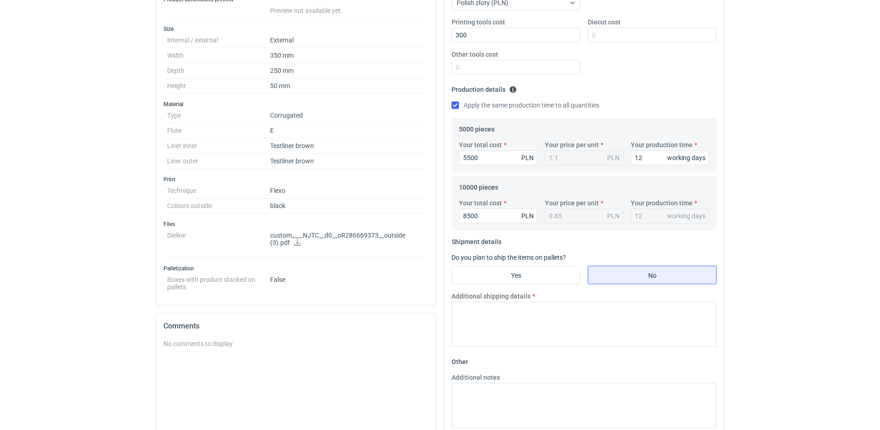
scroll to position [231, 0]
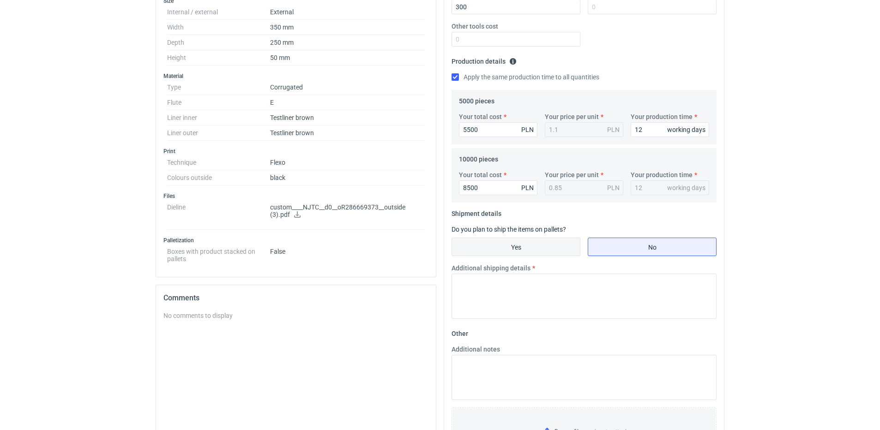
click at [517, 244] on input "Yes" at bounding box center [516, 247] width 128 height 18
radio input "true"
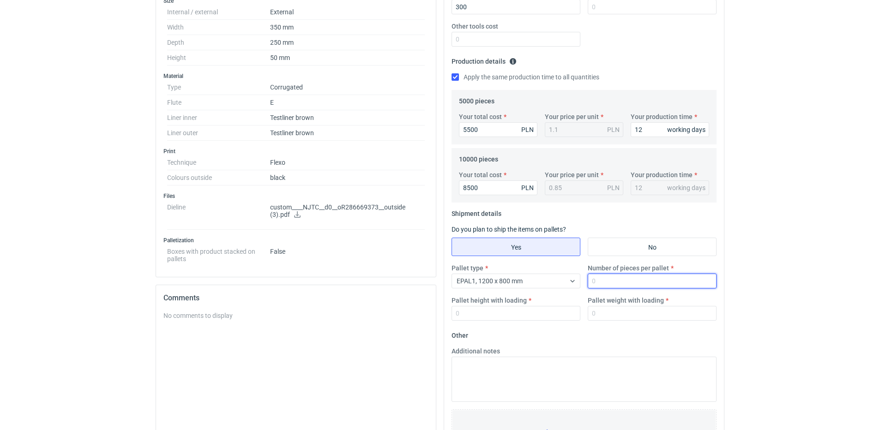
click at [636, 281] on input "Number of pieces per pallet" at bounding box center [651, 281] width 129 height 15
type input "2000"
click at [517, 318] on input "Pallet height with loading" at bounding box center [515, 313] width 129 height 15
type input "1800"
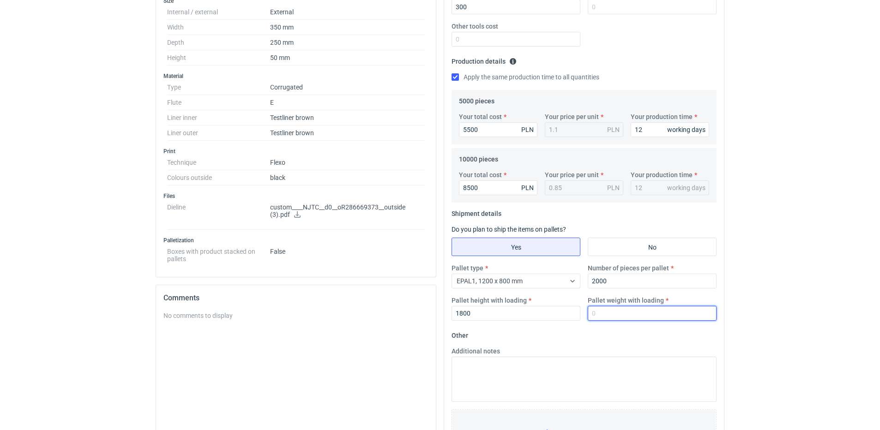
click at [622, 308] on input "Pallet weight with loading" at bounding box center [651, 313] width 129 height 15
click at [621, 311] on input "Pallet weight with loading" at bounding box center [651, 313] width 129 height 15
type input "340"
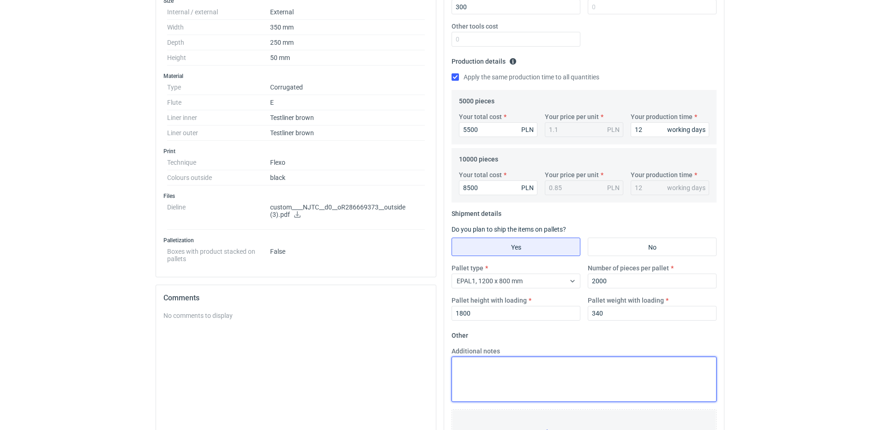
drag, startPoint x: 518, startPoint y: 388, endPoint x: 521, endPoint y: 381, distance: 7.5
click at [518, 387] on textarea "Additional notes" at bounding box center [583, 379] width 265 height 45
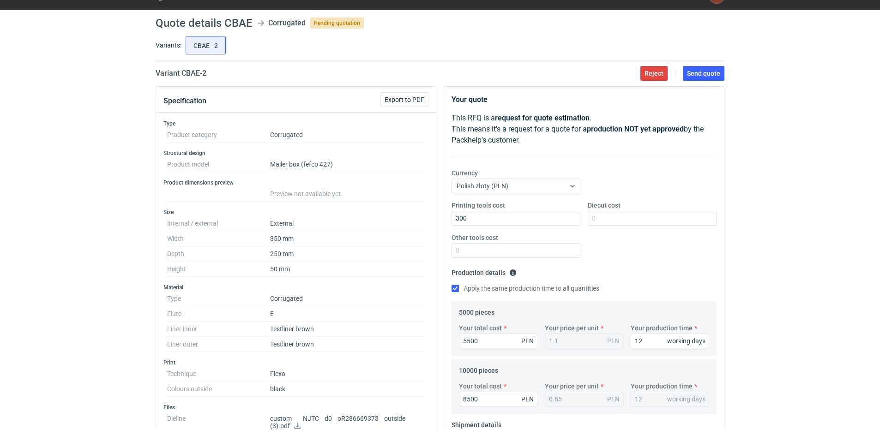
scroll to position [0, 0]
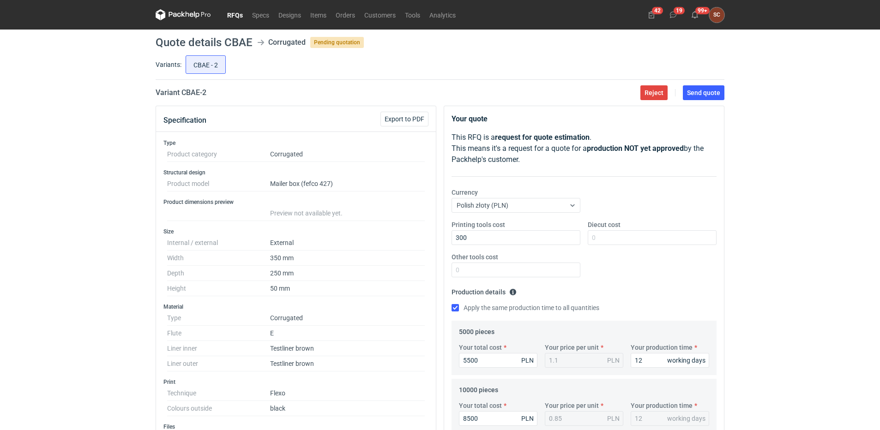
click at [637, 273] on div "Printing tools cost 300 Diecut cost Other tools cost" at bounding box center [584, 252] width 272 height 65
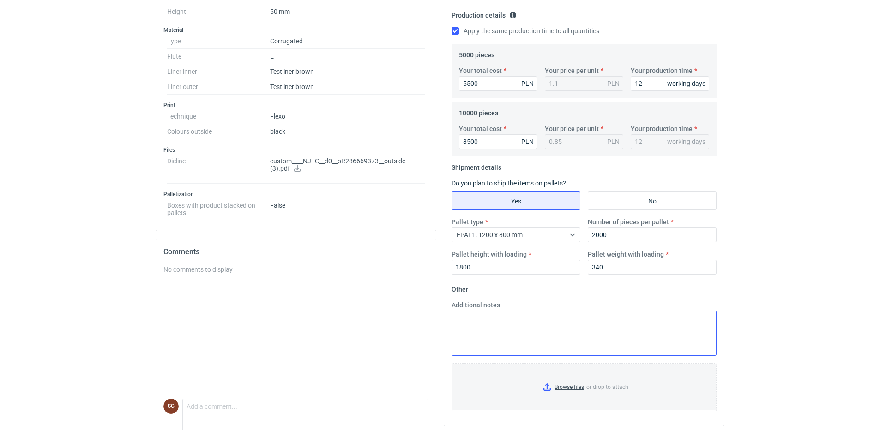
scroll to position [307, 0]
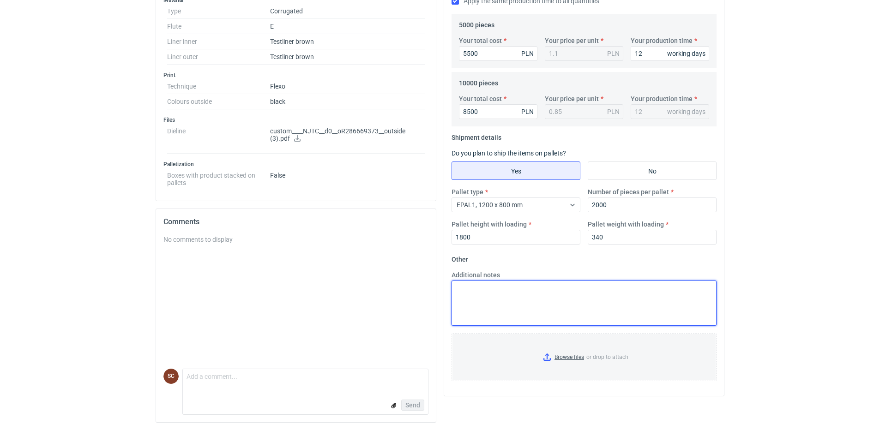
click at [486, 293] on textarea "Additional notes" at bounding box center [583, 303] width 265 height 45
click at [467, 309] on textarea "F65" at bounding box center [583, 303] width 265 height 45
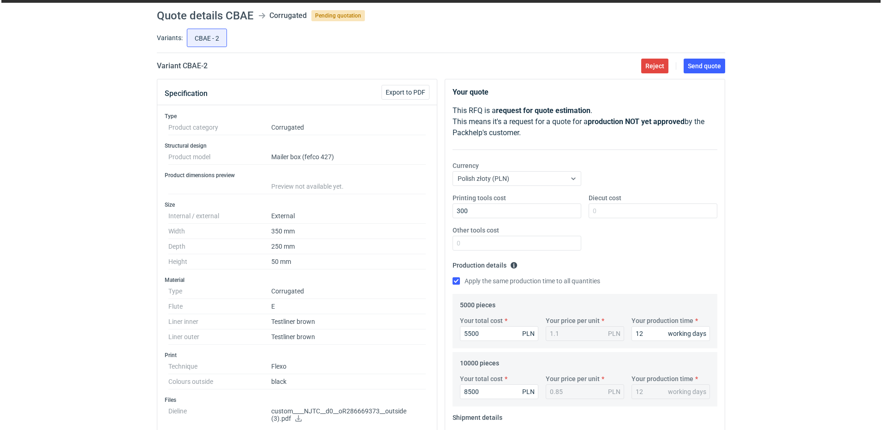
scroll to position [0, 0]
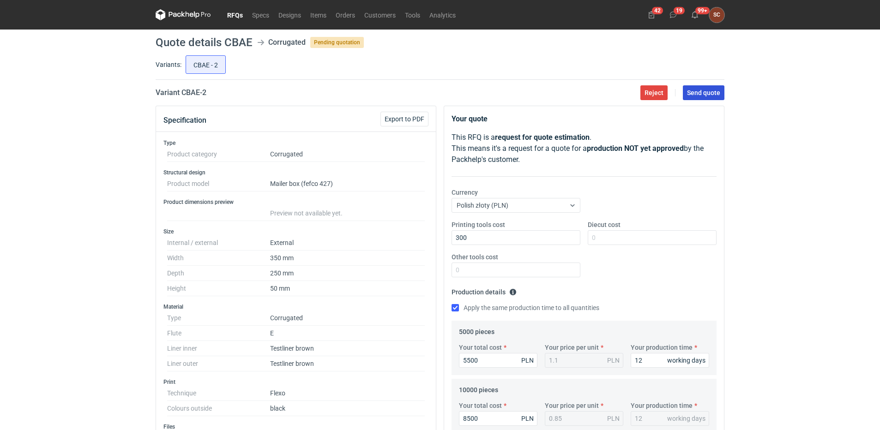
type textarea "F65"
click at [720, 90] on button "Send quote" at bounding box center [703, 92] width 42 height 15
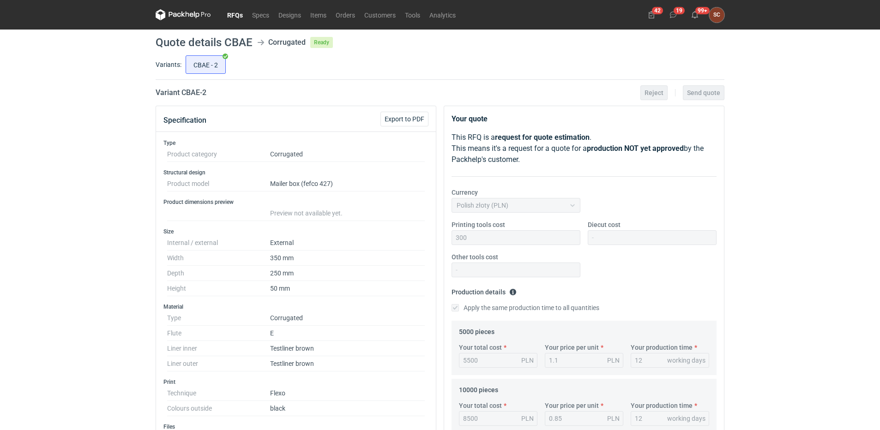
click at [232, 15] on link "RFQs" at bounding box center [234, 14] width 25 height 11
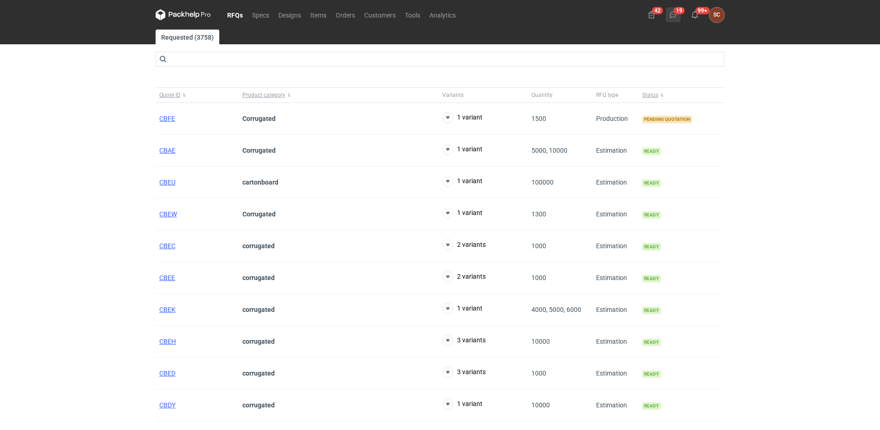
click at [673, 12] on use at bounding box center [673, 15] width 6 height 6
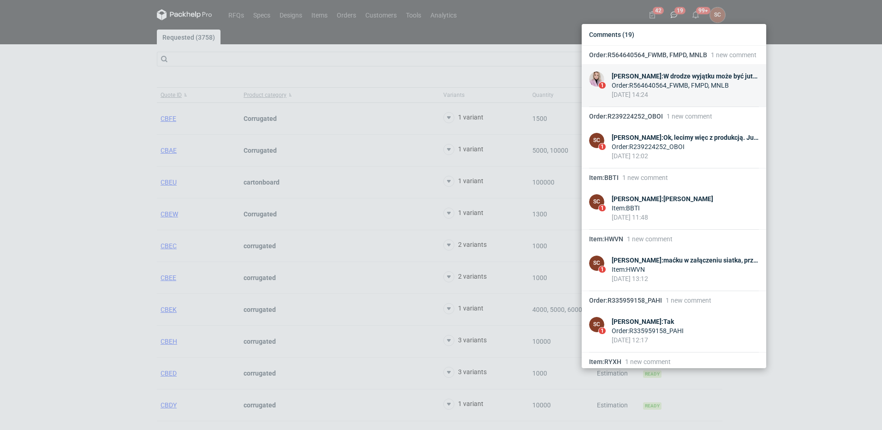
click at [687, 81] on div "Klaudia Wiśniewska : W drodze wyjątku może być jutro :)" at bounding box center [685, 76] width 147 height 9
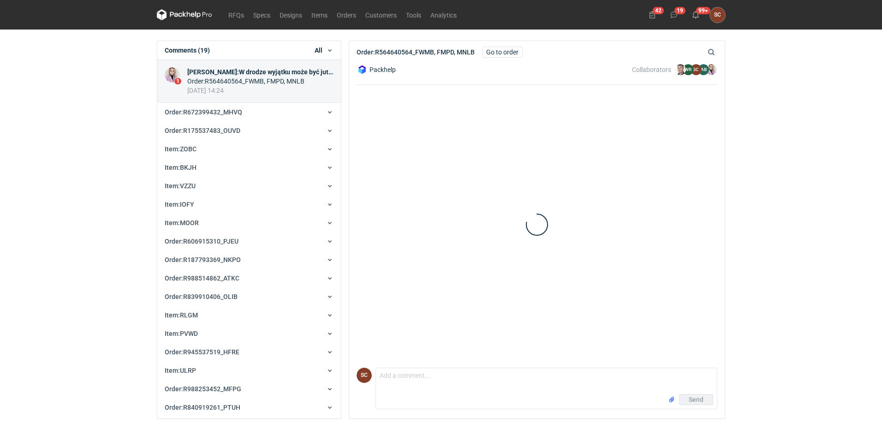
scroll to position [25, 0]
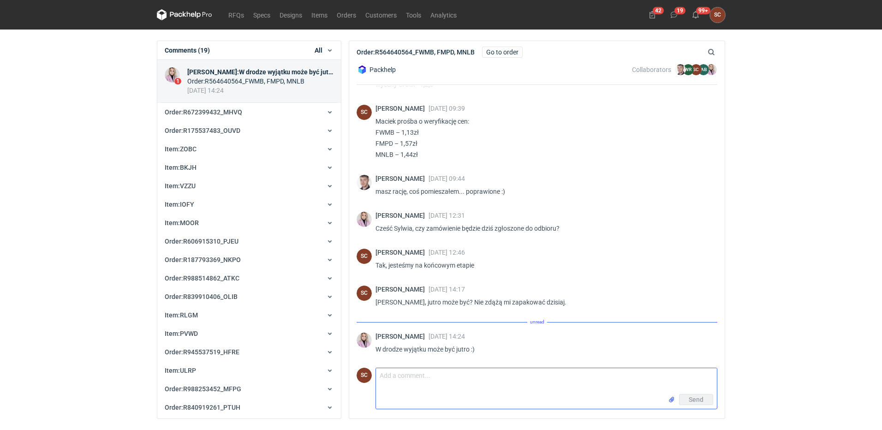
click at [407, 386] on textarea "Comment message" at bounding box center [546, 381] width 341 height 26
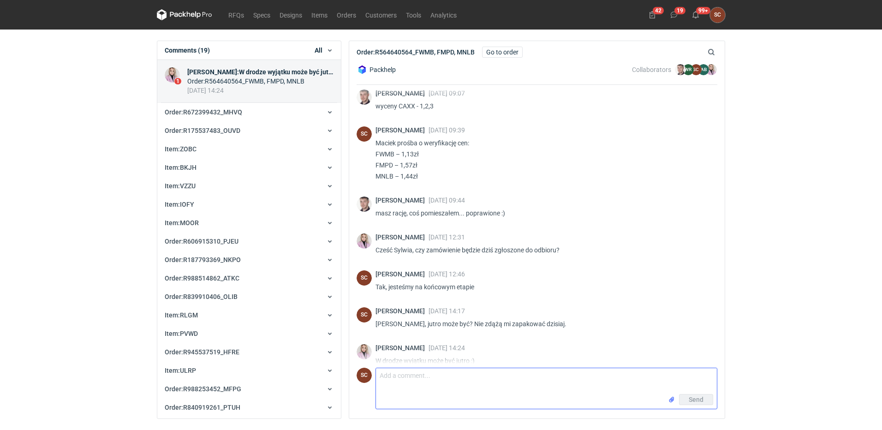
scroll to position [0, 0]
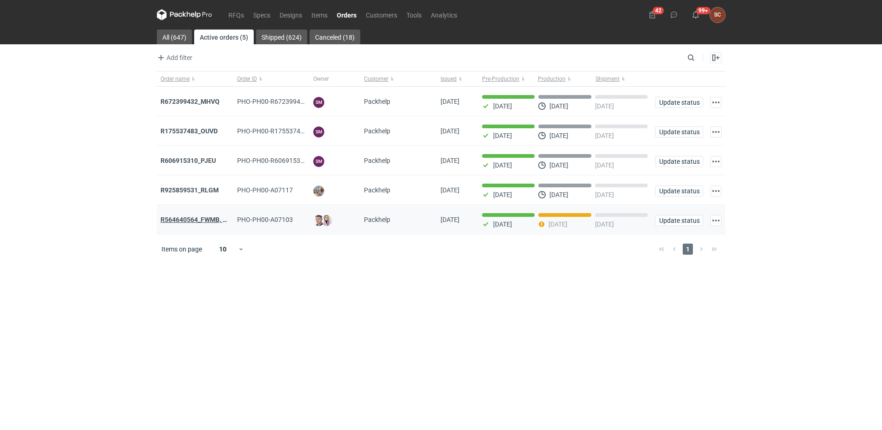
click at [191, 220] on strong "R564640564_FWMB, FMPD, MNLB" at bounding box center [211, 219] width 100 height 7
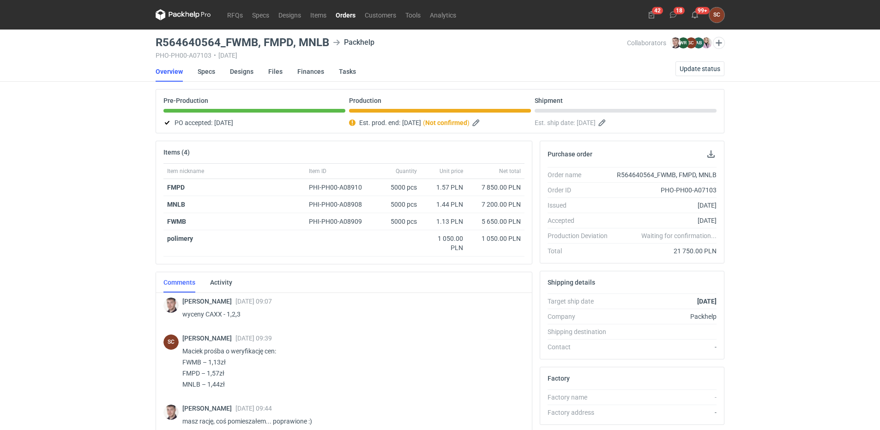
click at [351, 14] on link "Orders" at bounding box center [345, 14] width 29 height 11
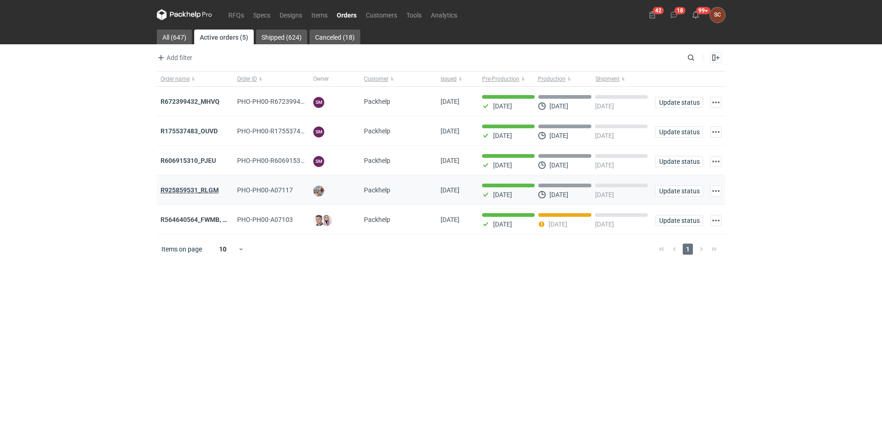
click at [190, 188] on strong "R925859531_RLGM" at bounding box center [190, 189] width 58 height 7
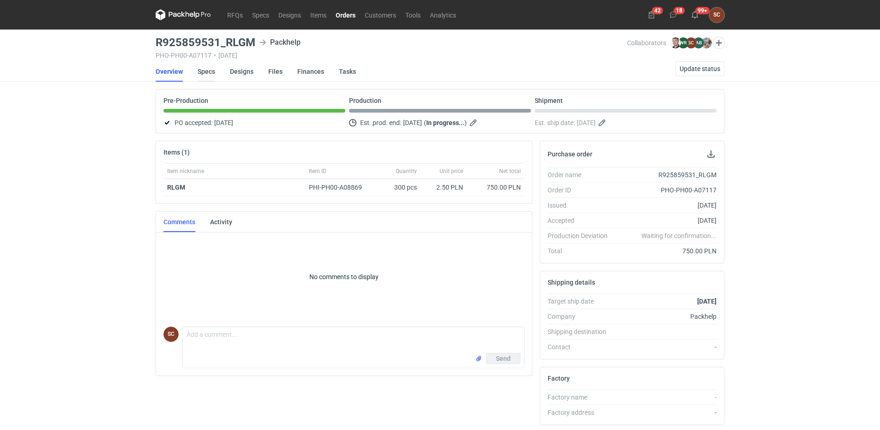
click at [205, 71] on link "Specs" at bounding box center [207, 71] width 18 height 20
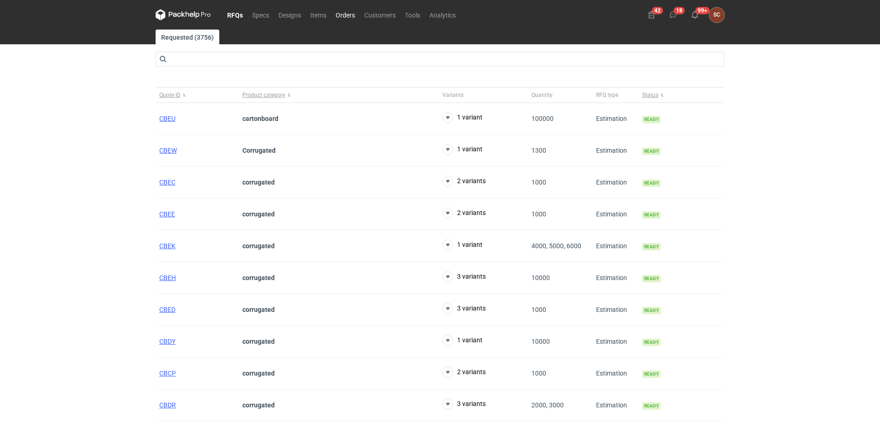
click at [341, 17] on link "Orders" at bounding box center [345, 14] width 29 height 11
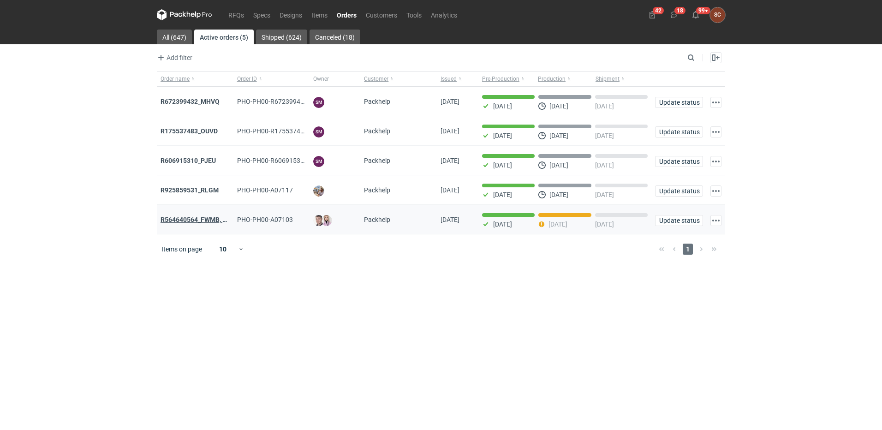
click at [213, 221] on strong "R564640564_FWMB, FMPD, MNLB" at bounding box center [211, 219] width 100 height 7
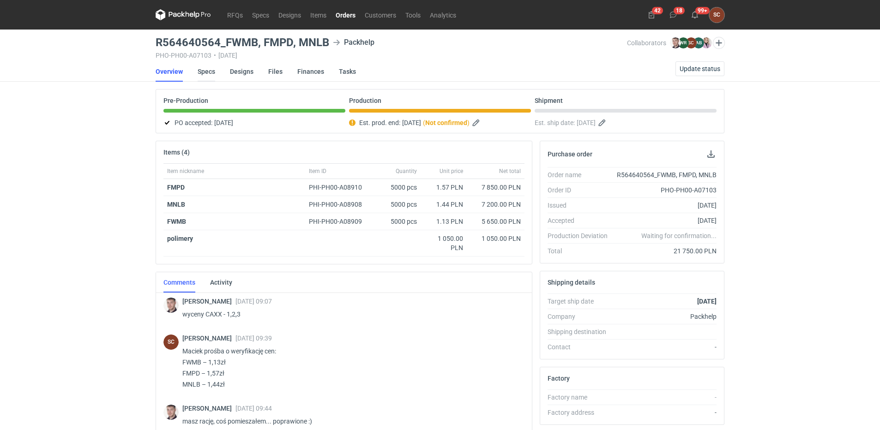
click at [209, 70] on link "Specs" at bounding box center [207, 71] width 18 height 20
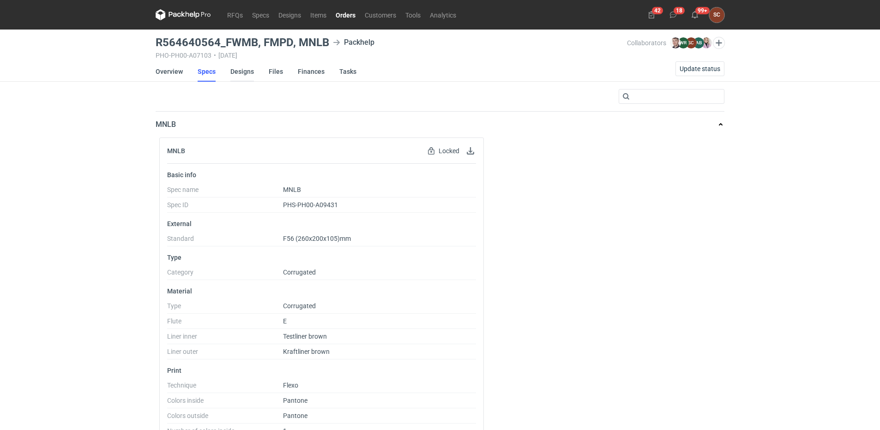
click at [250, 73] on link "Designs" at bounding box center [242, 71] width 24 height 20
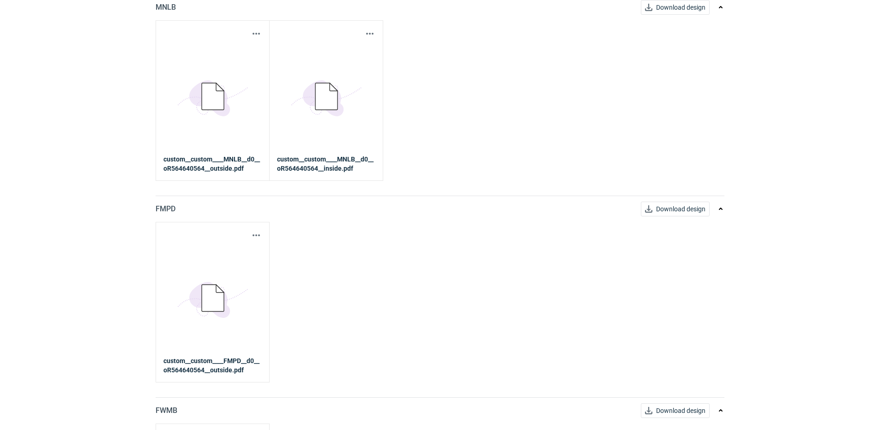
scroll to position [138, 0]
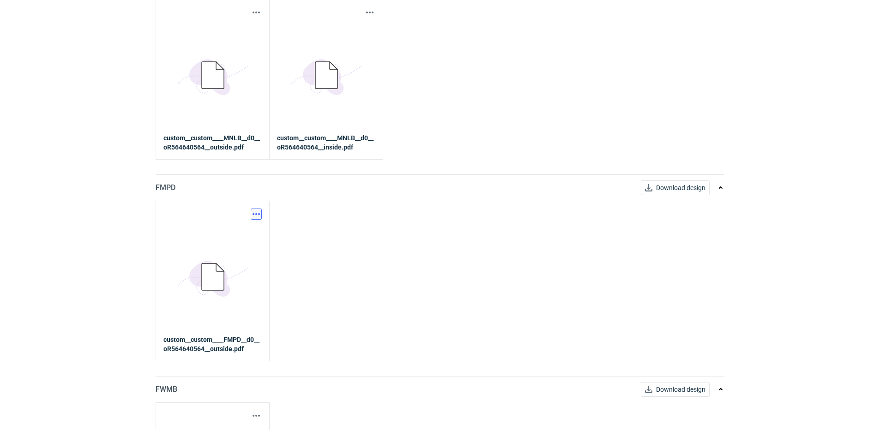
click at [261, 214] on button "button" at bounding box center [256, 214] width 11 height 11
click at [244, 233] on link "Download design part" at bounding box center [215, 234] width 85 height 15
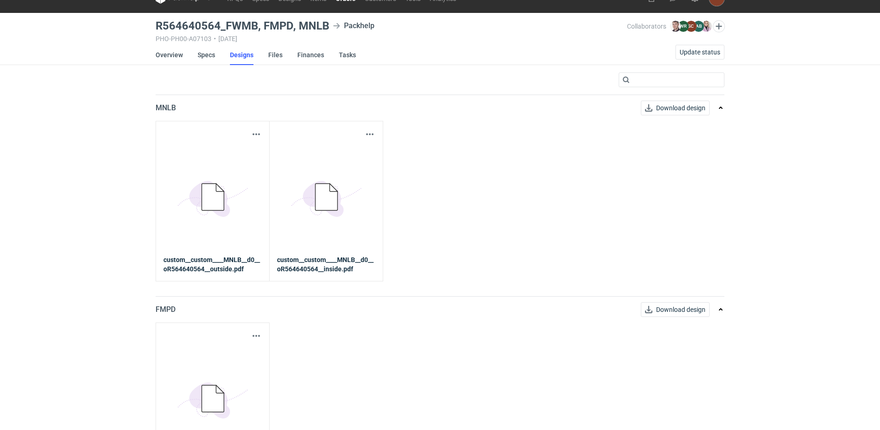
scroll to position [0, 0]
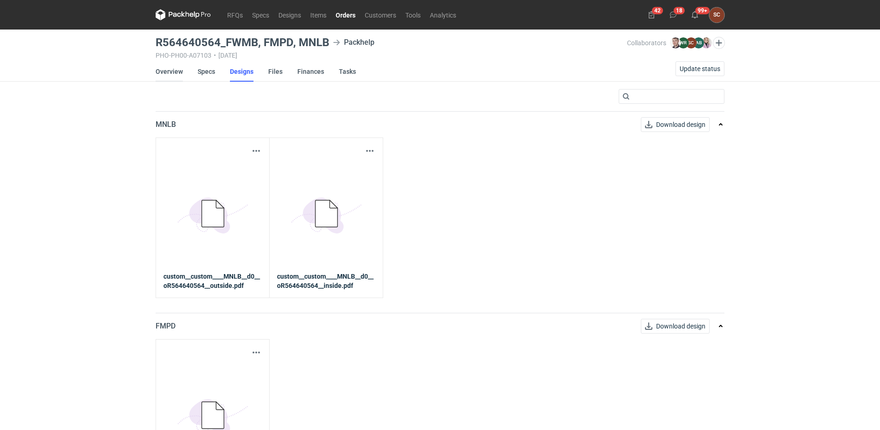
click at [174, 67] on link "Overview" at bounding box center [169, 71] width 27 height 20
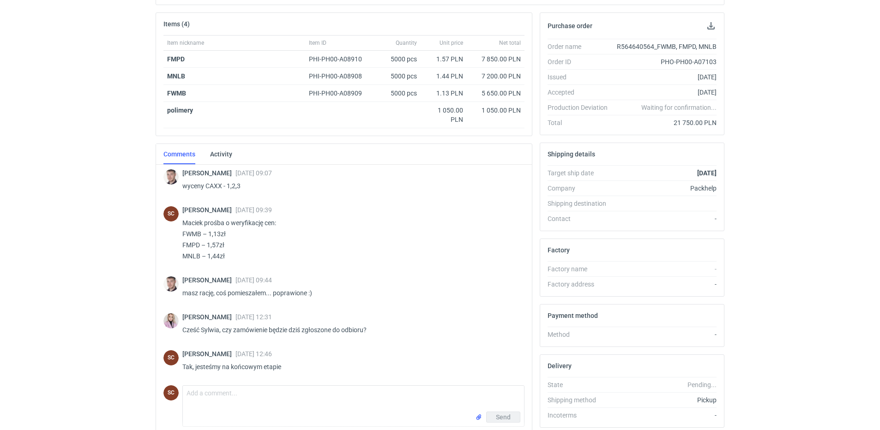
scroll to position [170, 0]
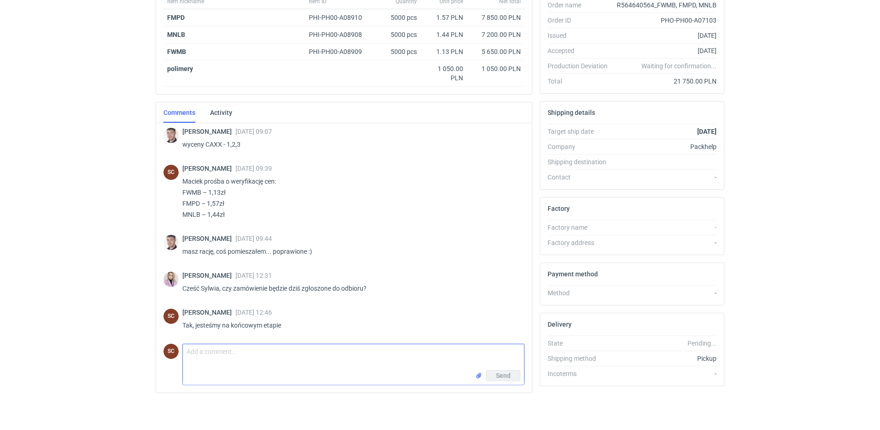
click at [241, 354] on textarea "Comment message" at bounding box center [353, 357] width 341 height 26
type textarea "Klaudia, jutro może być? Nie zdążą mi zapakować dzisiaj."
click at [510, 372] on button "Send" at bounding box center [503, 375] width 34 height 11
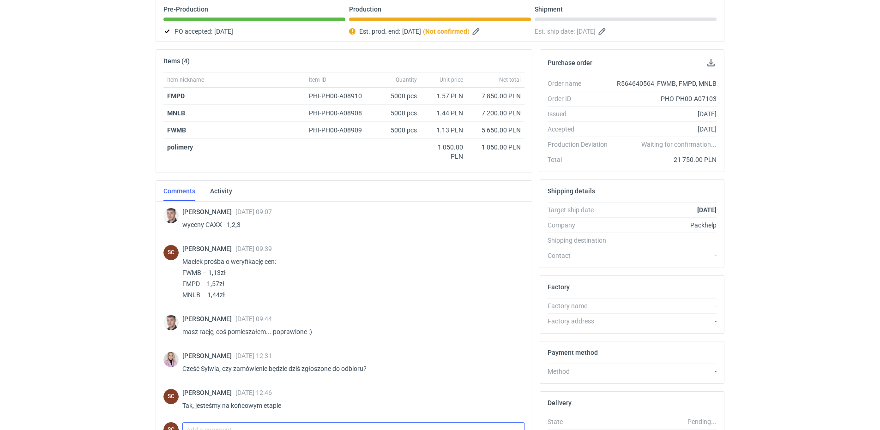
scroll to position [0, 0]
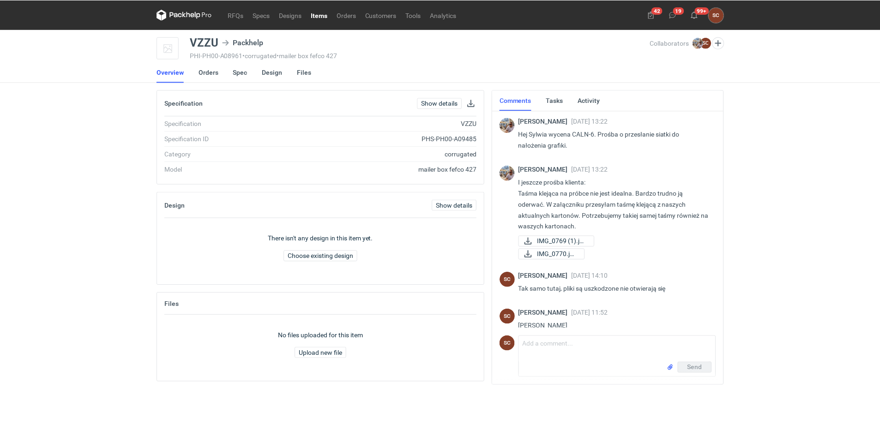
scroll to position [25, 0]
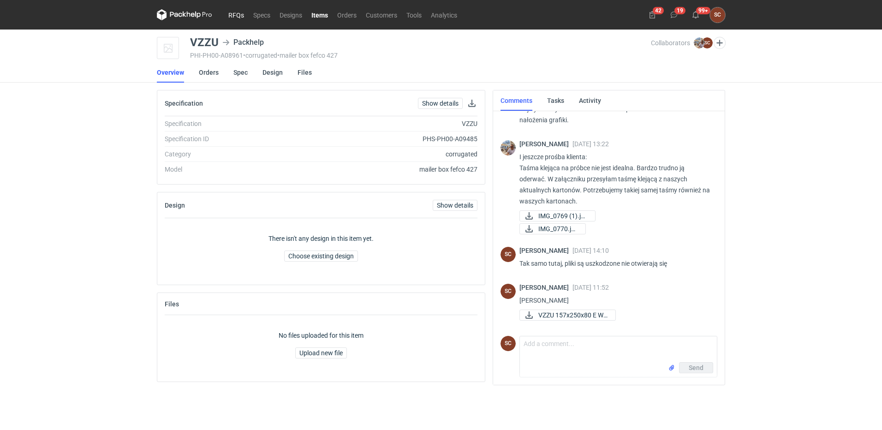
click at [233, 10] on link "RFQs" at bounding box center [236, 14] width 25 height 11
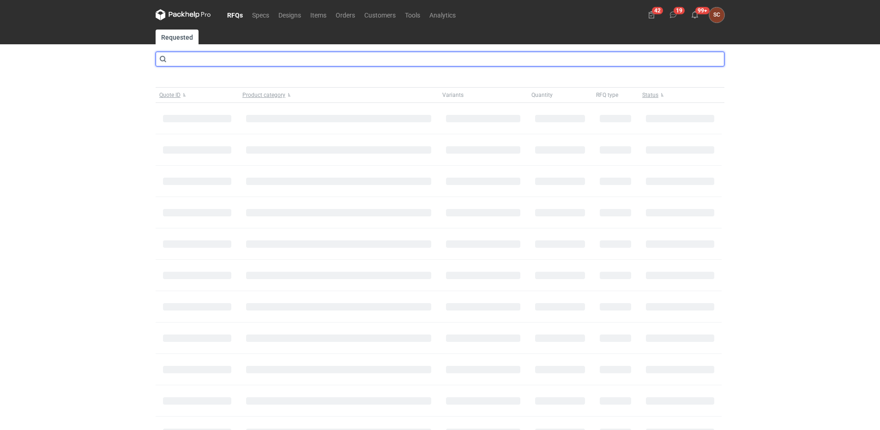
click at [222, 59] on input "text" at bounding box center [440, 59] width 569 height 15
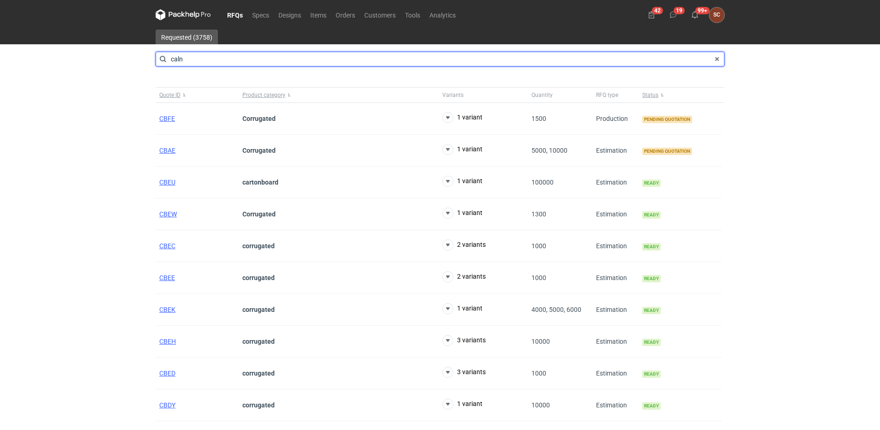
type input "caln"
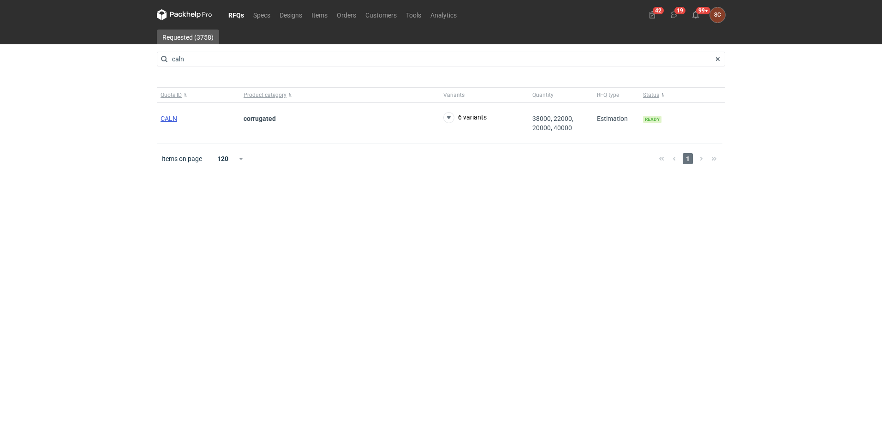
click at [169, 117] on span "CALN" at bounding box center [169, 118] width 17 height 7
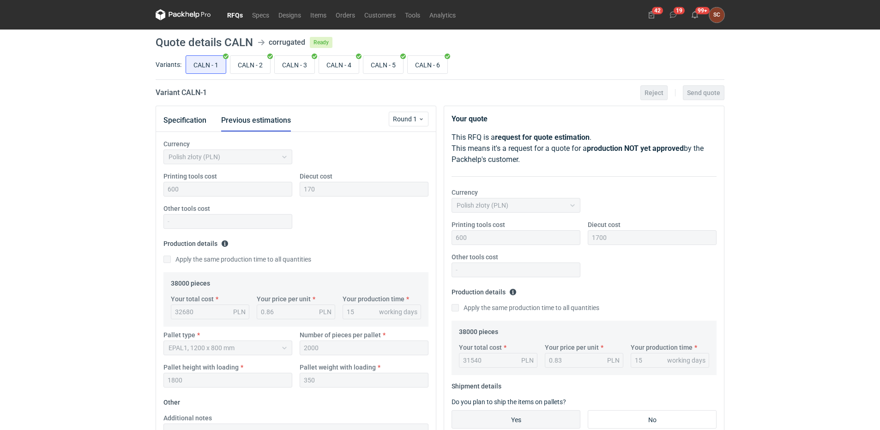
scroll to position [145, 0]
click at [426, 64] on input "CALN - 6" at bounding box center [427, 65] width 40 height 18
radio input "true"
click at [196, 117] on button "Specification" at bounding box center [184, 120] width 43 height 22
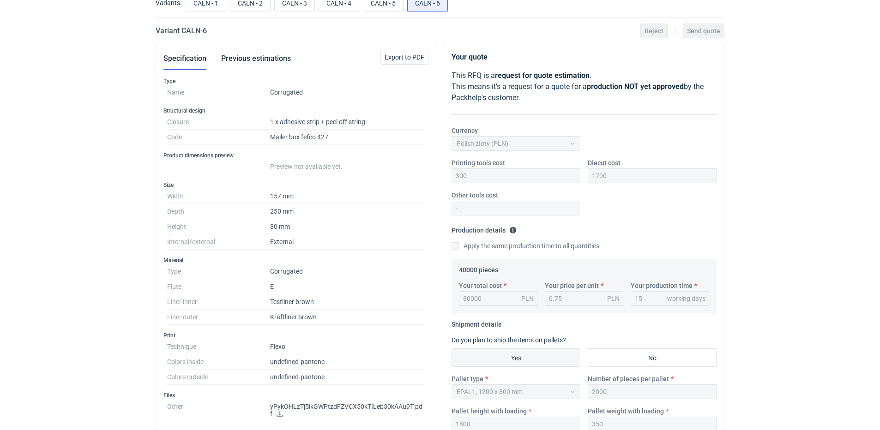
scroll to position [46, 0]
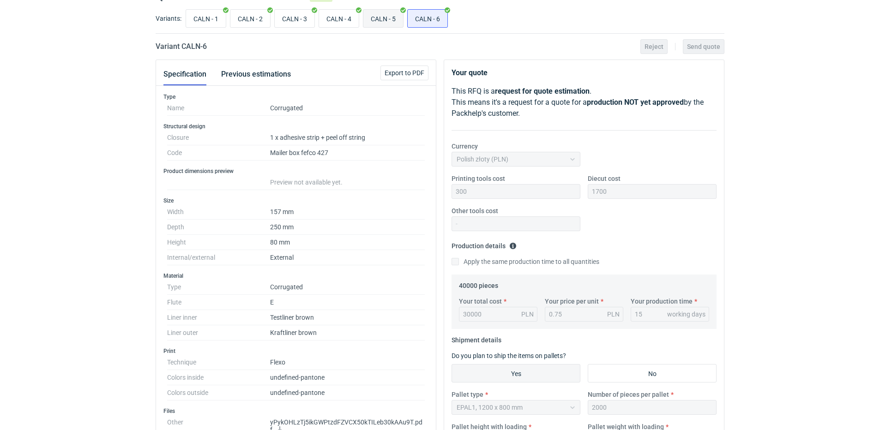
click at [397, 17] on input "CALN - 5" at bounding box center [383, 19] width 40 height 18
radio input "true"
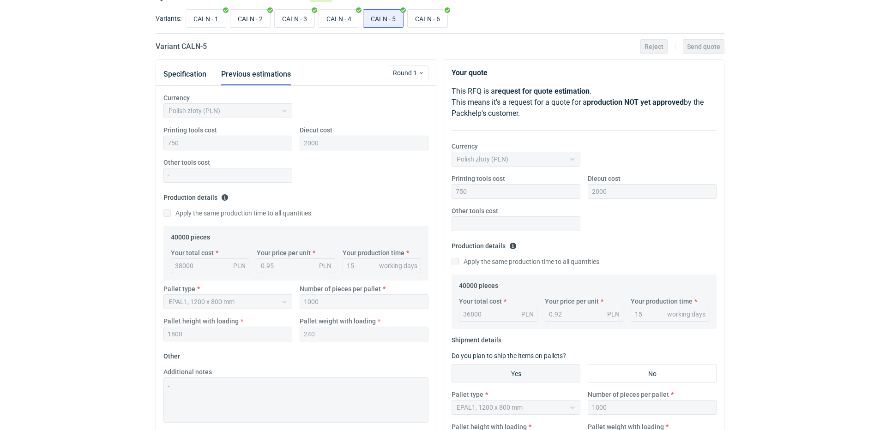
drag, startPoint x: 172, startPoint y: 74, endPoint x: 204, endPoint y: 85, distance: 34.7
click at [172, 74] on button "Specification" at bounding box center [184, 74] width 43 height 22
